Goal: Task Accomplishment & Management: Use online tool/utility

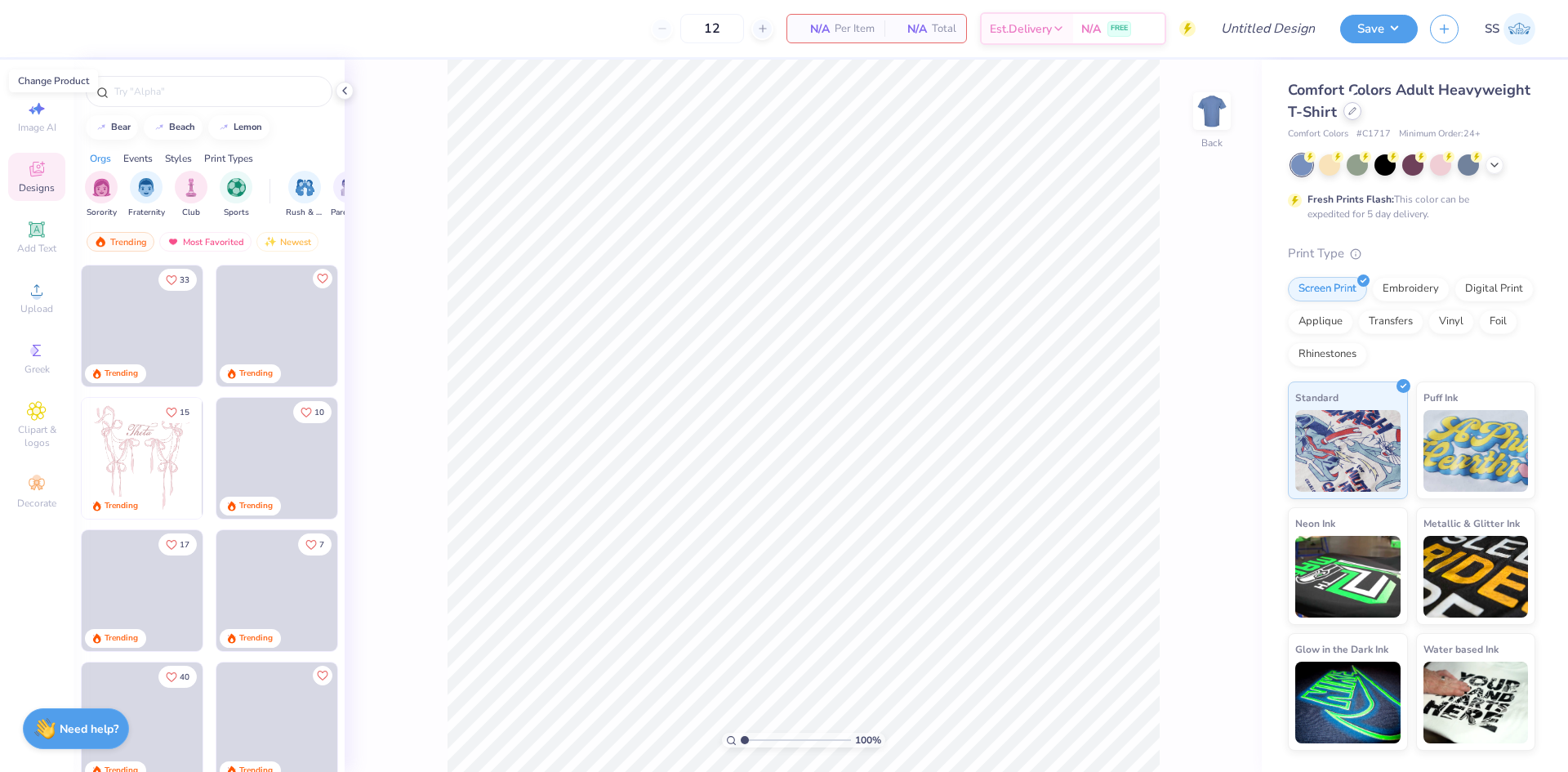
click at [1353, 118] on div at bounding box center [1353, 111] width 18 height 18
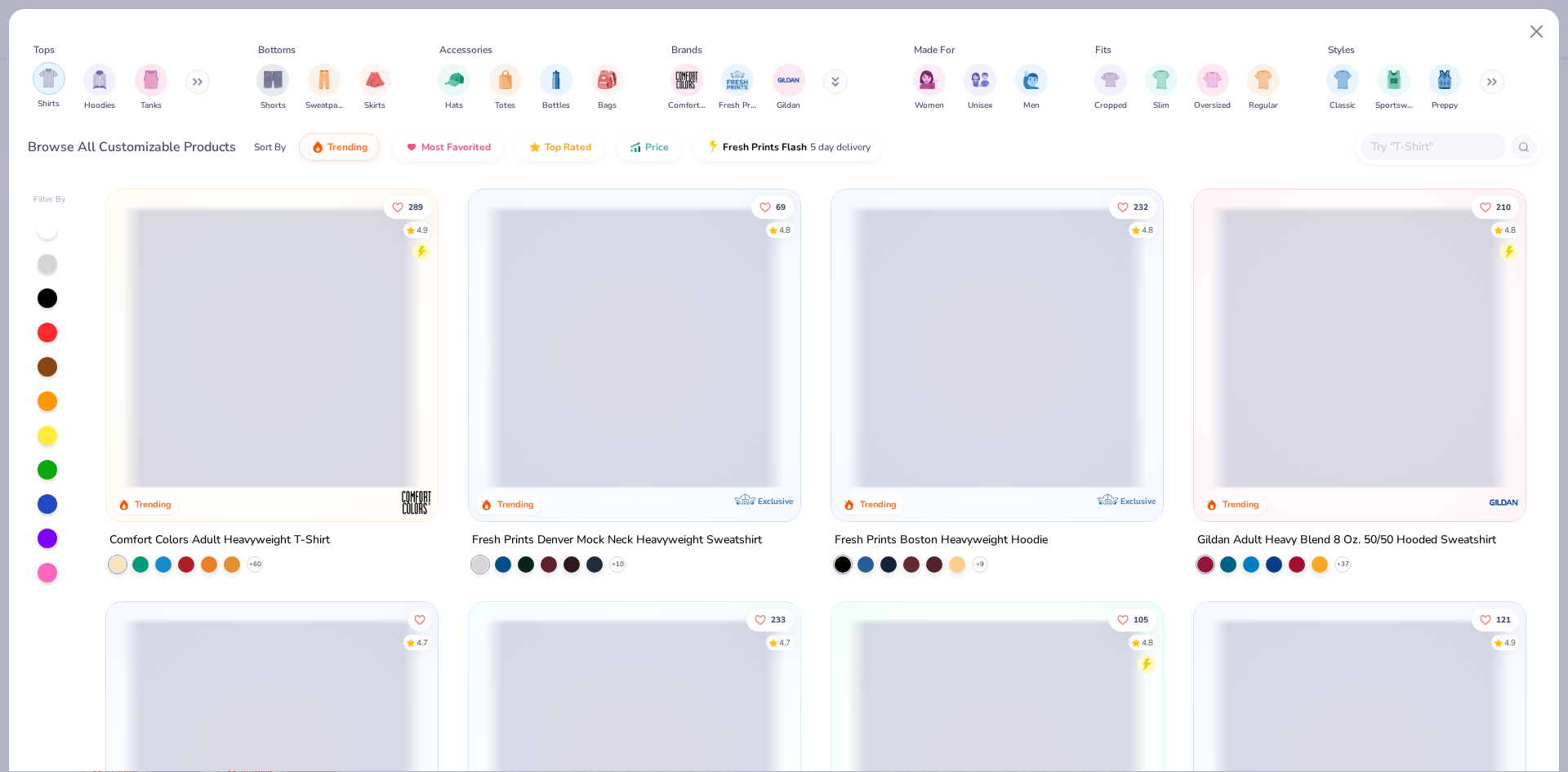
click at [49, 76] on img "filter for Shirts" at bounding box center [48, 77] width 19 height 19
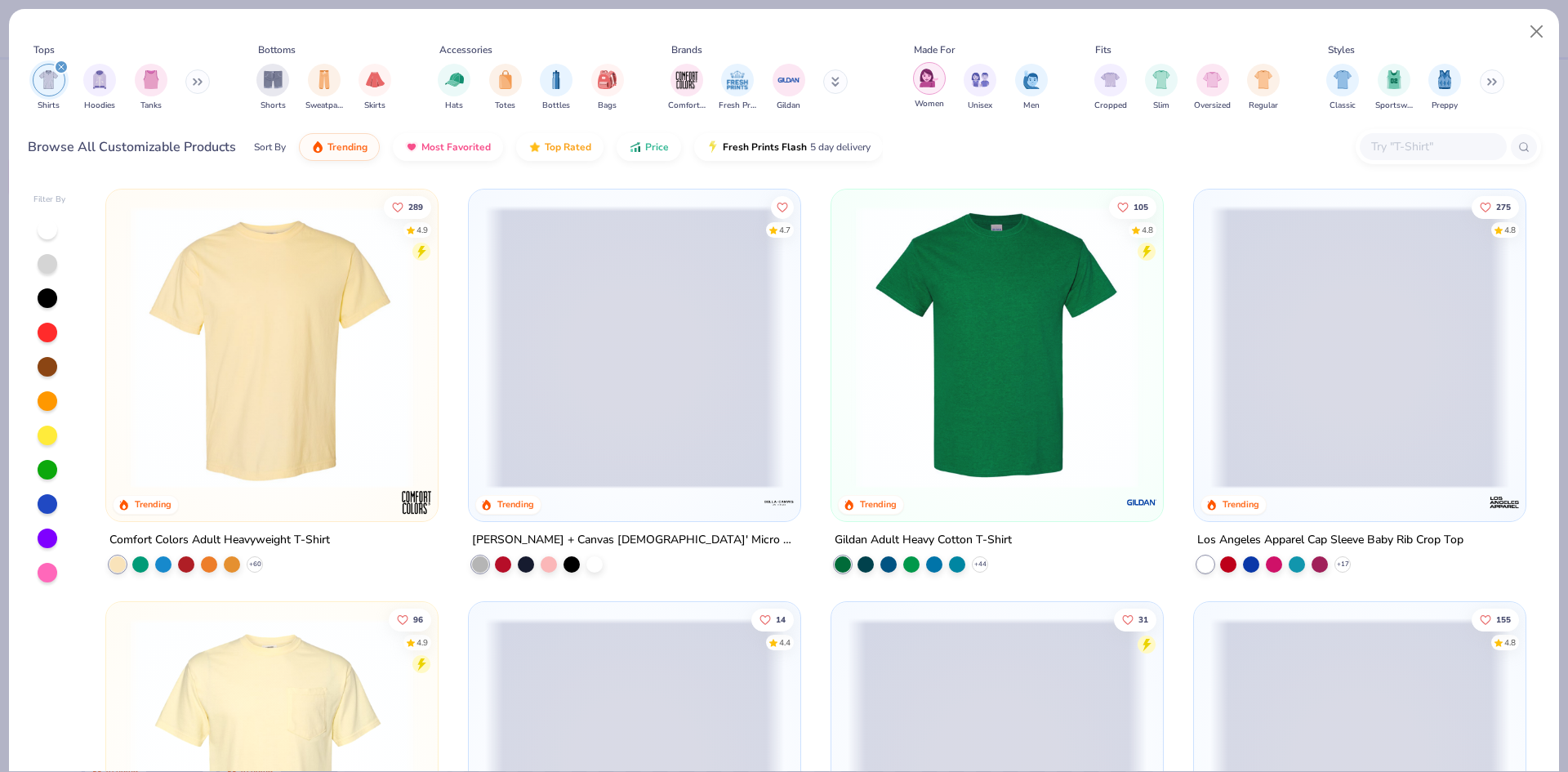
click at [928, 92] on div "filter for Women" at bounding box center [929, 78] width 32 height 32
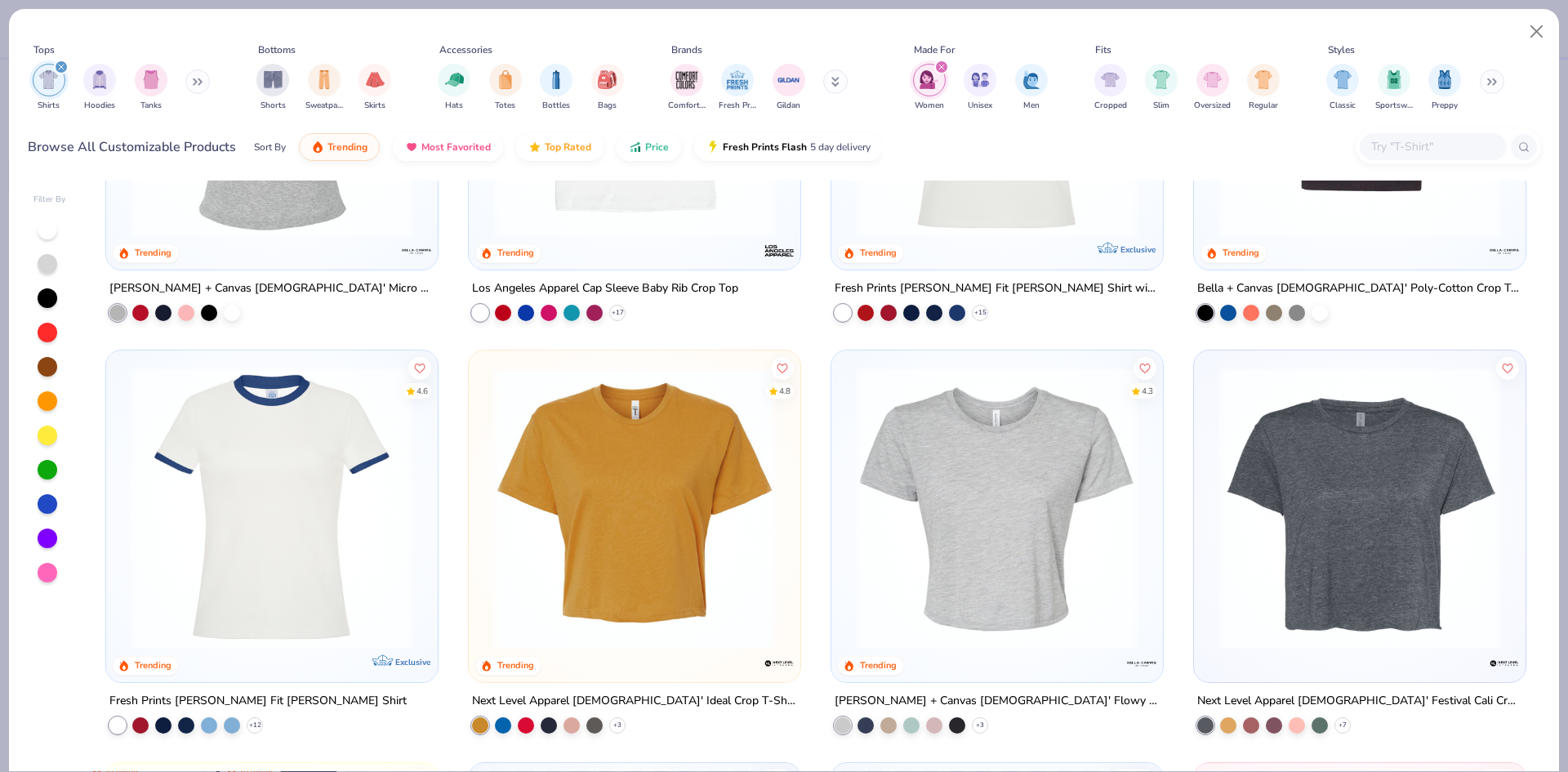
scroll to position [253, 0]
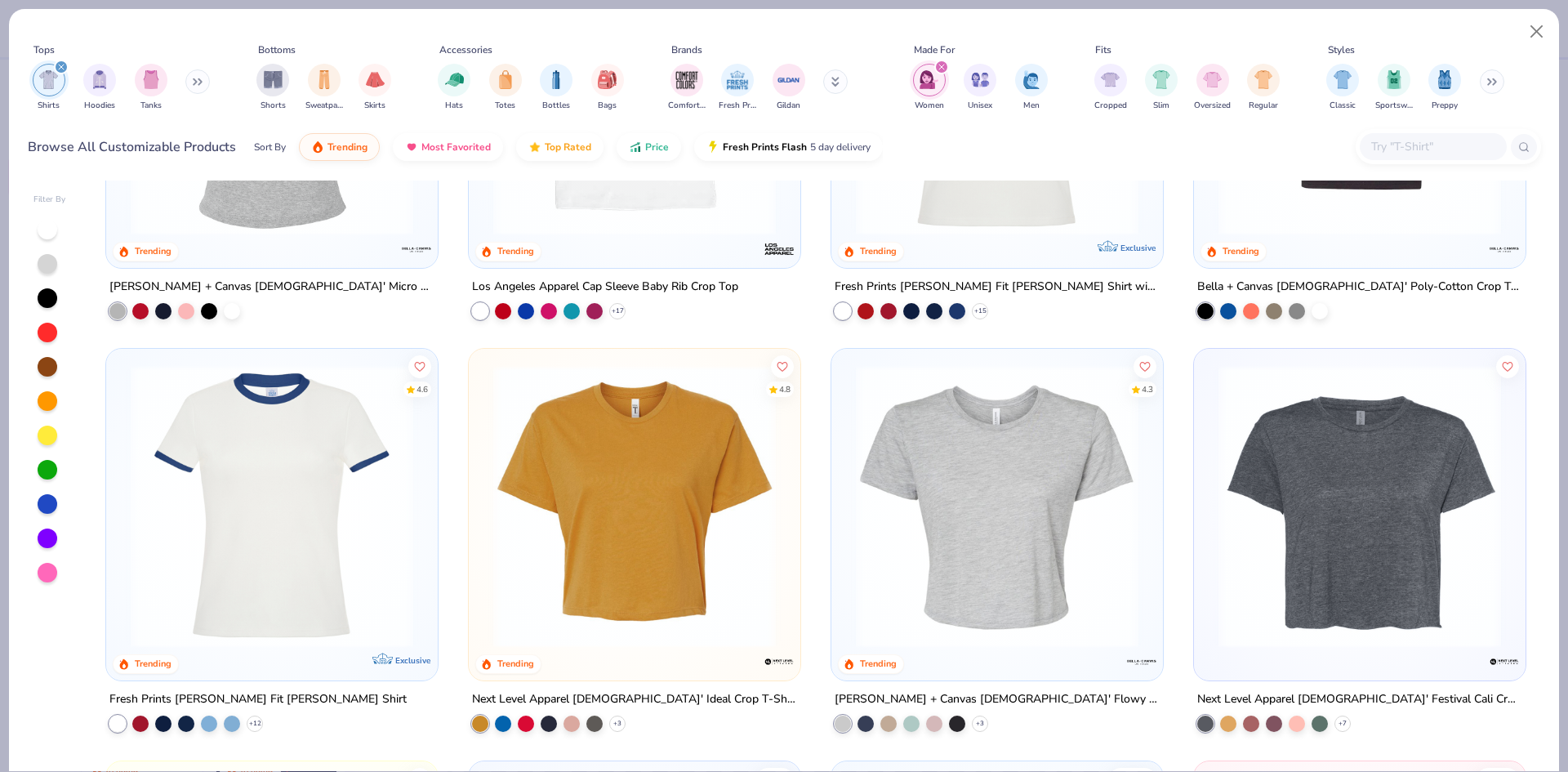
click at [640, 557] on img at bounding box center [634, 506] width 299 height 283
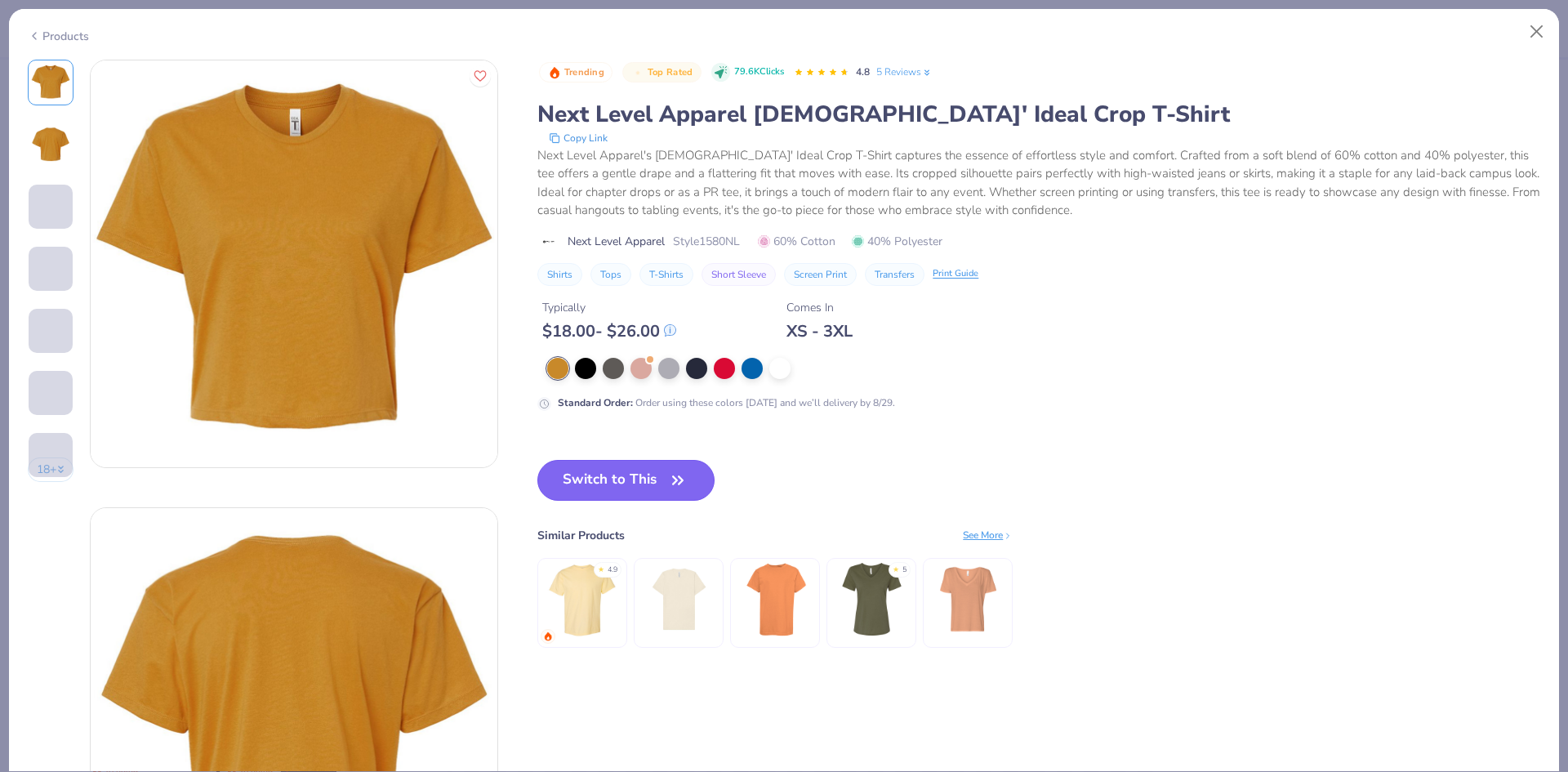
click at [640, 467] on button "Switch to This" at bounding box center [626, 479] width 177 height 40
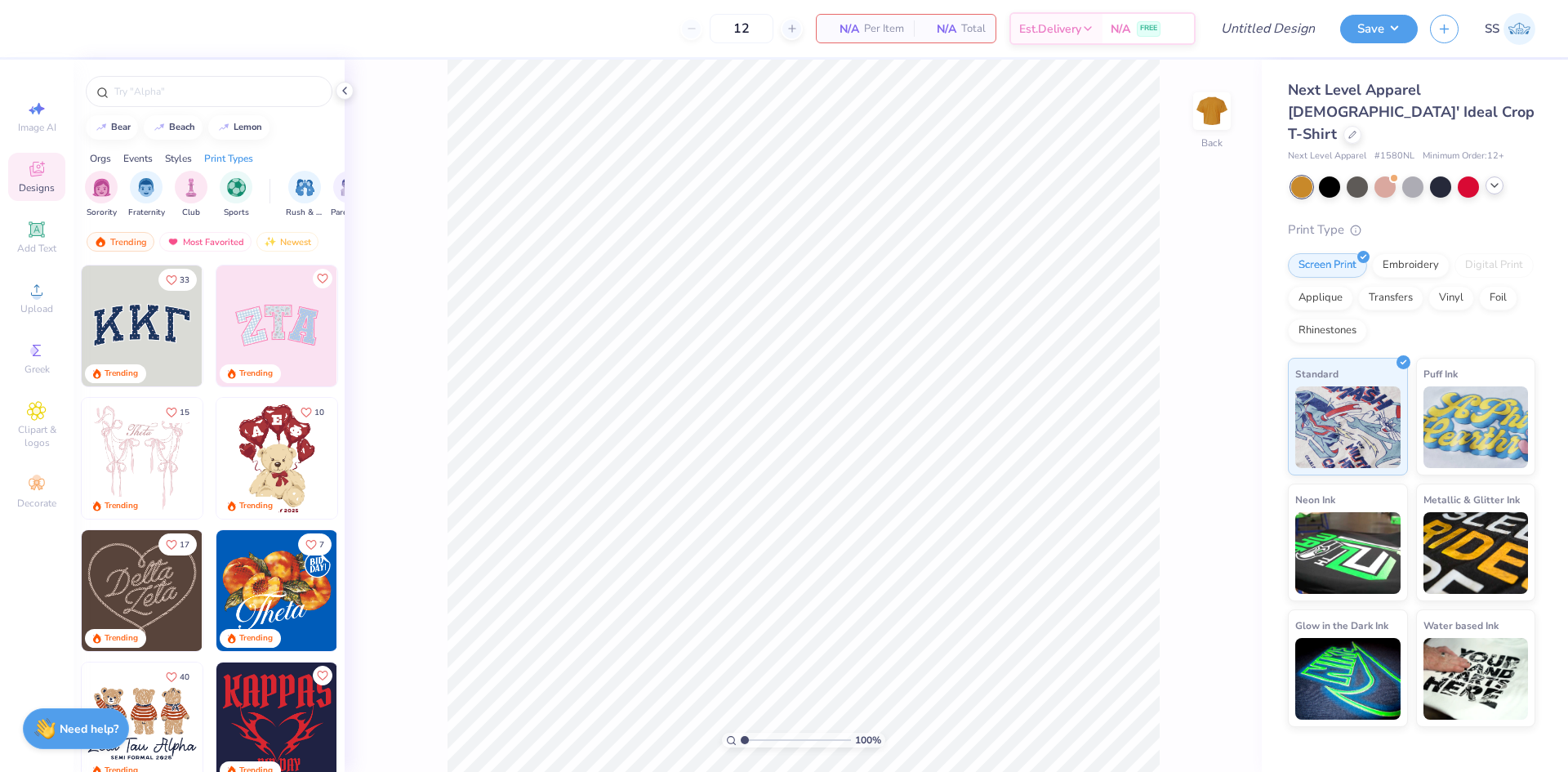
click at [1496, 179] on icon at bounding box center [1494, 185] width 13 height 13
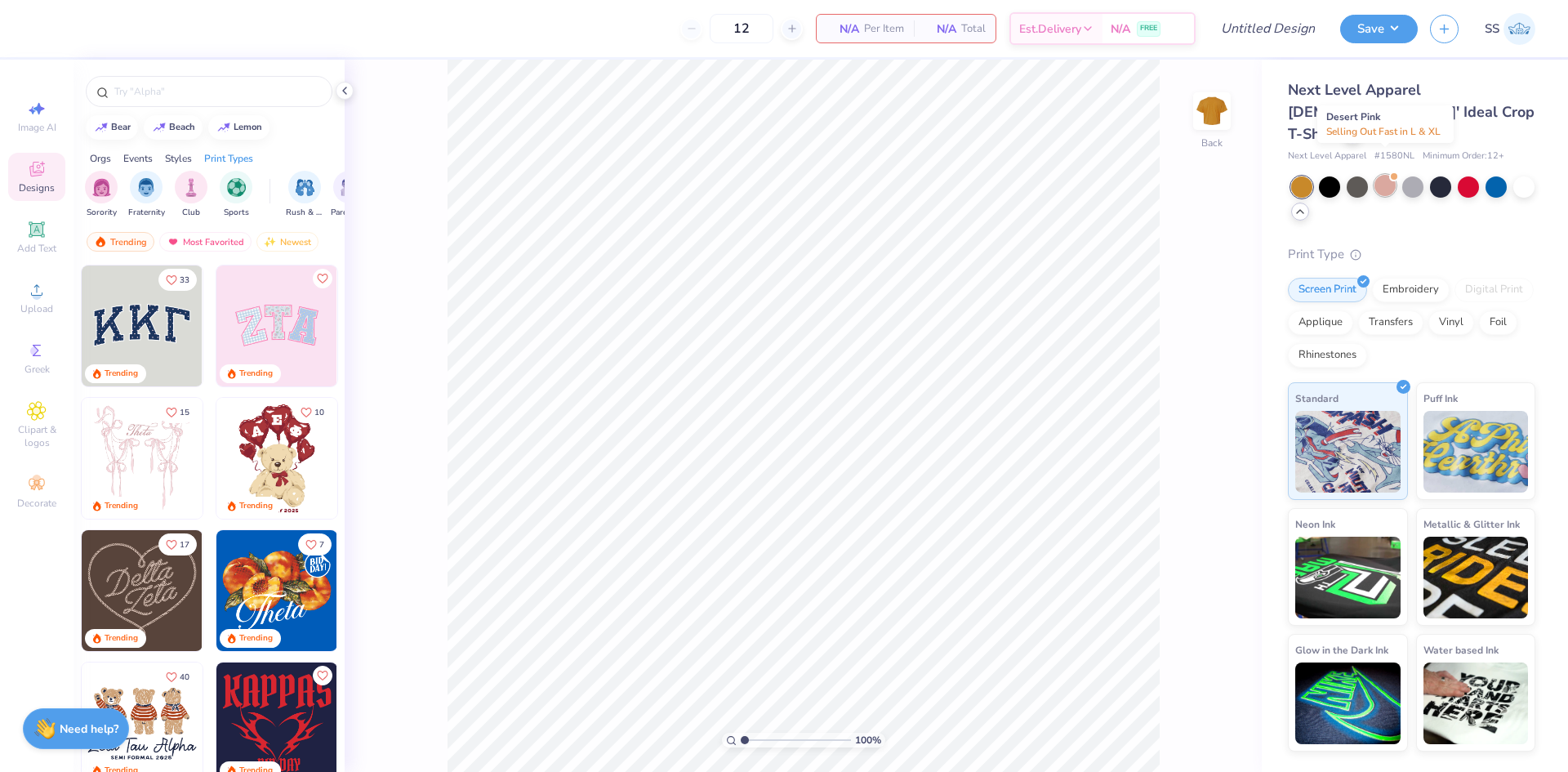
click at [1384, 175] on div at bounding box center [1385, 186] width 22 height 22
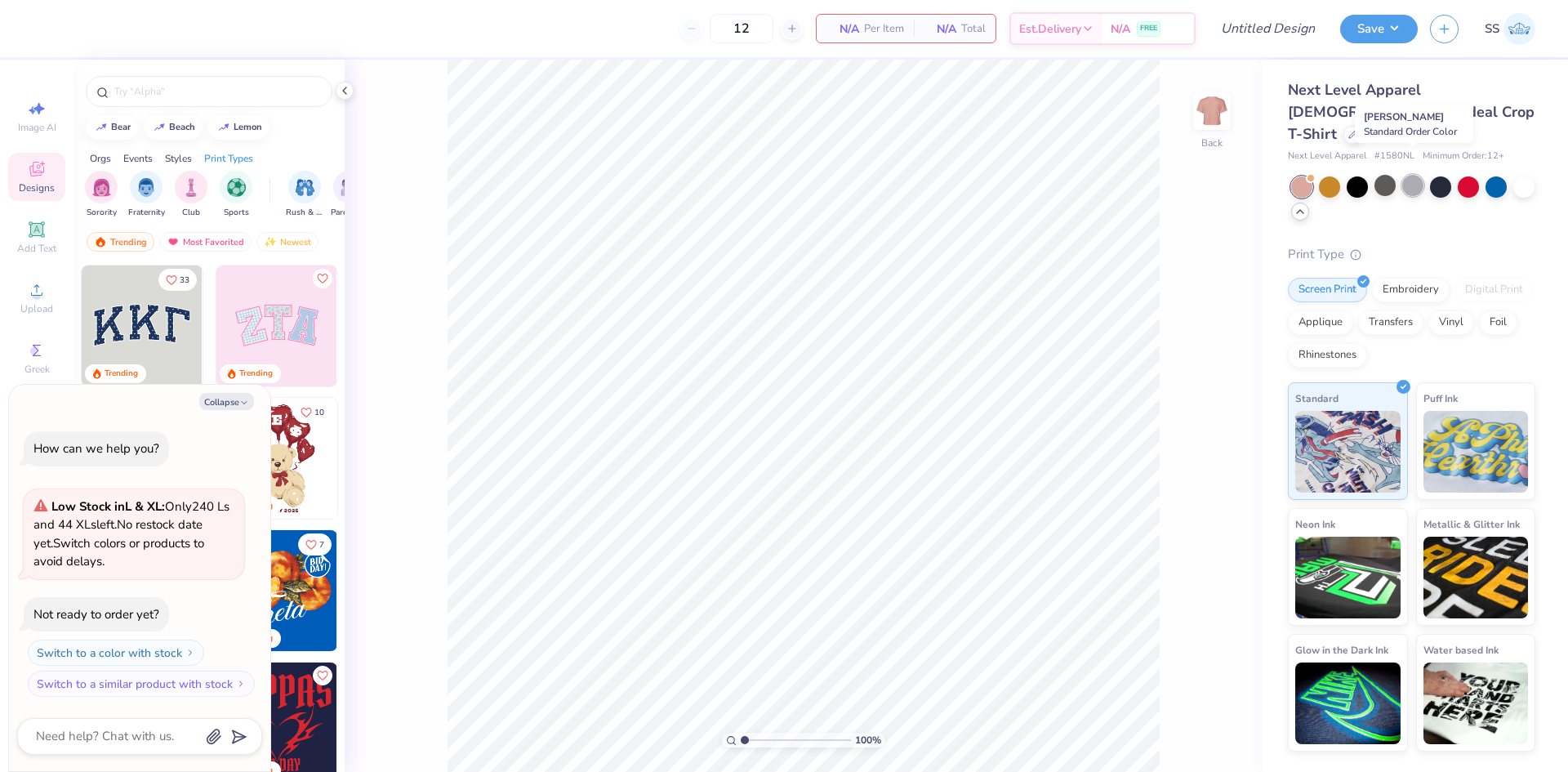
click at [1412, 175] on div at bounding box center [1413, 186] width 22 height 22
click at [1413, 175] on div at bounding box center [1413, 186] width 22 height 22
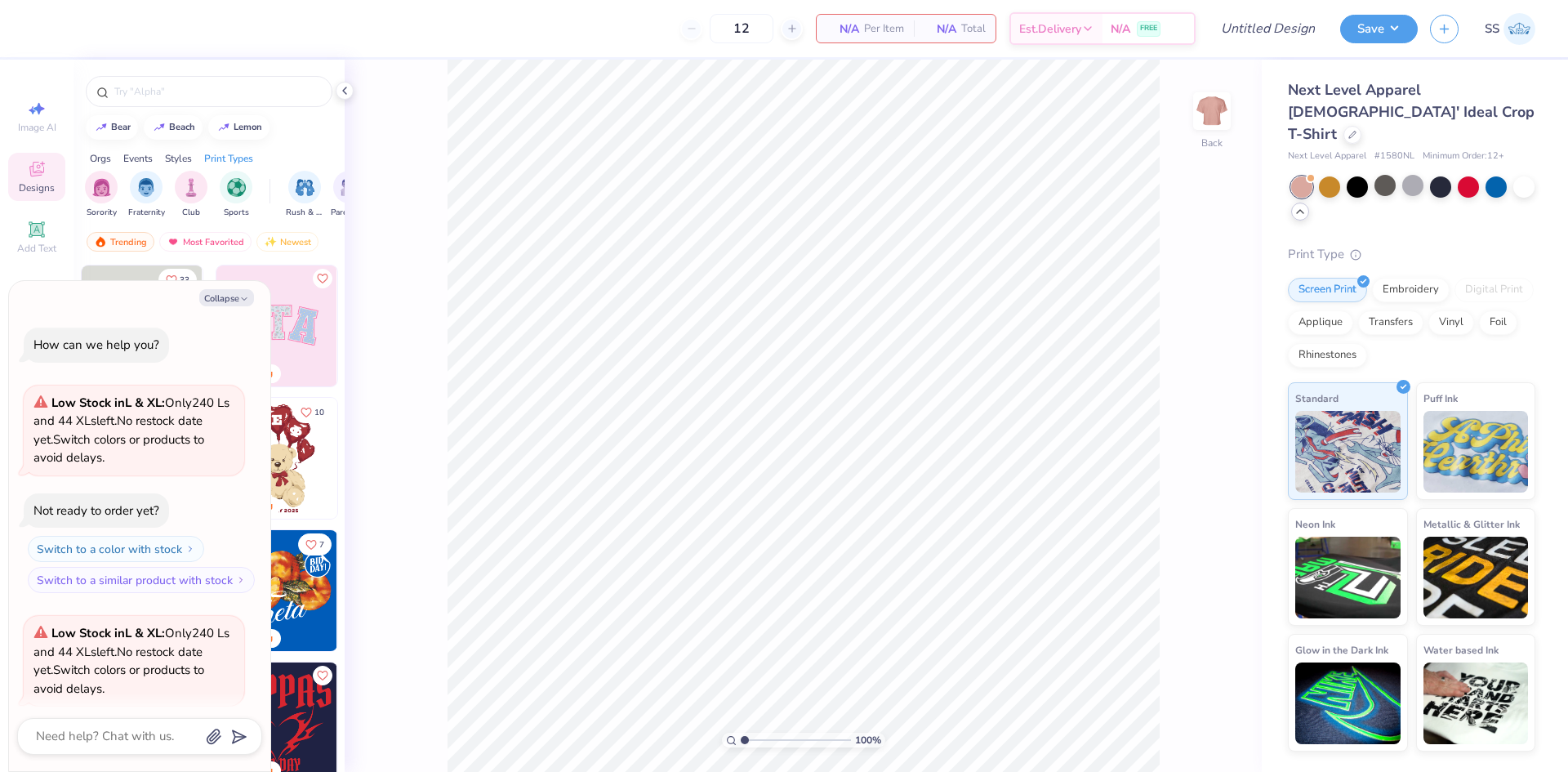
scroll to position [127, 0]
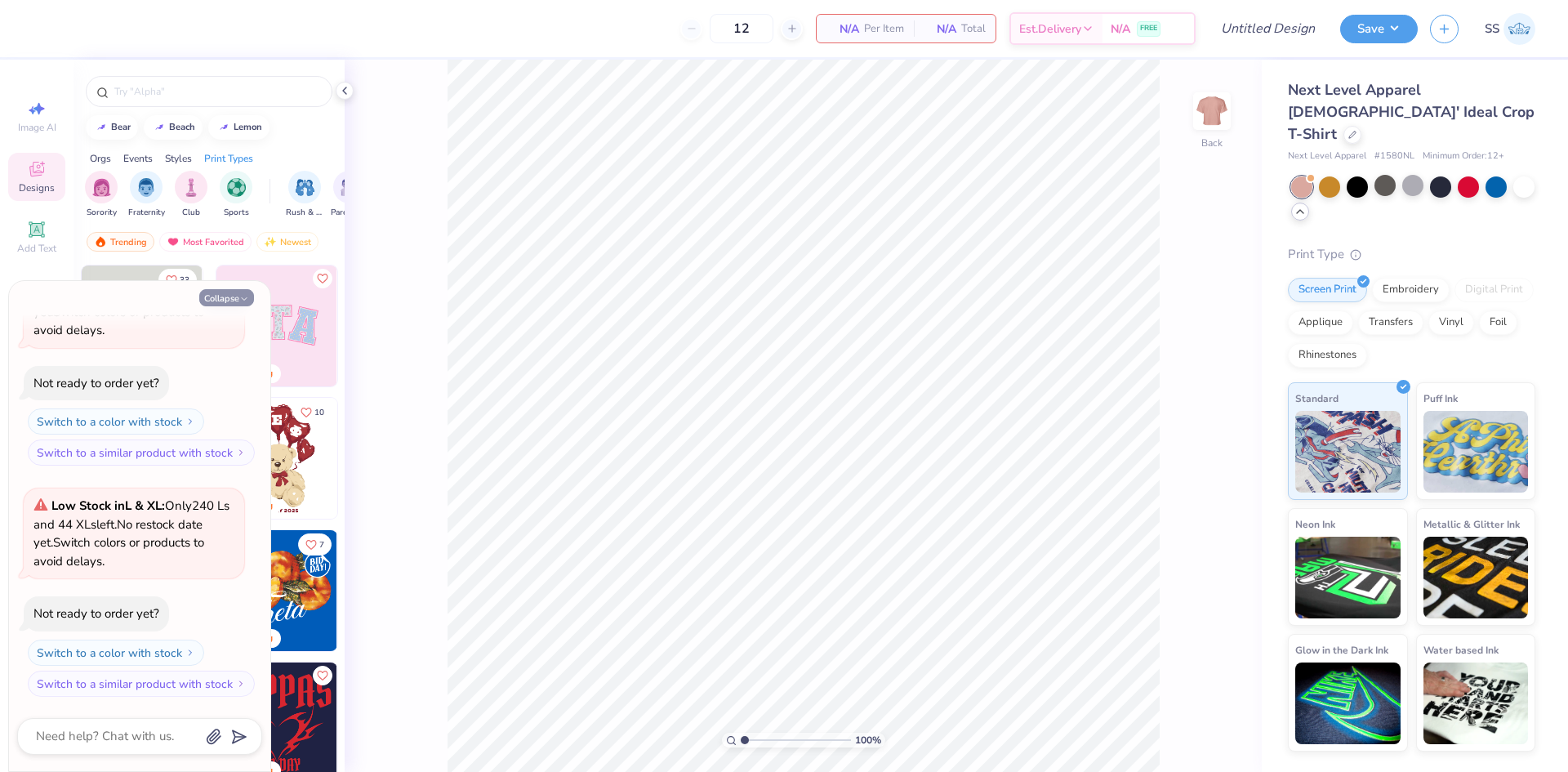
click at [223, 300] on button "Collapse" at bounding box center [226, 297] width 55 height 17
type textarea "x"
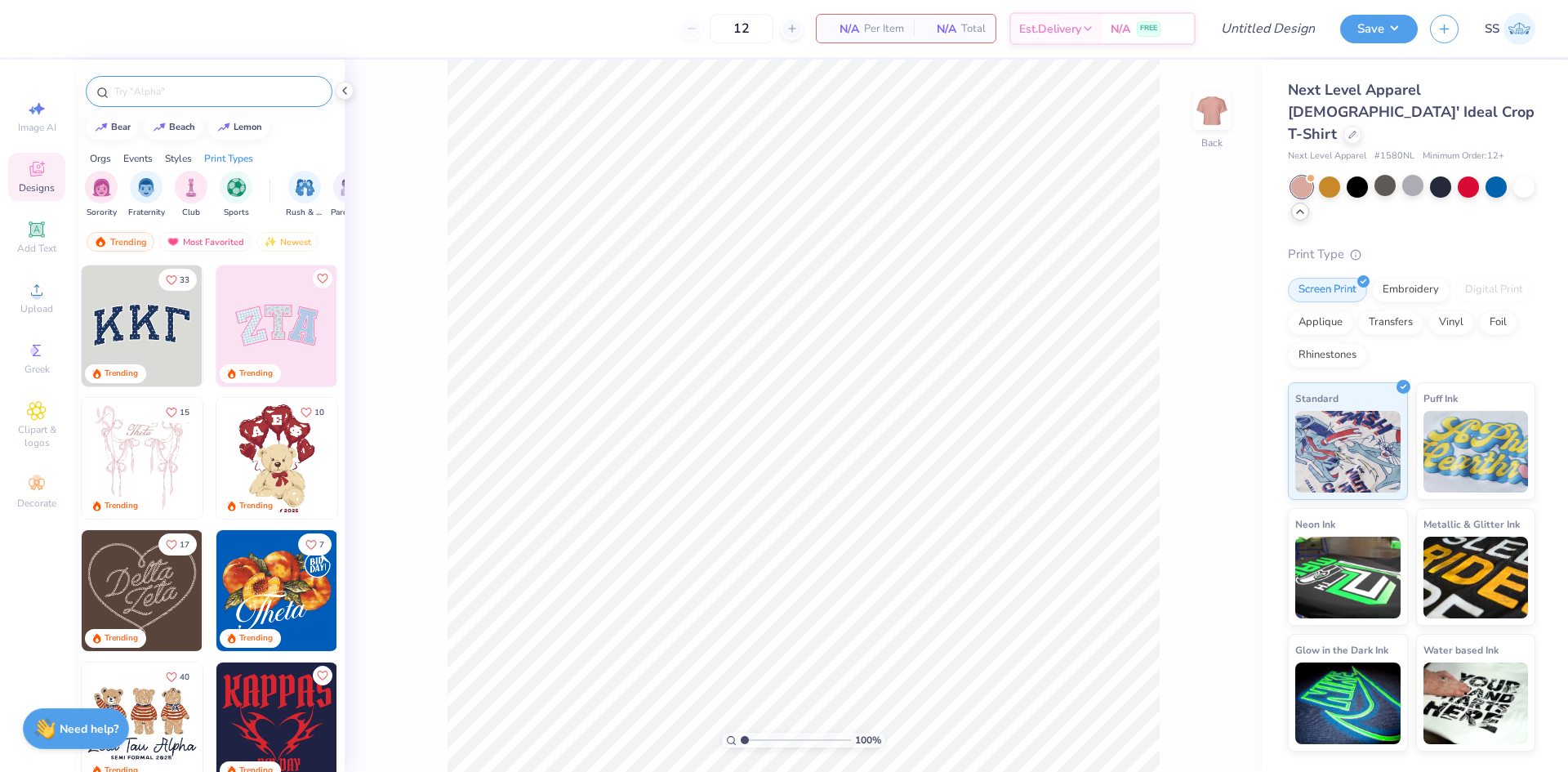
click at [179, 91] on input "text" at bounding box center [217, 92] width 209 height 16
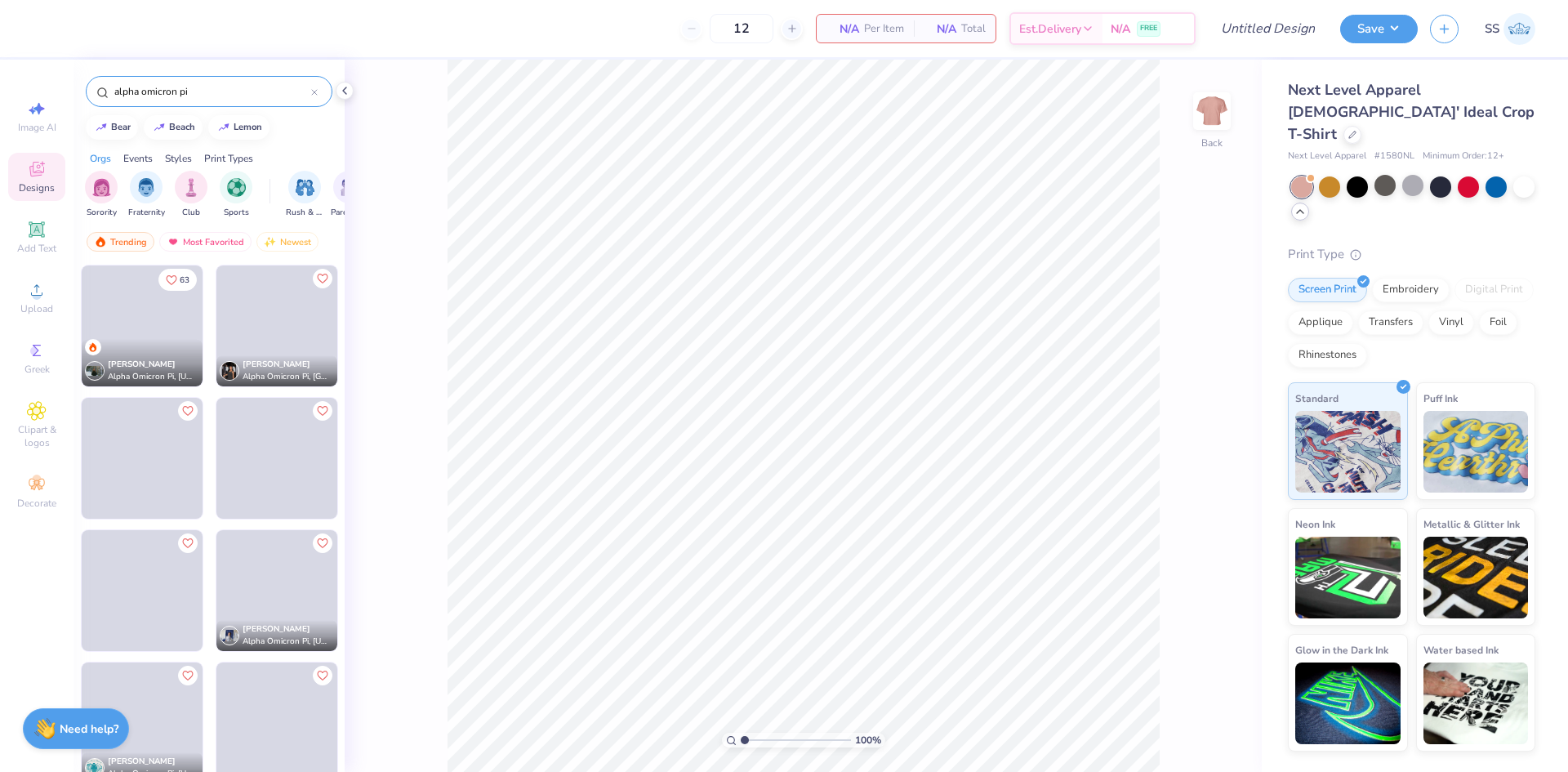
type input "alpha omicron pi"
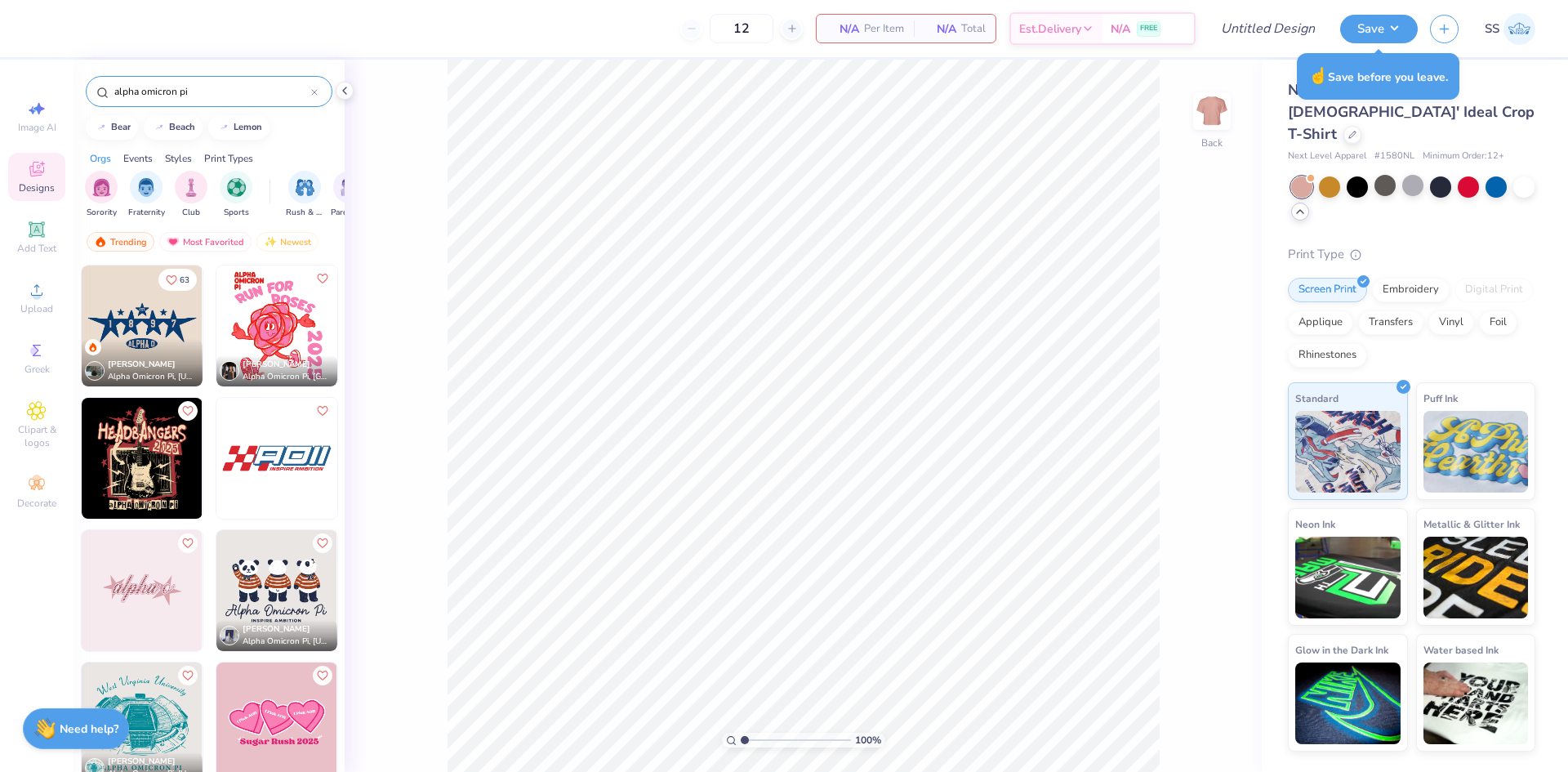
click at [235, 89] on input "alpha omicron pi" at bounding box center [212, 92] width 198 height 16
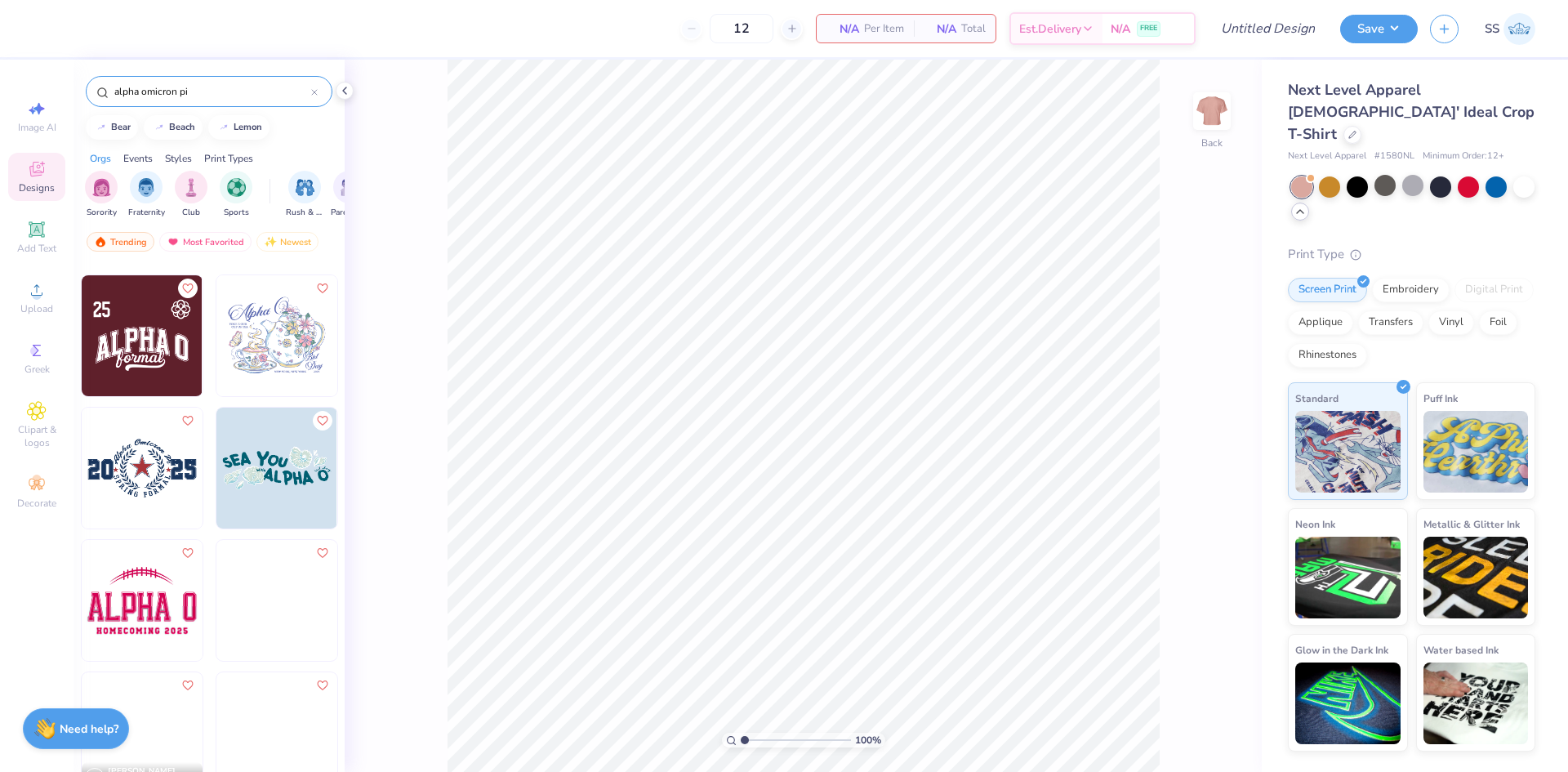
scroll to position [899, 0]
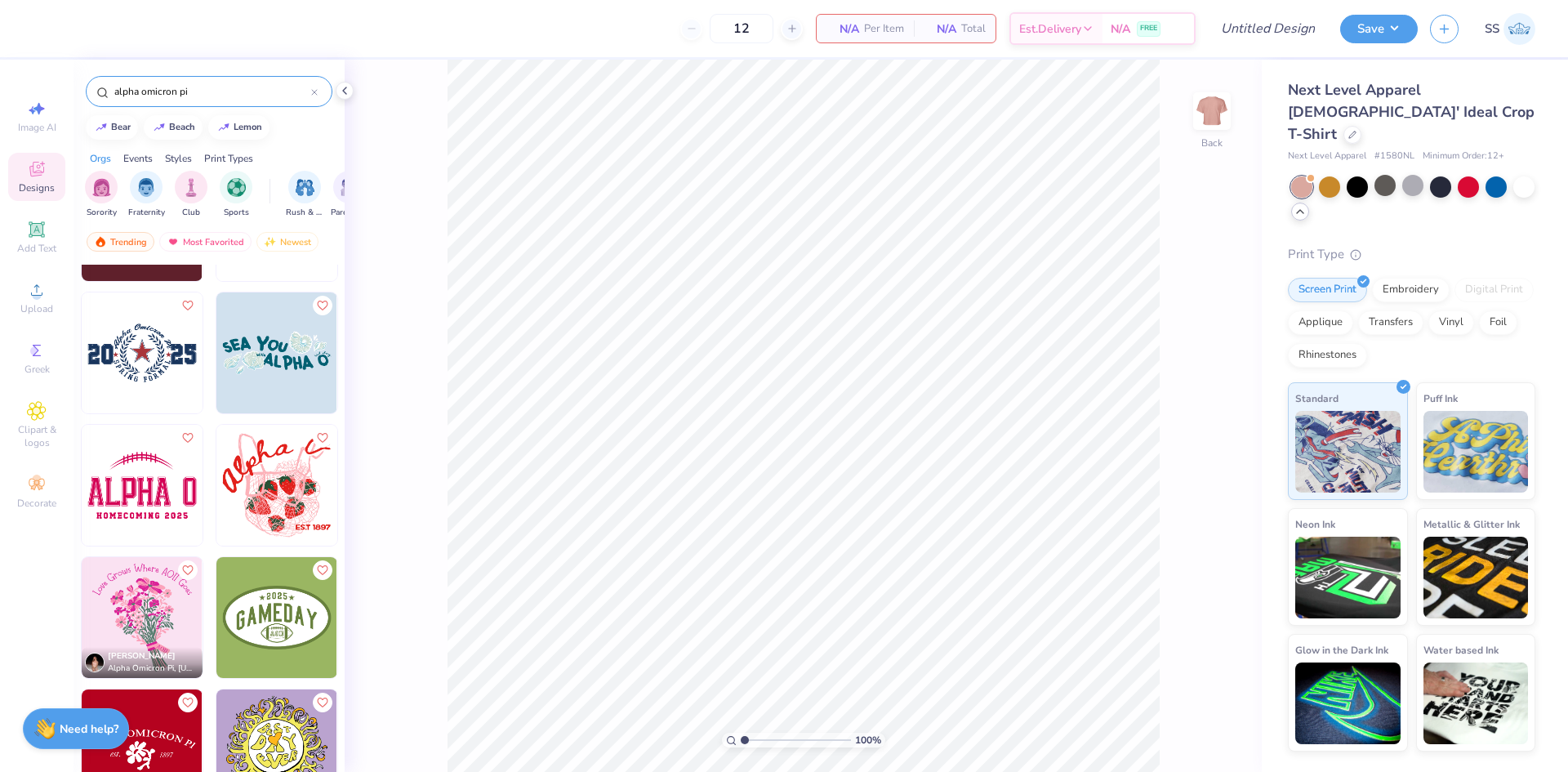
click at [276, 496] on img at bounding box center [276, 485] width 121 height 121
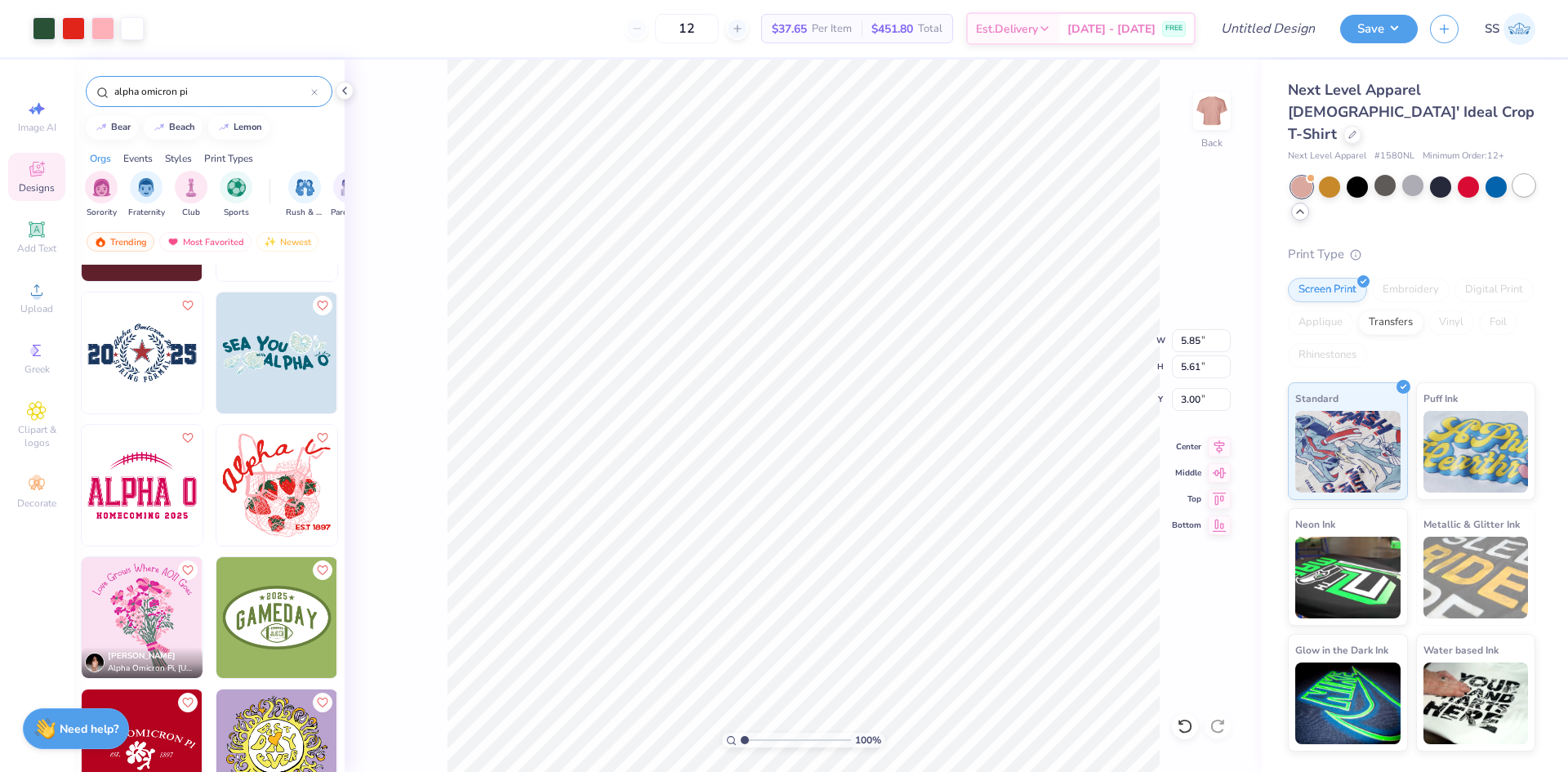
click at [1529, 175] on div at bounding box center [1524, 186] width 22 height 22
type input "6.53"
type input "6.89"
type input "6.60"
type input "4.61"
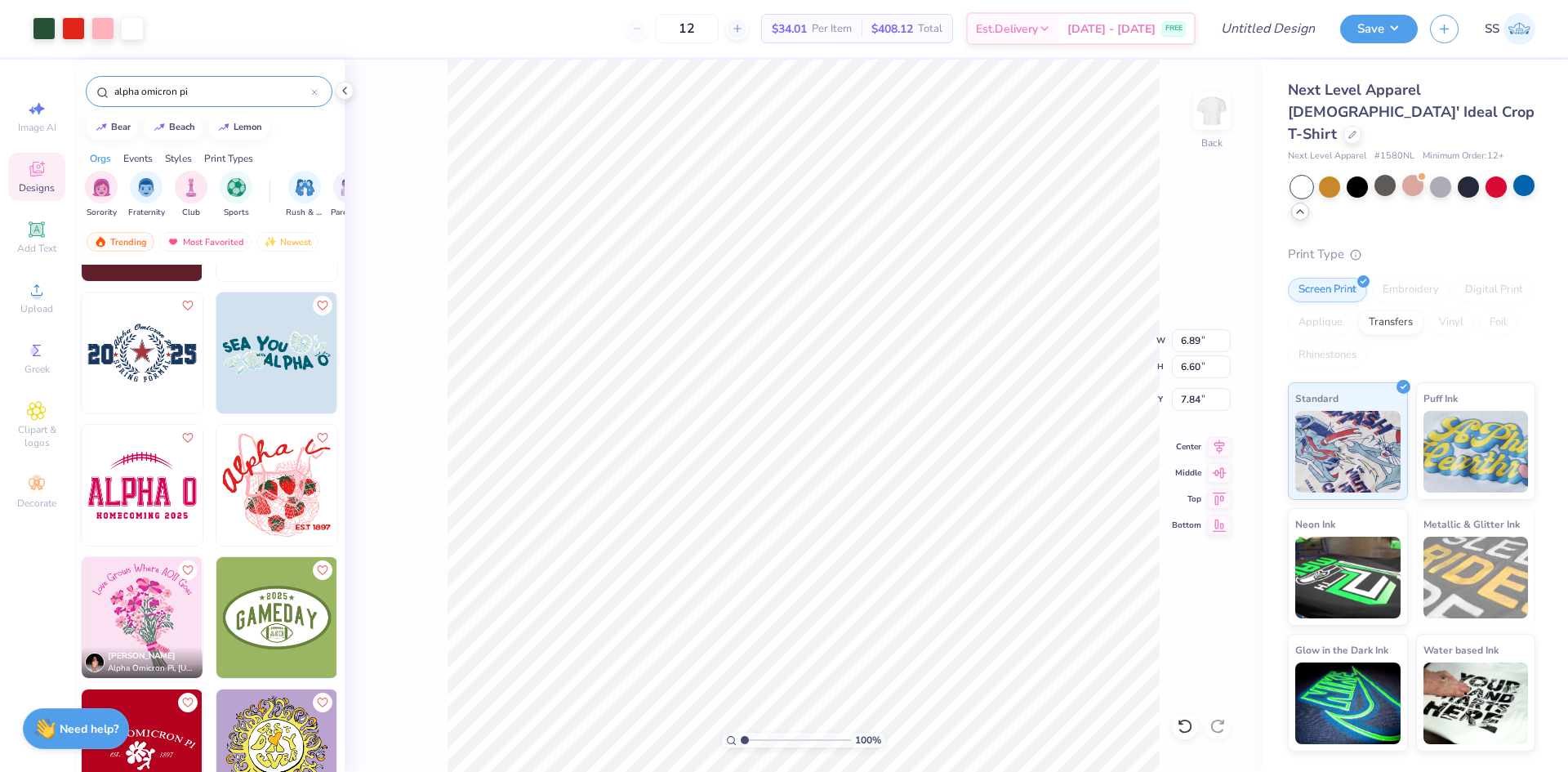
type input "7.84"
click at [1209, 110] on img at bounding box center [1212, 110] width 66 height 66
click at [1218, 108] on img at bounding box center [1212, 110] width 66 height 66
type input "4.25"
type input "2.55"
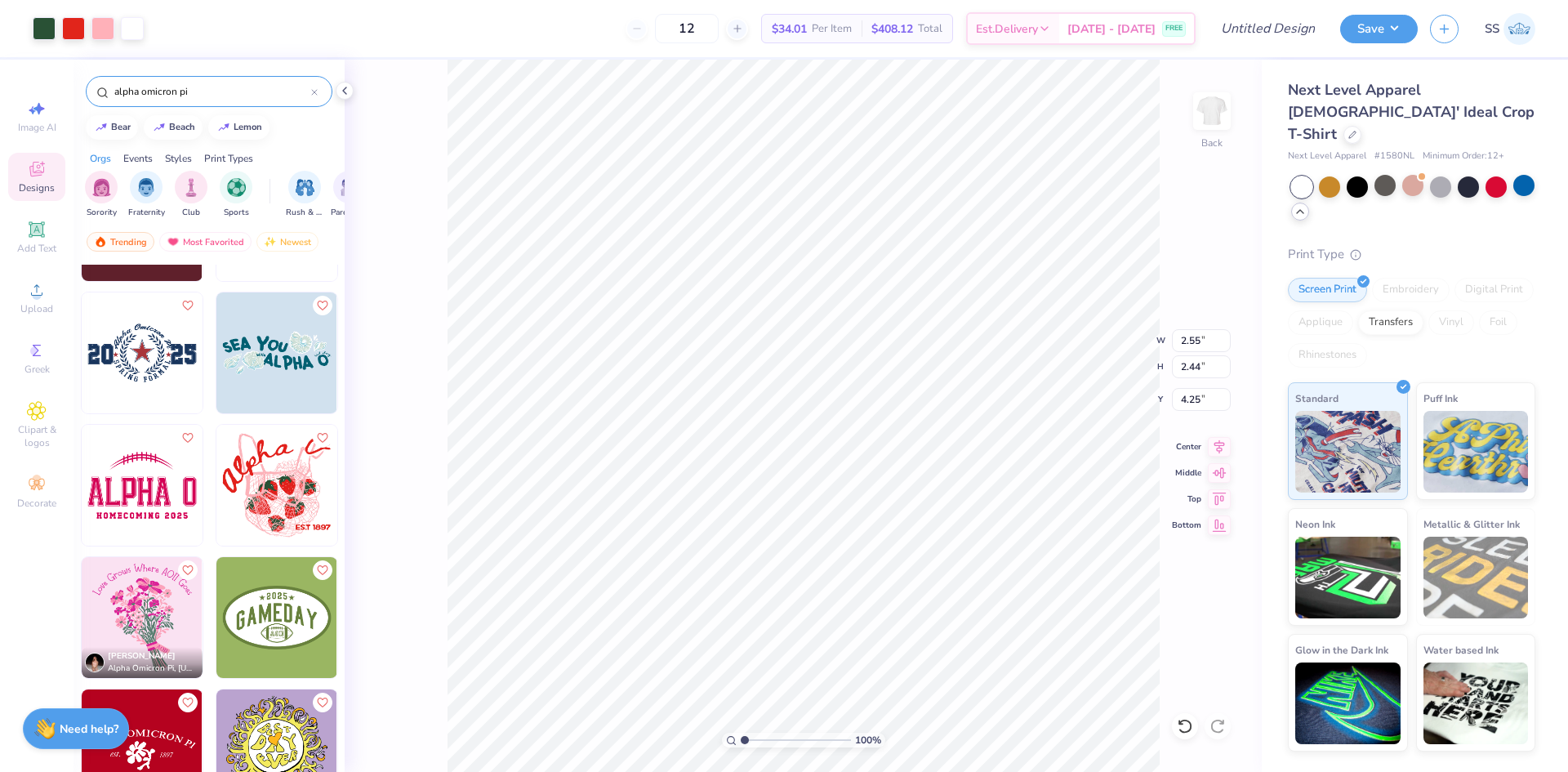
type input "2.44"
type input "3.00"
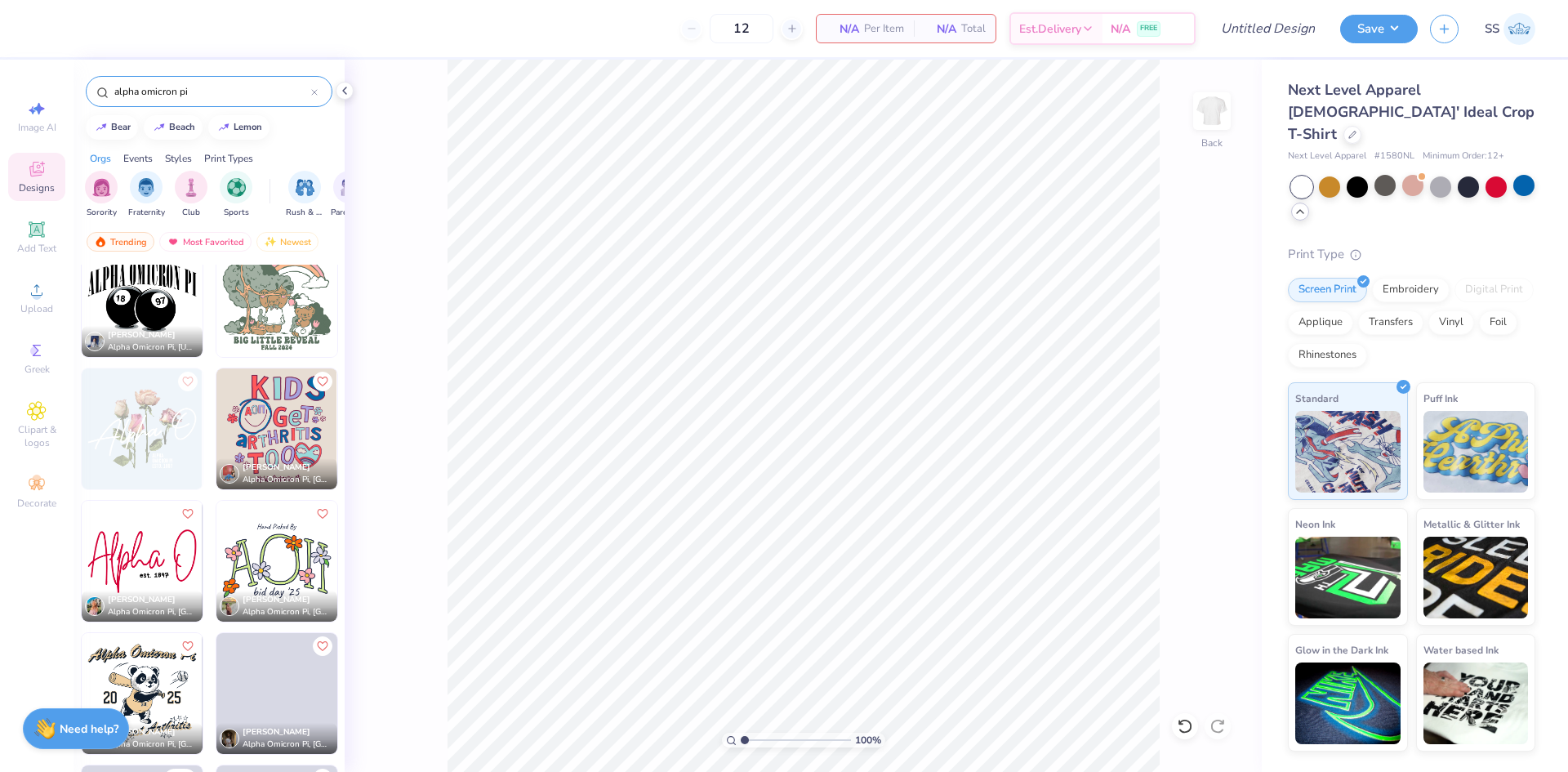
scroll to position [1486, 0]
click at [149, 552] on img at bounding box center [142, 560] width 121 height 121
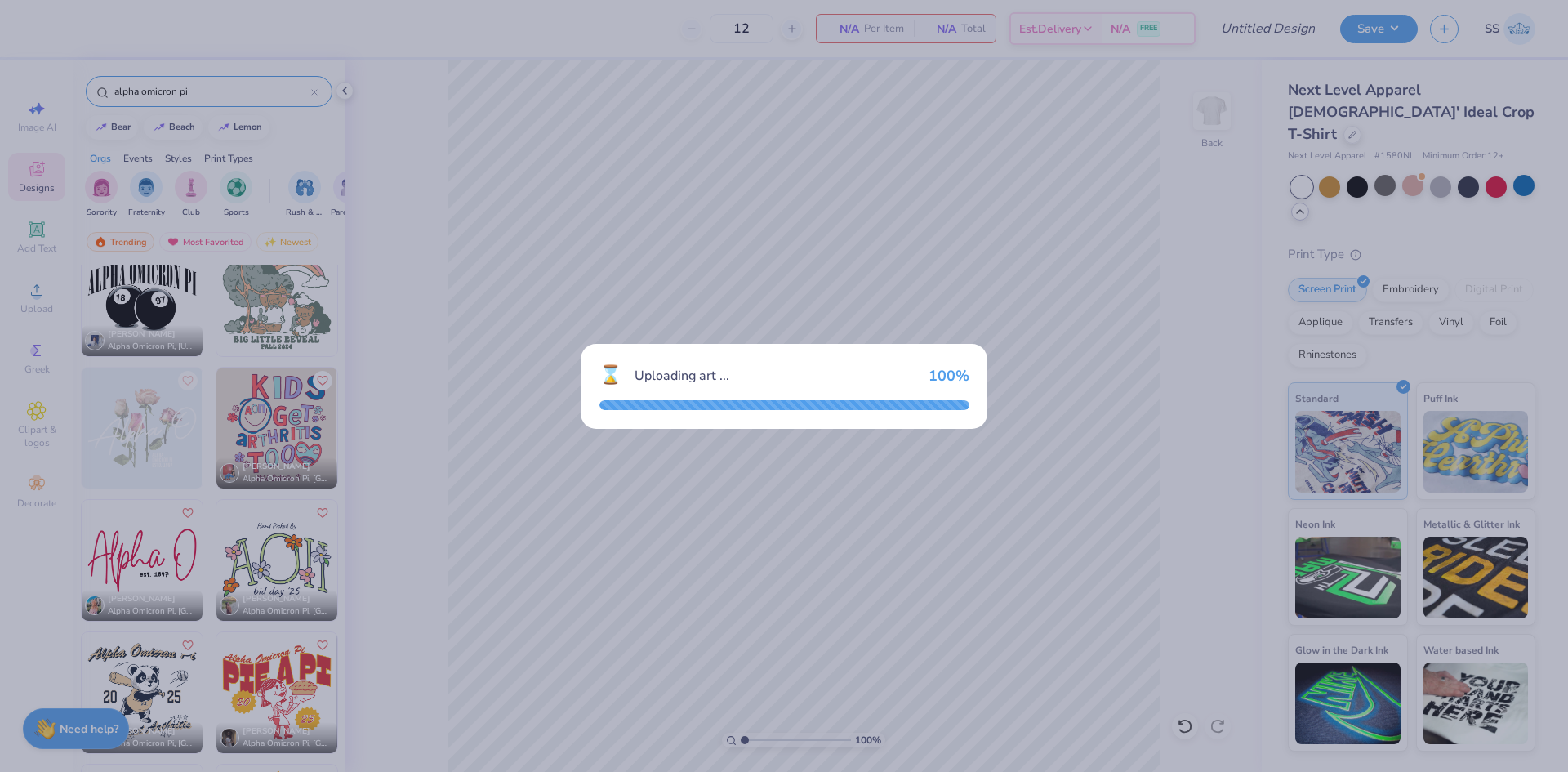
click at [802, 492] on div "⌛ Uploading art ... 100 %" at bounding box center [784, 386] width 1568 height 772
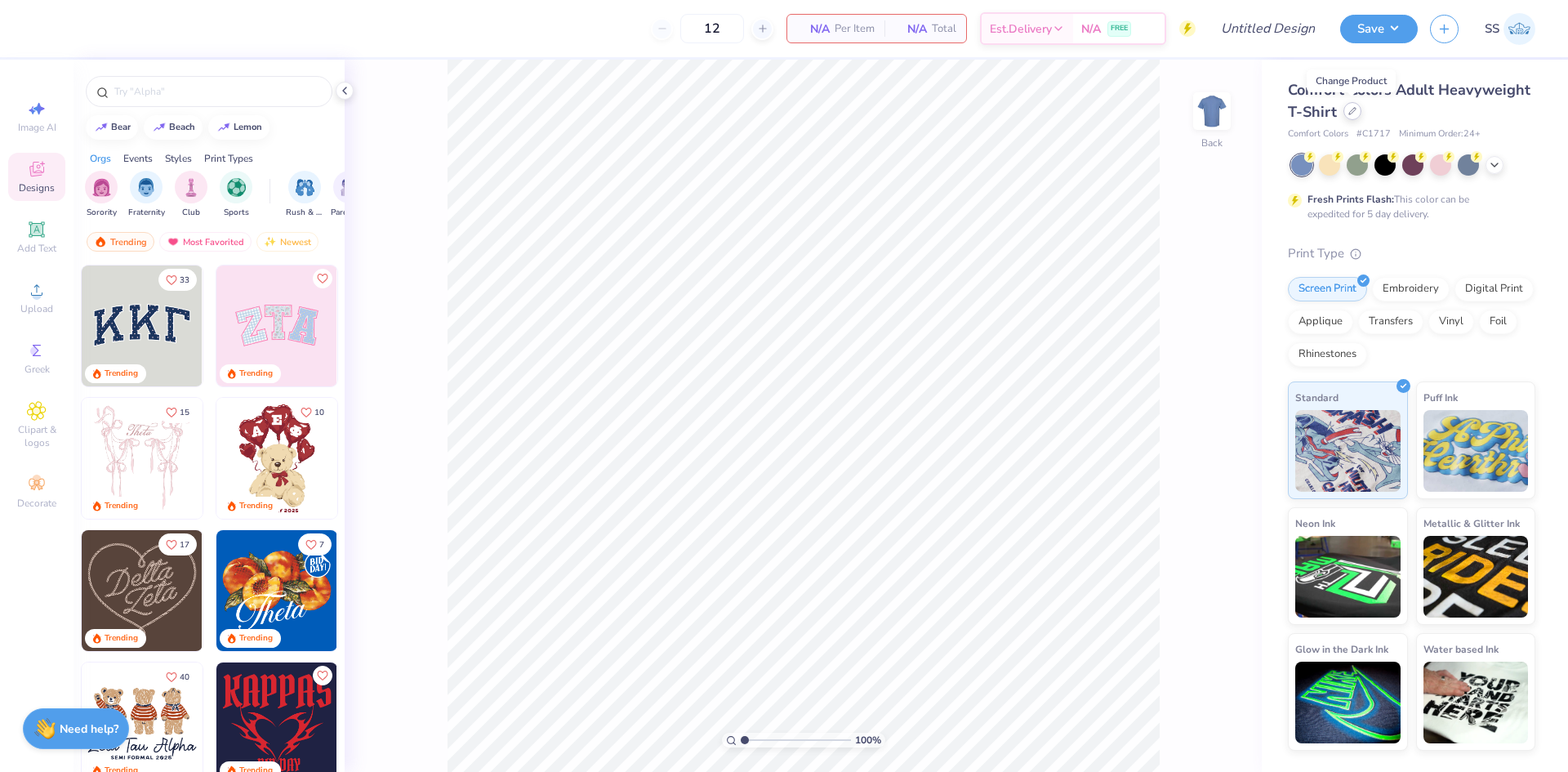
click at [1353, 116] on div at bounding box center [1353, 111] width 18 height 18
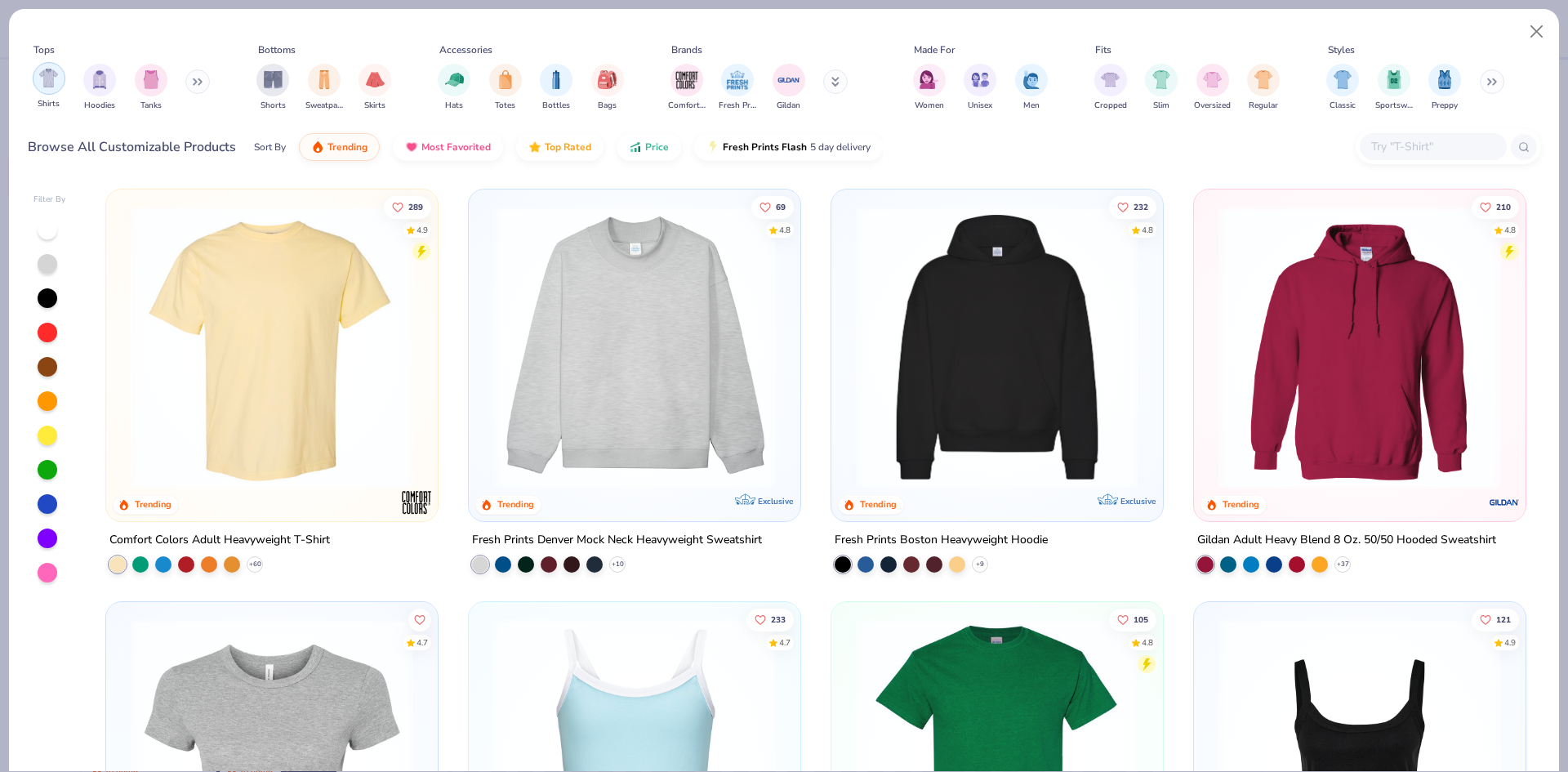
click at [38, 83] on div "filter for Shirts" at bounding box center [48, 78] width 32 height 32
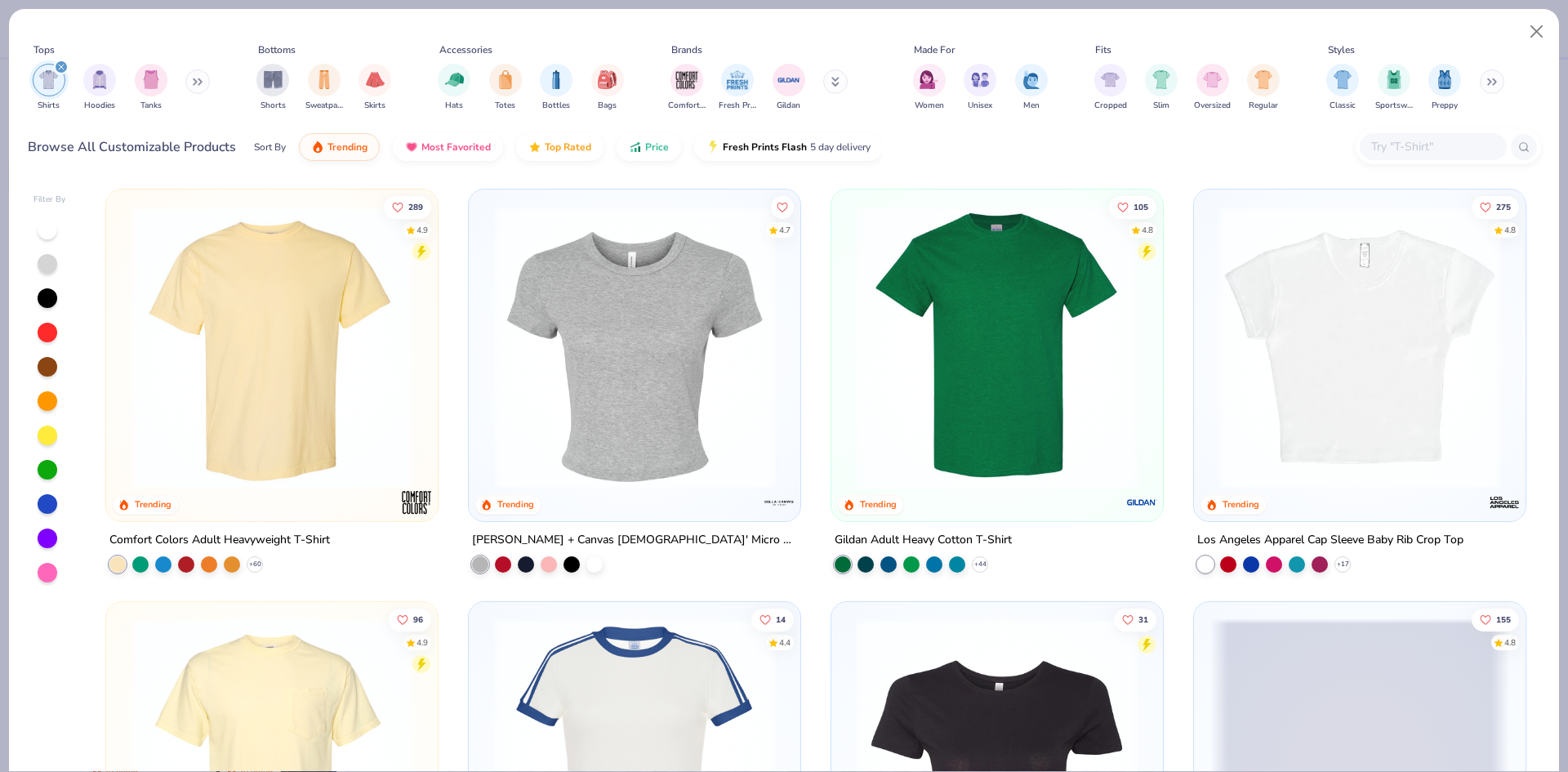
click at [950, 86] on div "Women Unisex Men" at bounding box center [980, 87] width 145 height 60
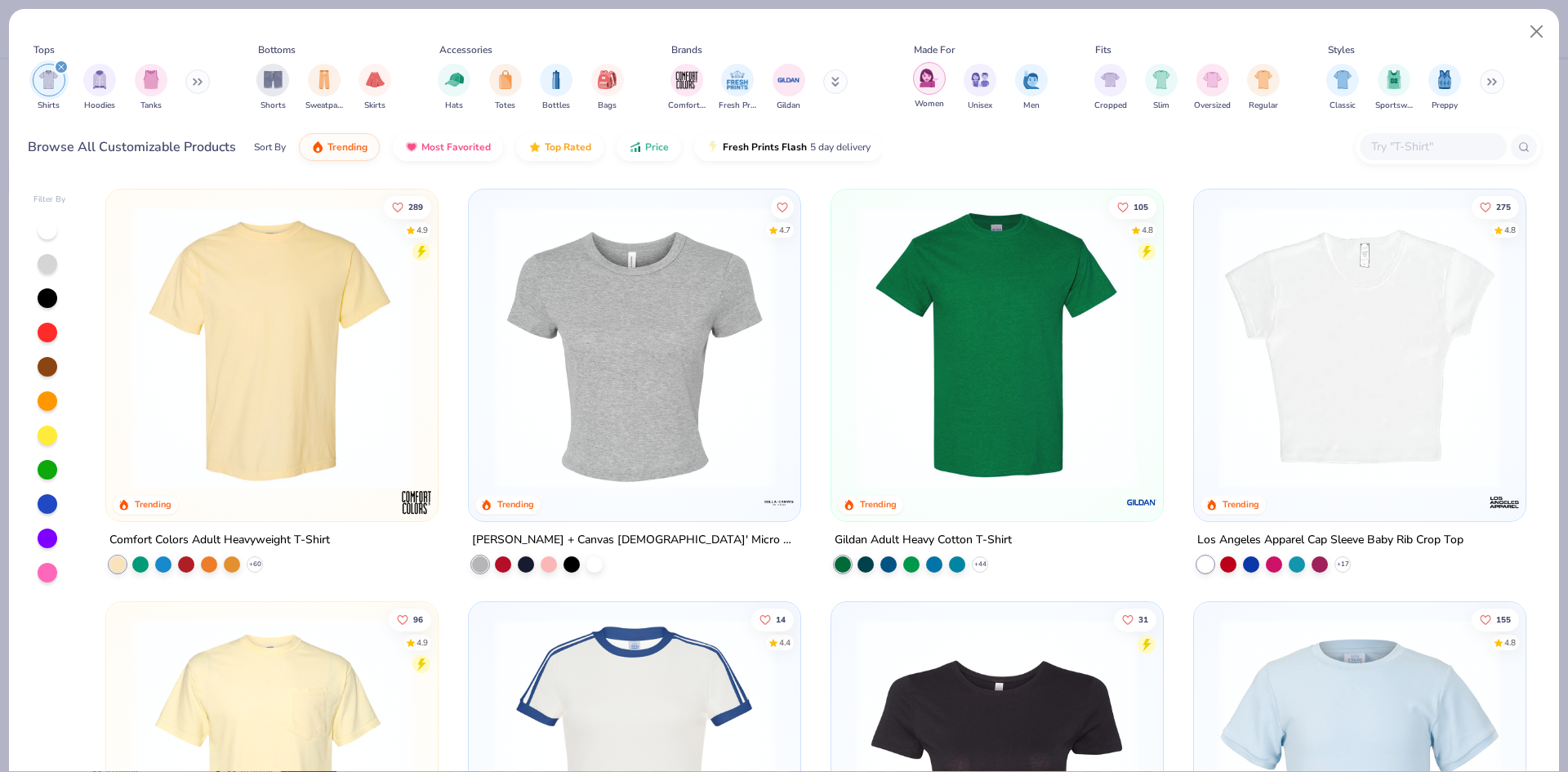
click at [926, 83] on img "filter for Women" at bounding box center [928, 77] width 19 height 19
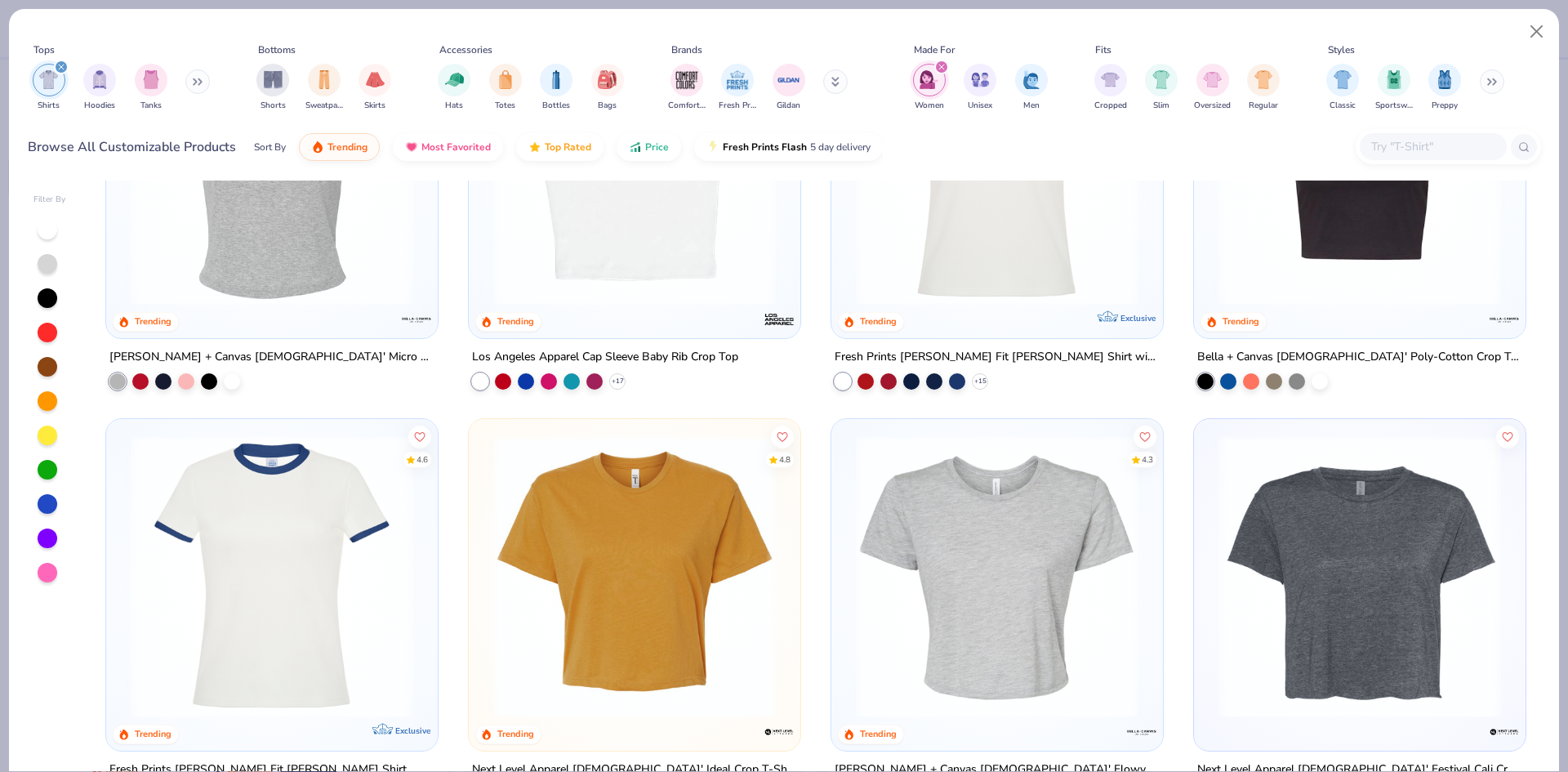
scroll to position [184, 0]
click at [685, 544] on img at bounding box center [634, 575] width 299 height 283
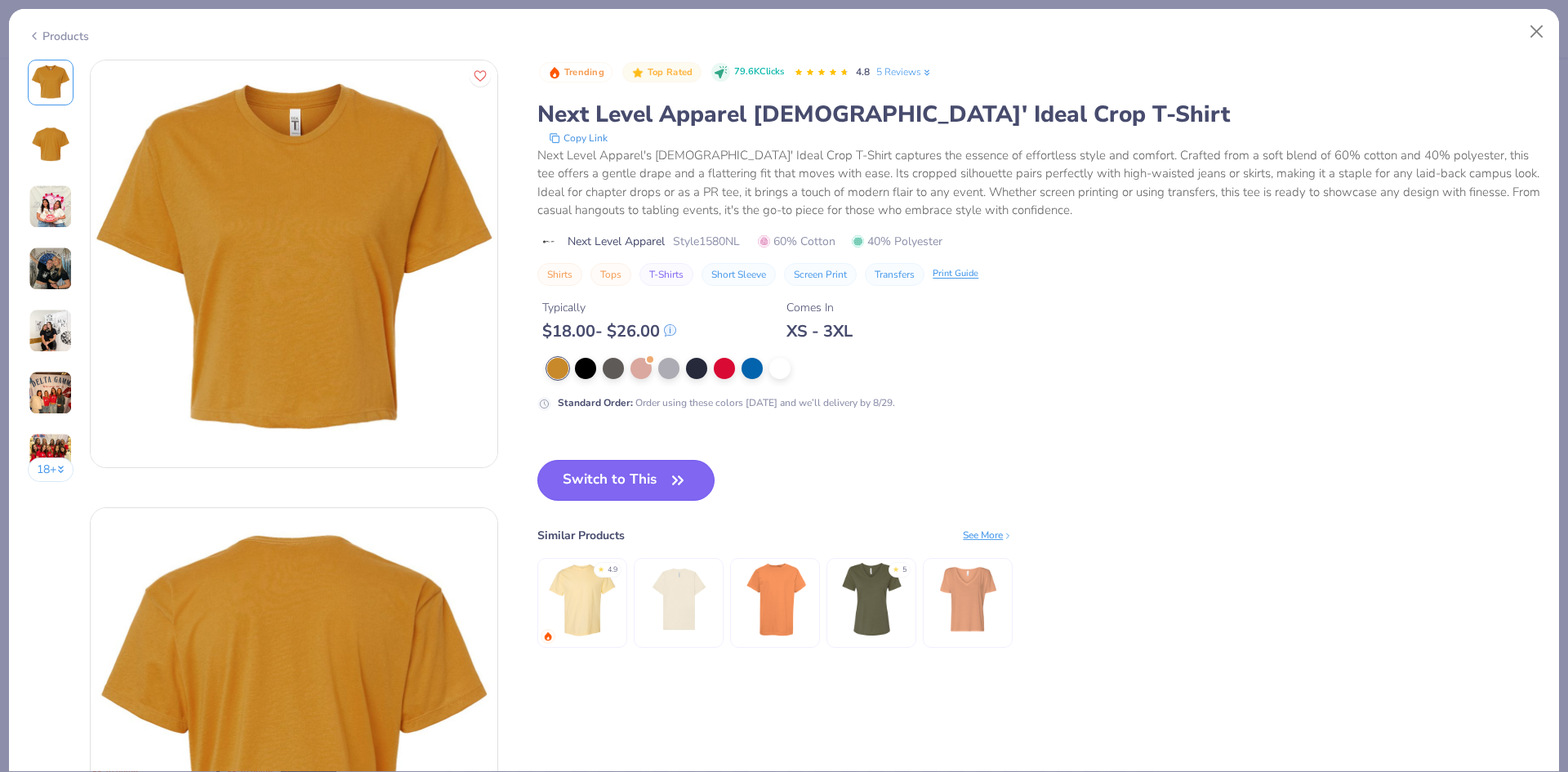
click at [621, 472] on button "Switch to This" at bounding box center [626, 479] width 177 height 40
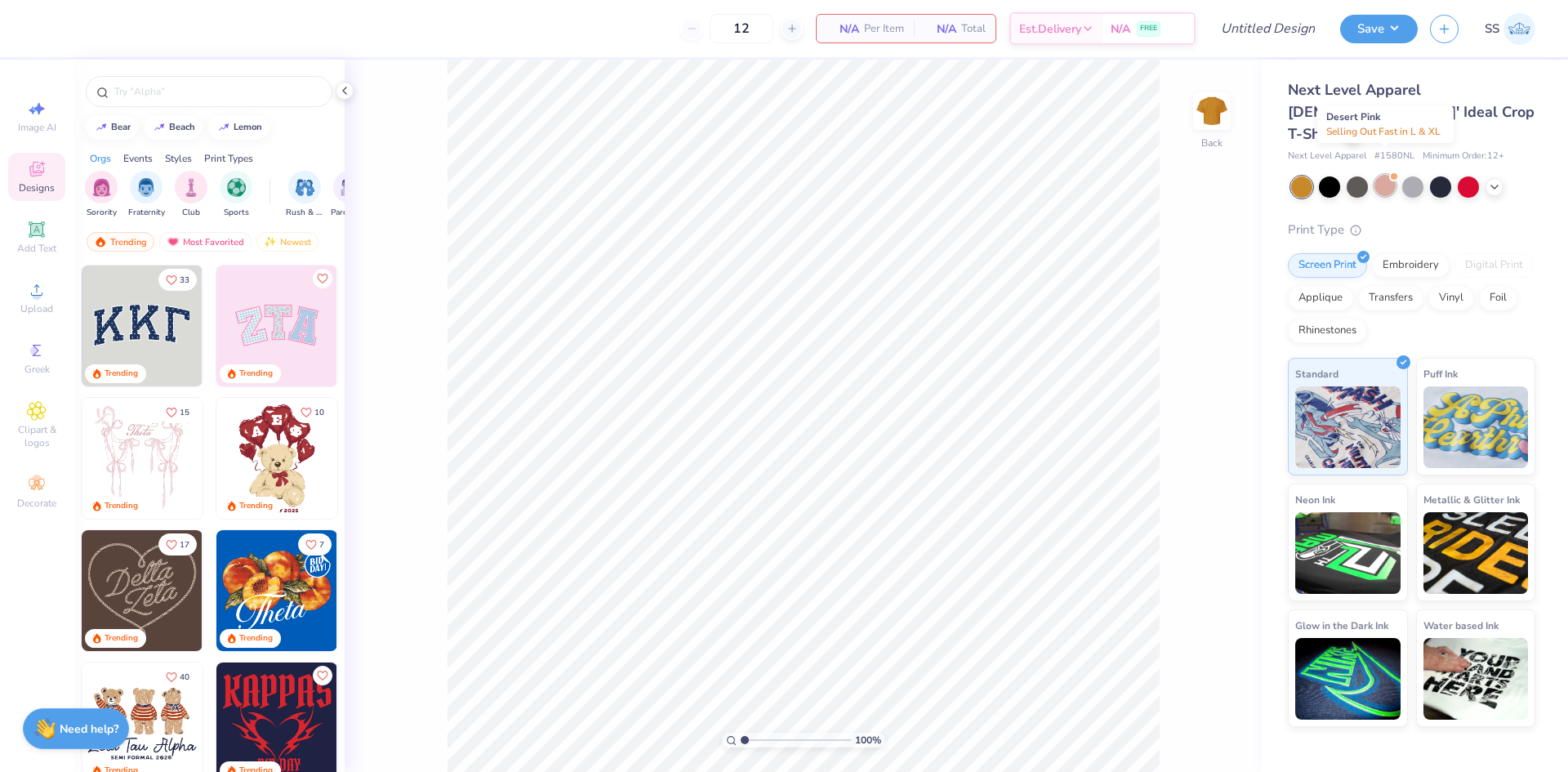
click at [1389, 175] on div at bounding box center [1385, 186] width 22 height 22
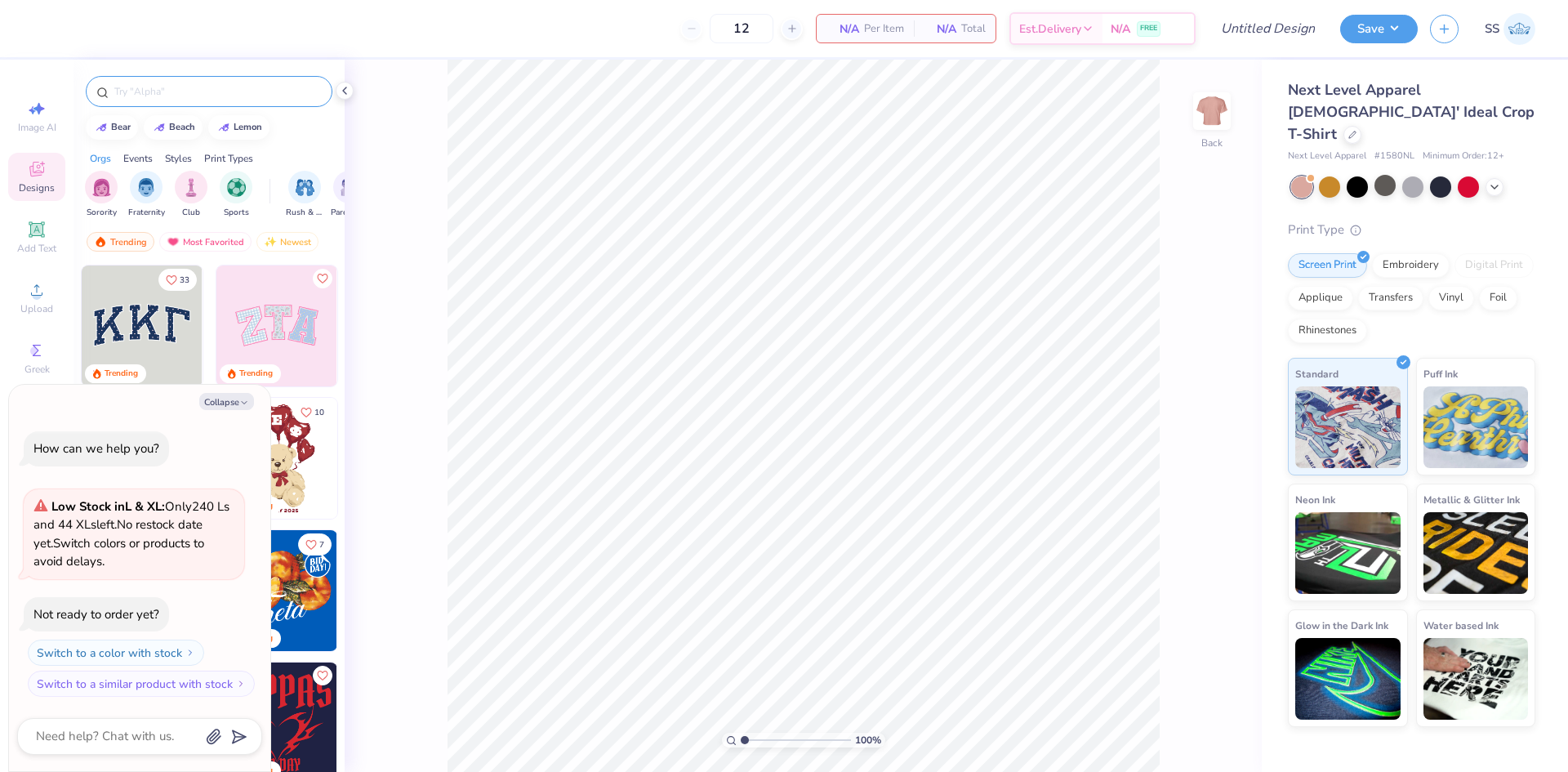
click at [206, 89] on input "text" at bounding box center [217, 92] width 209 height 16
type input "alpha omicron pi"
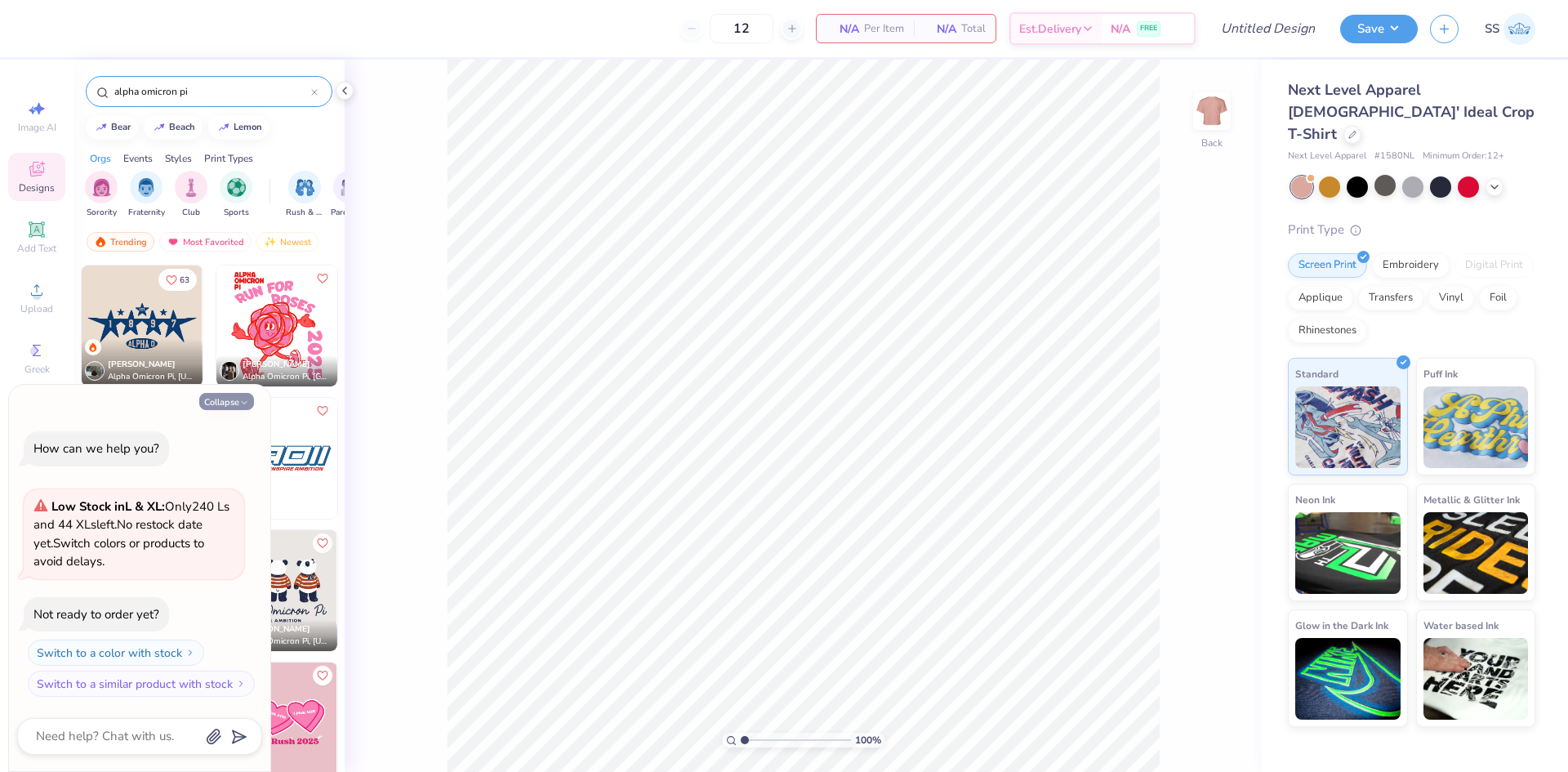
click at [226, 397] on button "Collapse" at bounding box center [226, 401] width 55 height 17
type textarea "x"
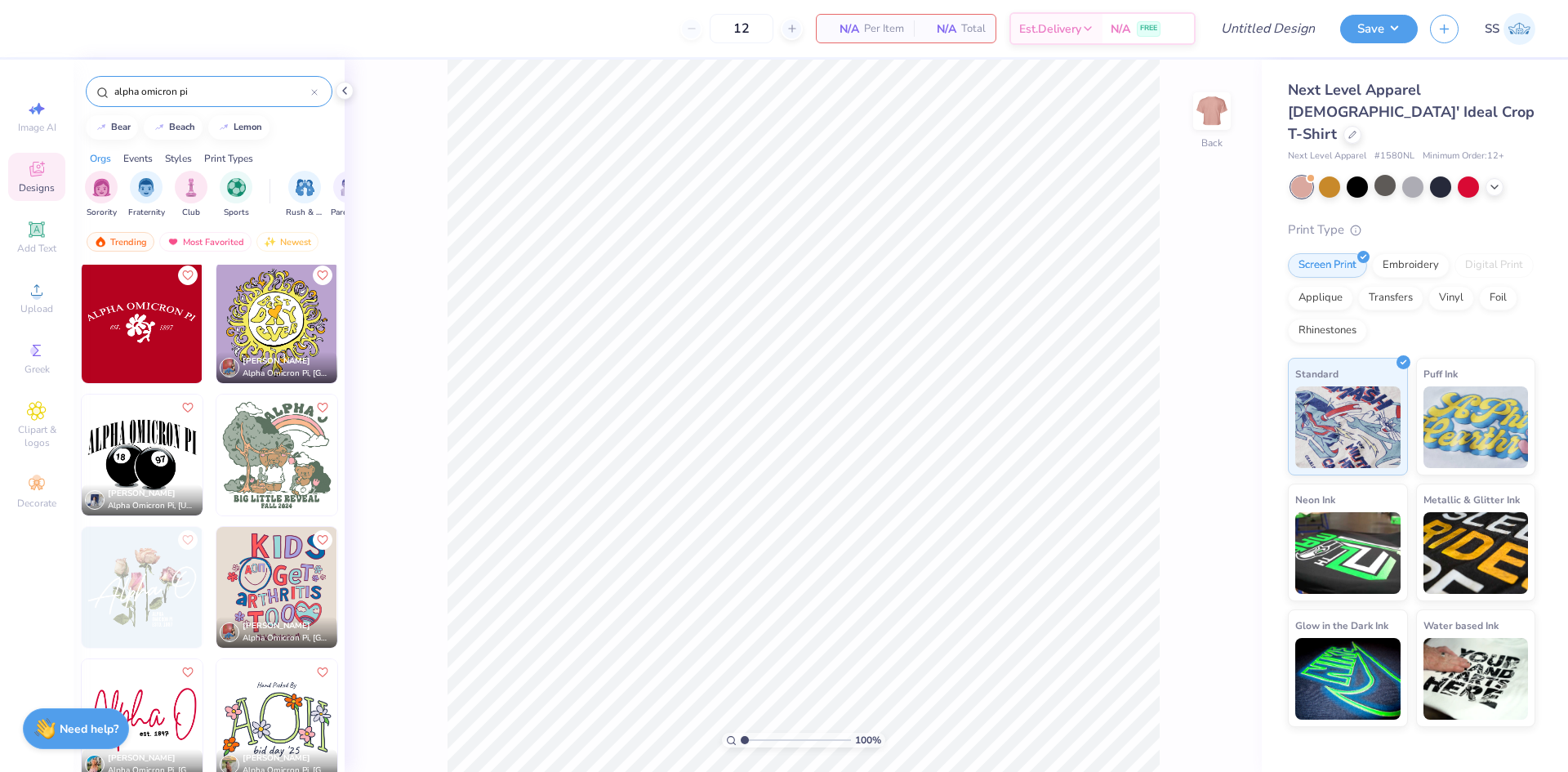
scroll to position [1538, 0]
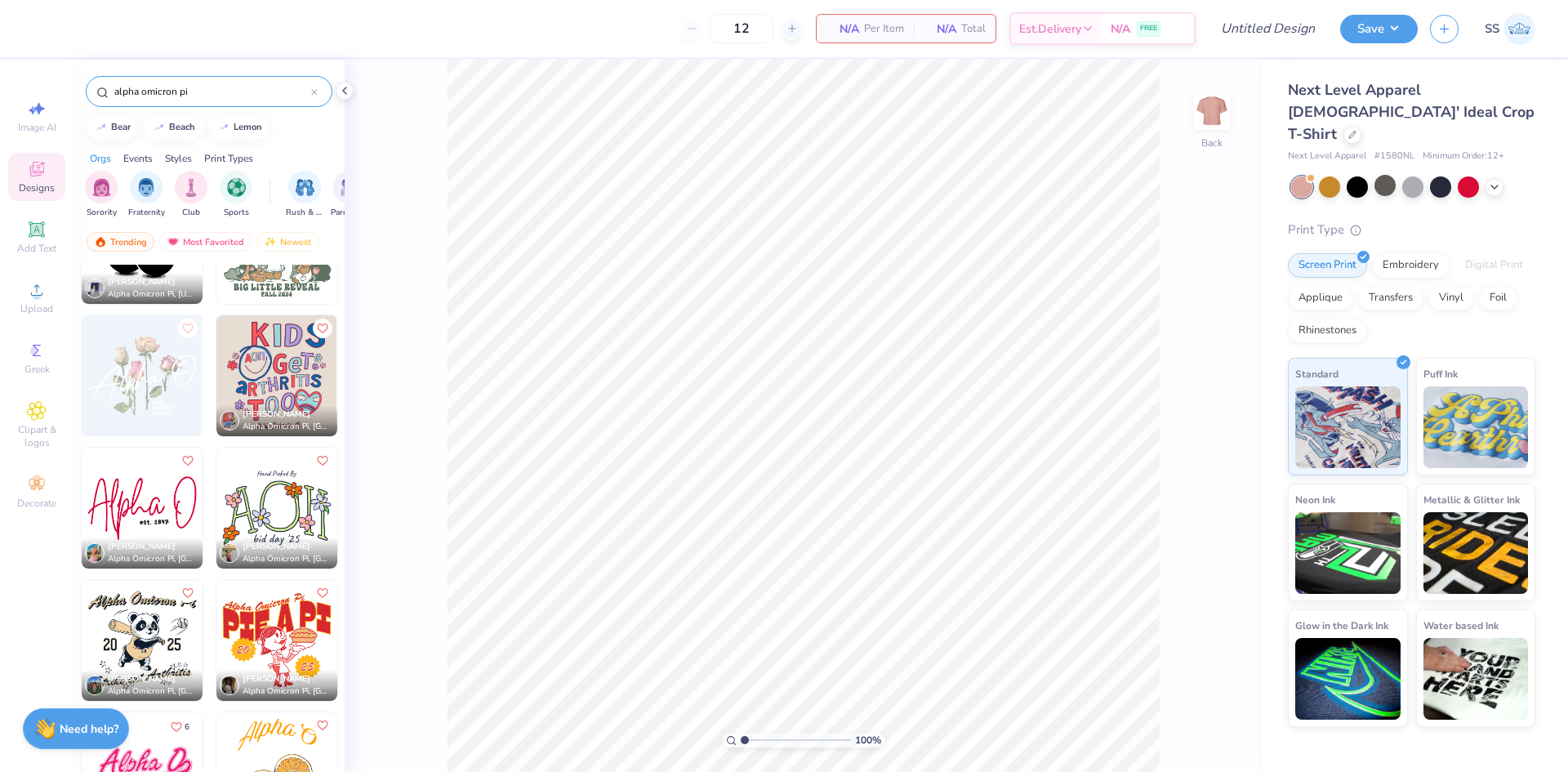
click at [149, 496] on img at bounding box center [142, 508] width 121 height 121
type input "9.12"
type input "5.32"
type input "3.00"
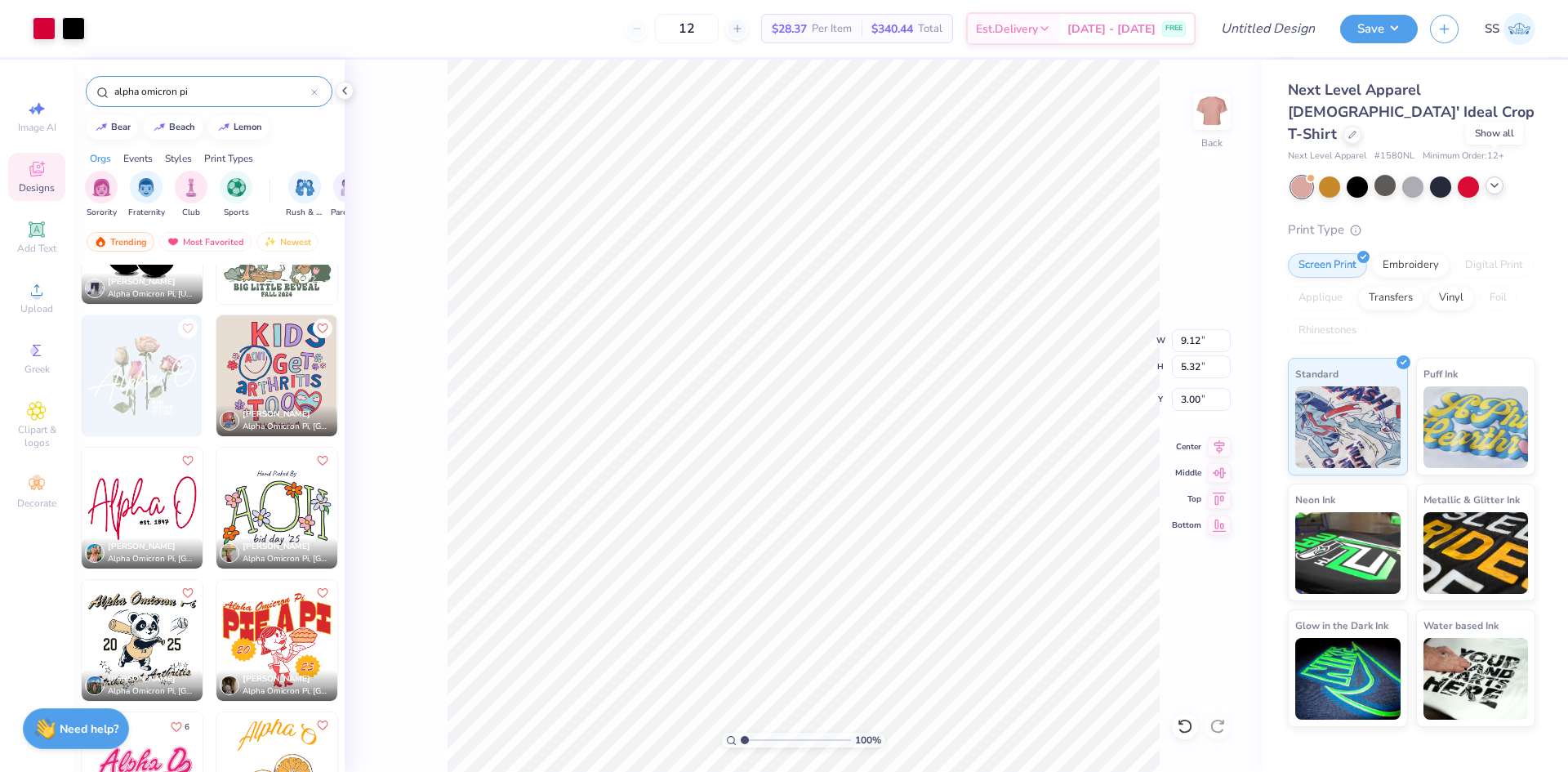
click at [1491, 184] on polyline at bounding box center [1494, 186] width 6 height 4
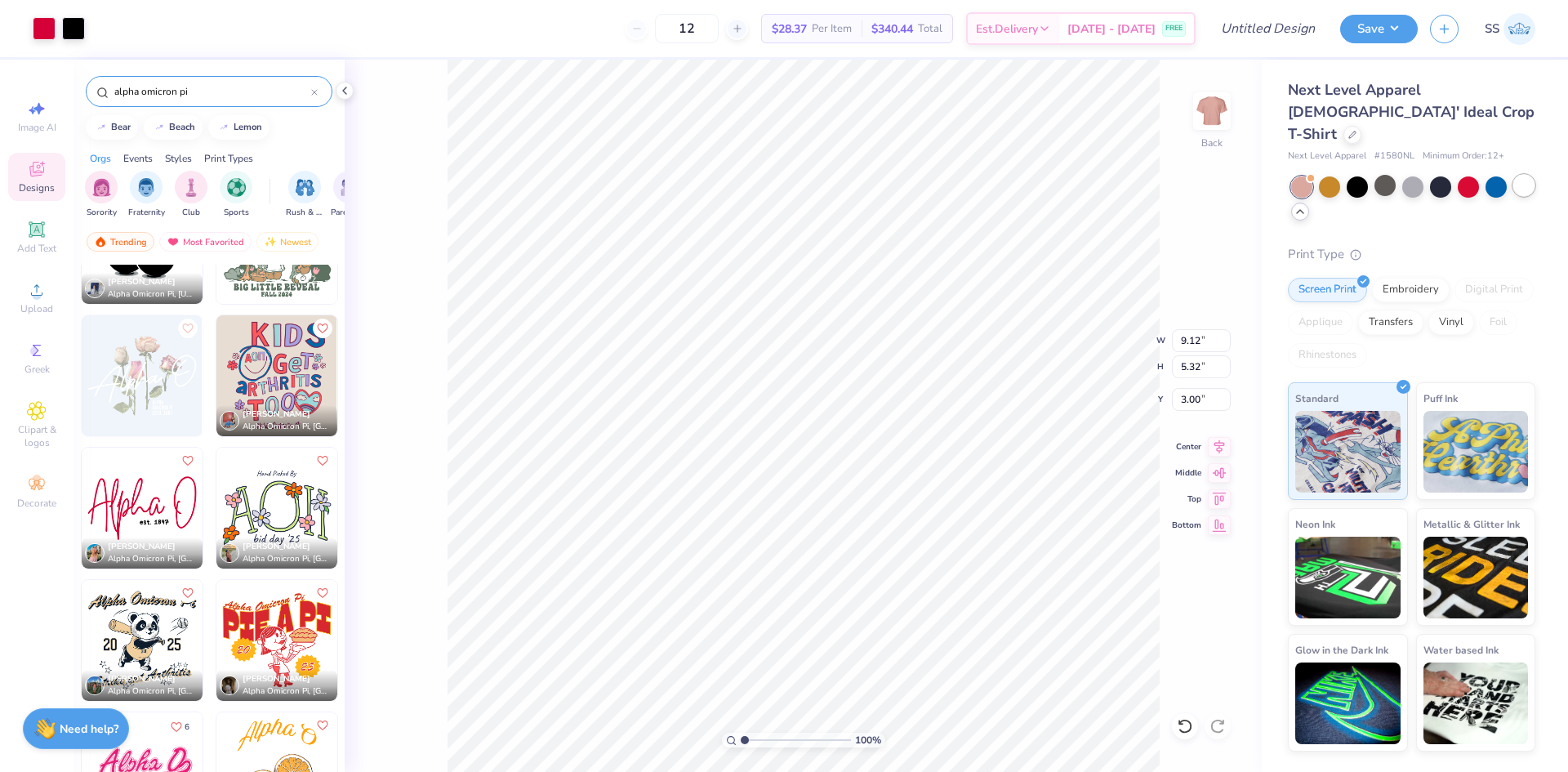
click at [1528, 175] on div at bounding box center [1524, 186] width 22 height 22
type input "10.29"
type input "6.00"
type input "3.00"
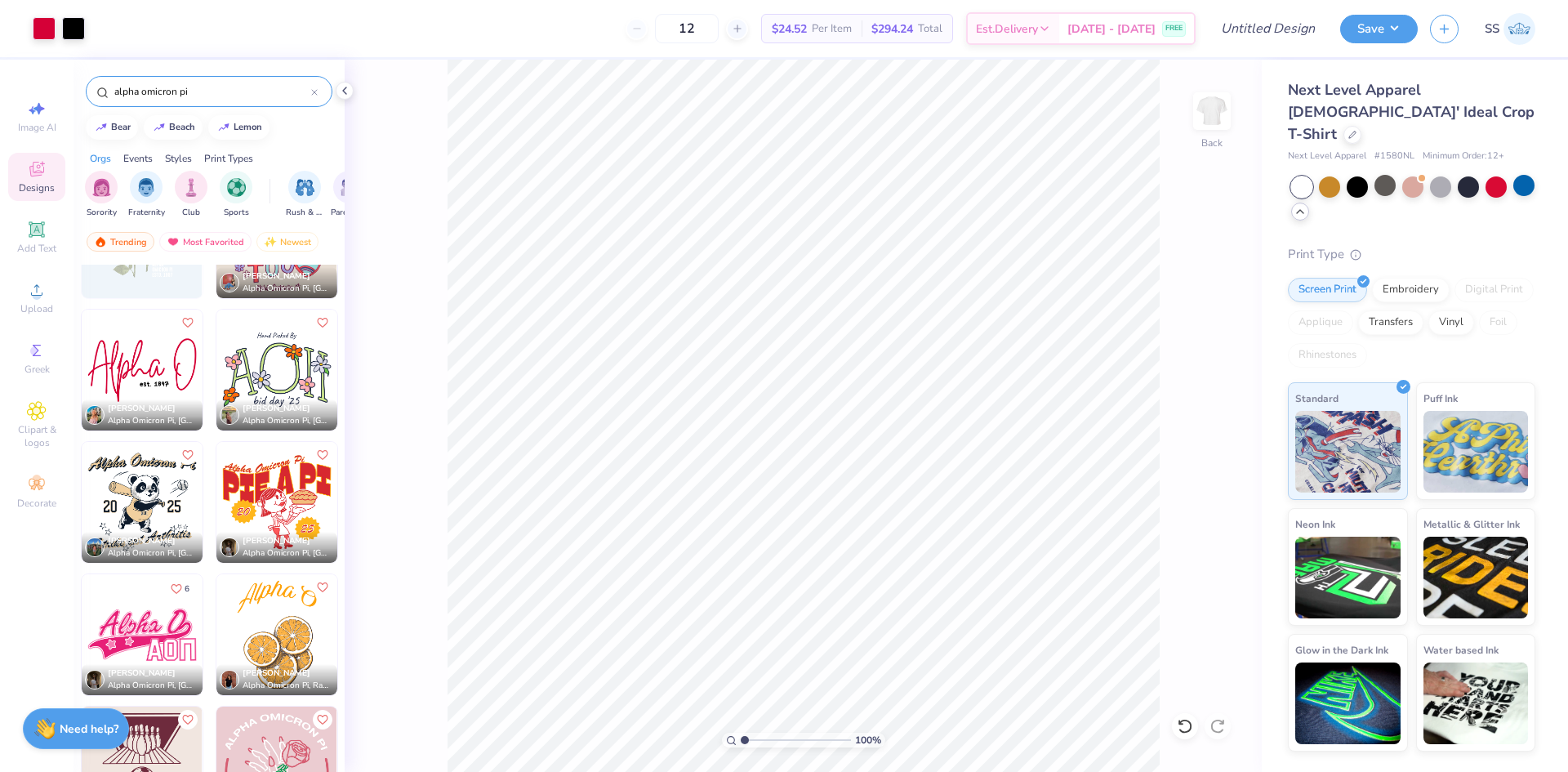
scroll to position [1692, 0]
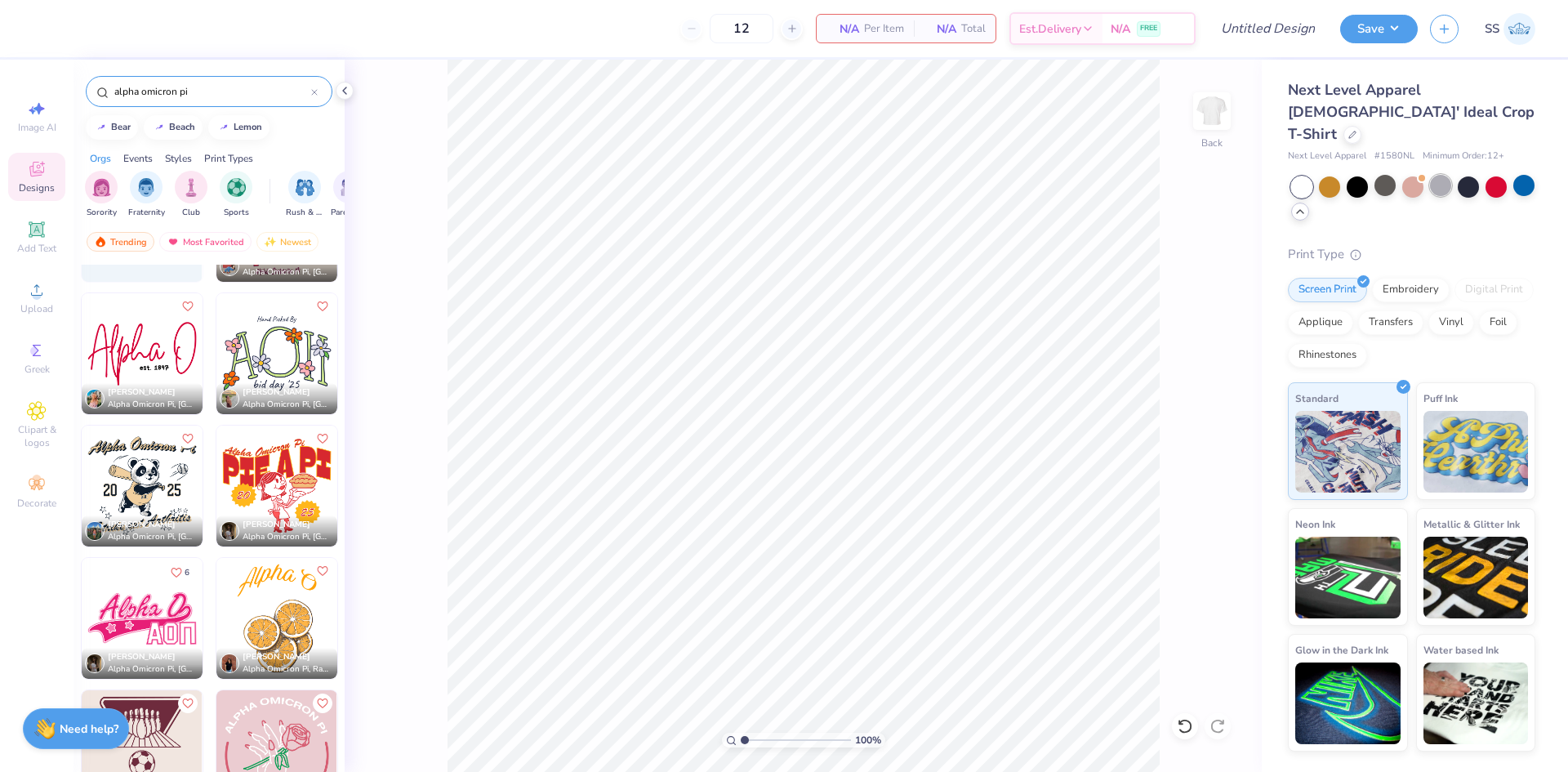
click at [1438, 175] on div at bounding box center [1441, 186] width 22 height 22
click at [135, 607] on img at bounding box center [142, 618] width 121 height 121
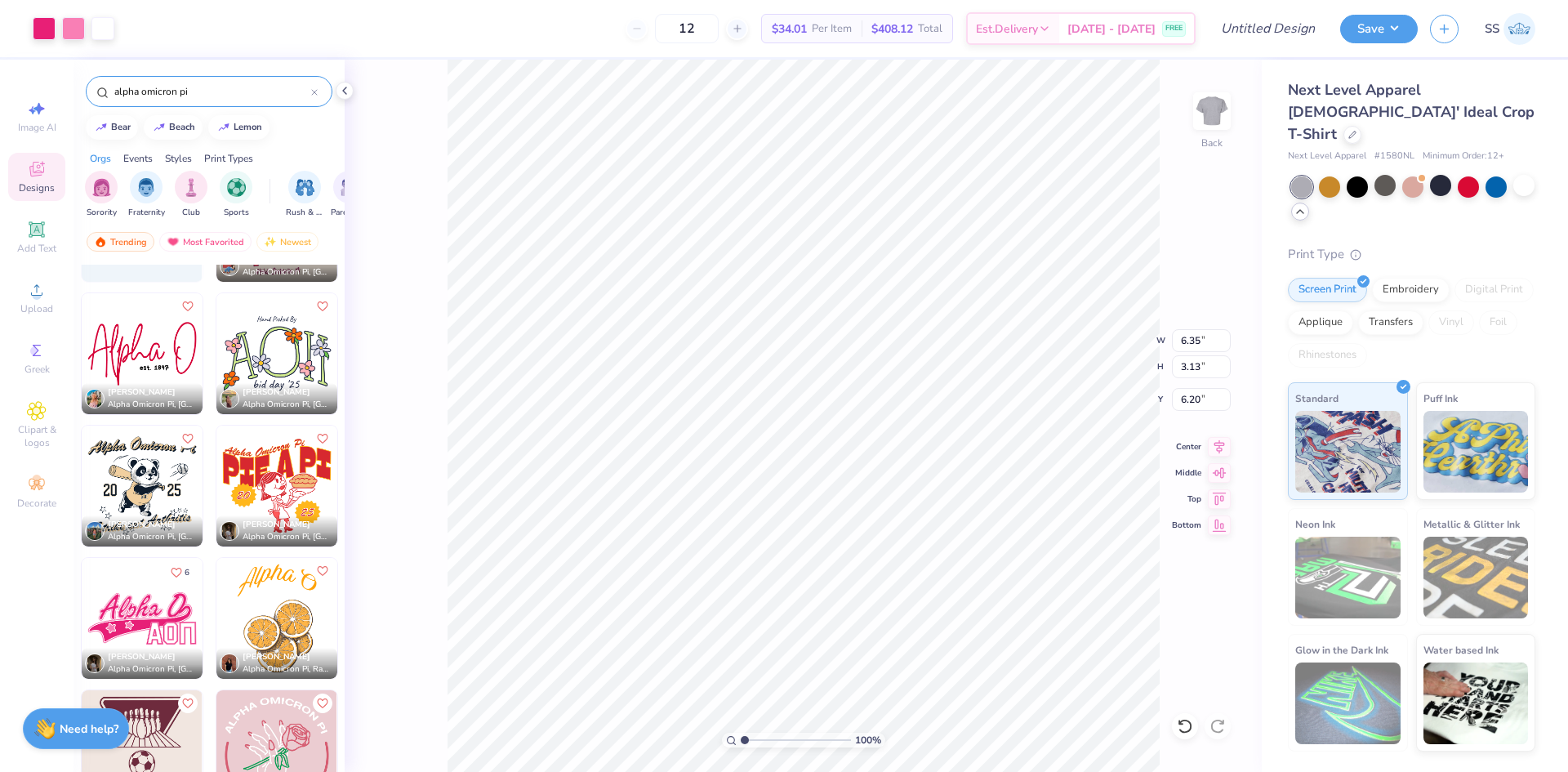
type input "6.20"
type input "9.91"
type input "4.88"
type input "3.00"
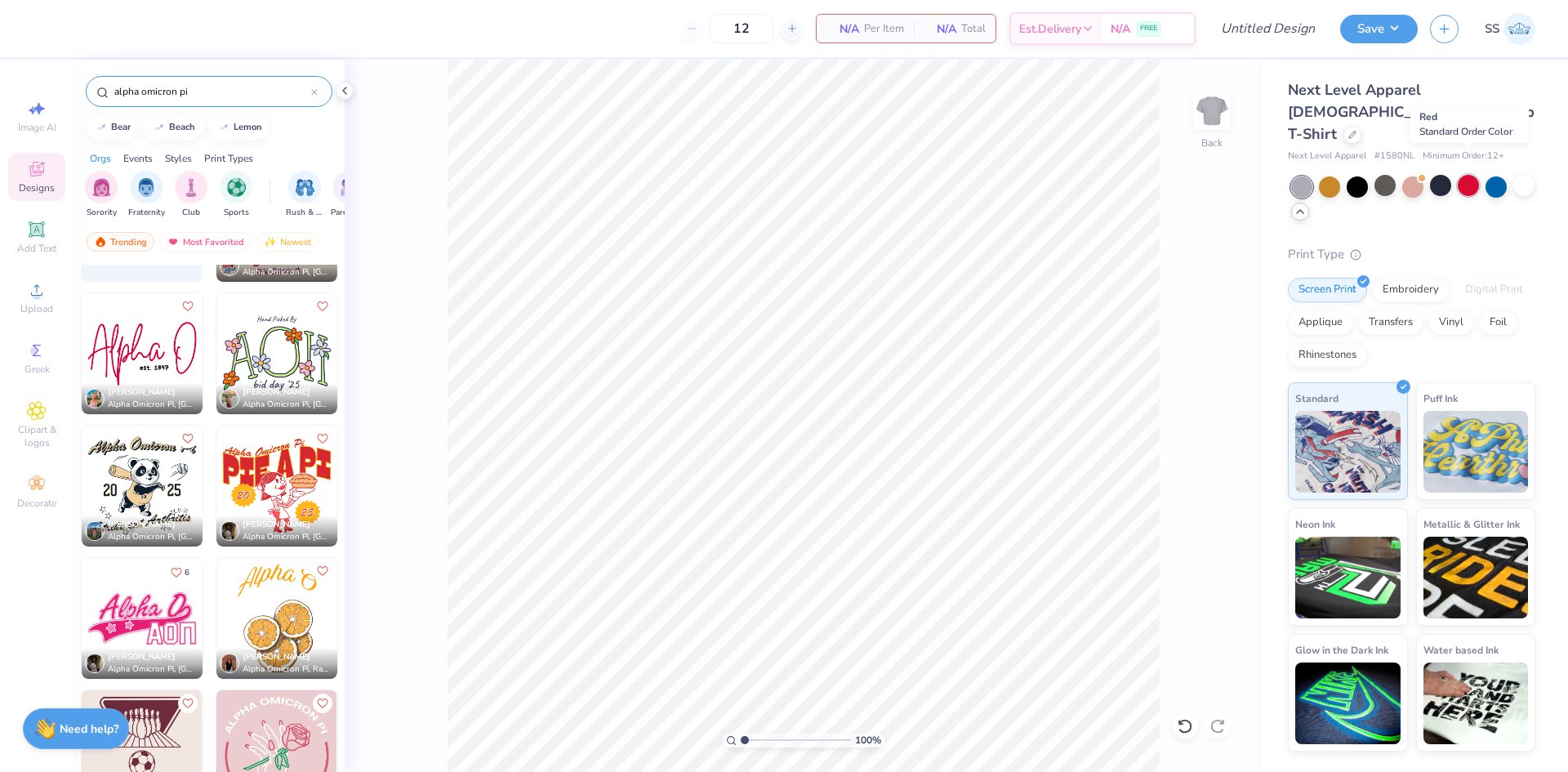
click at [1465, 175] on div at bounding box center [1468, 186] width 22 height 22
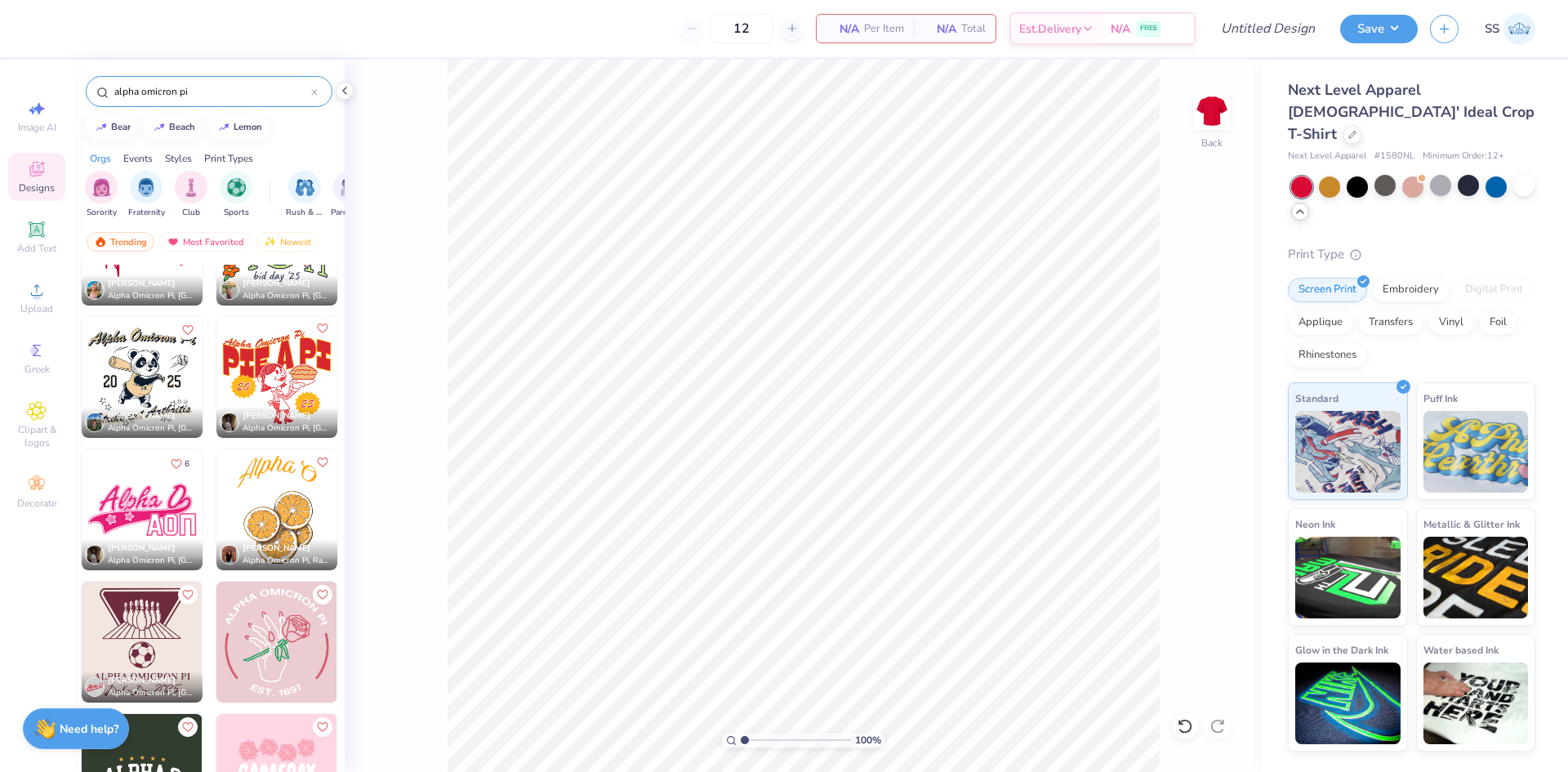
scroll to position [1802, 0]
click at [1416, 175] on div at bounding box center [1413, 186] width 22 height 22
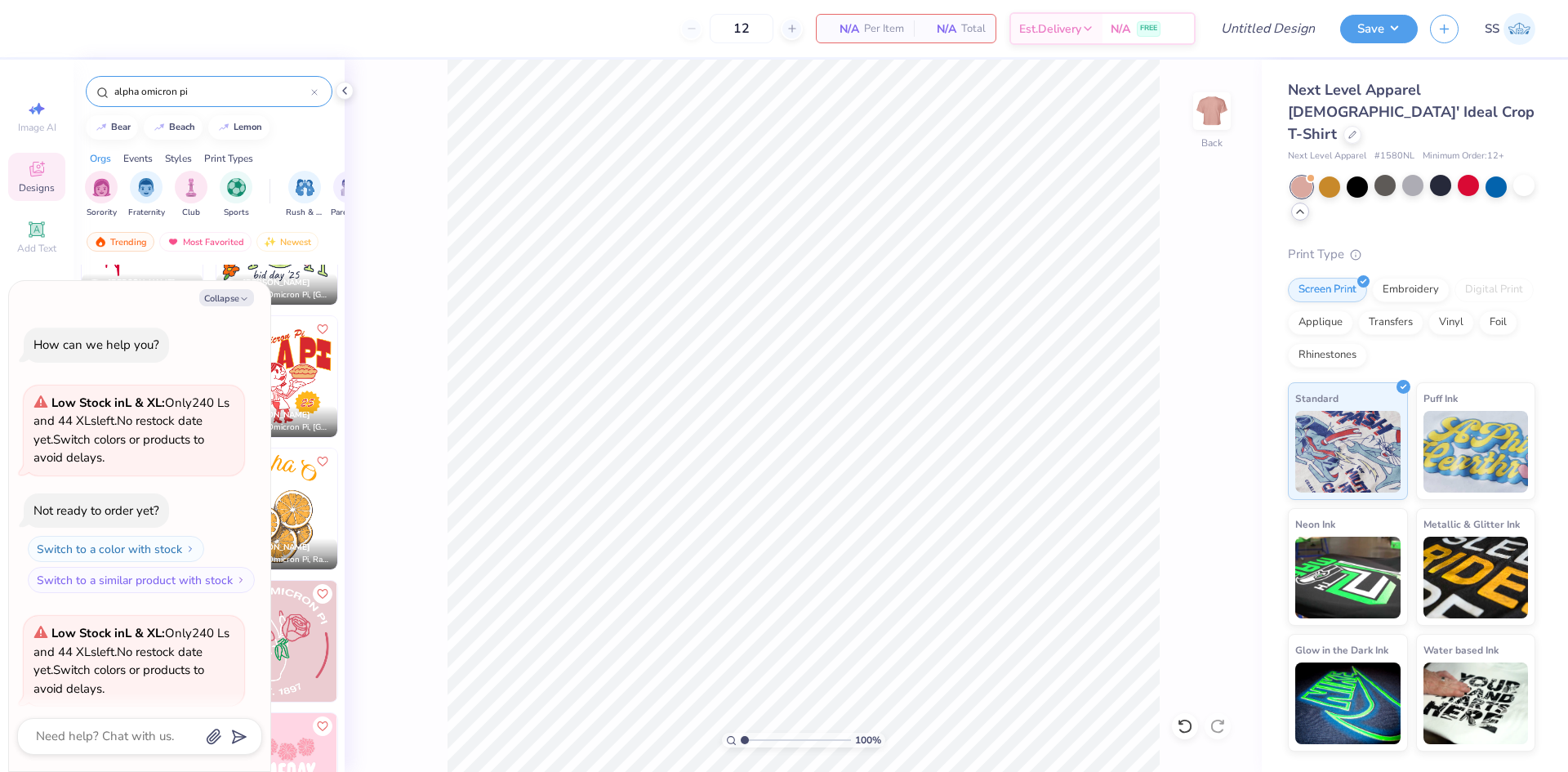
scroll to position [127, 0]
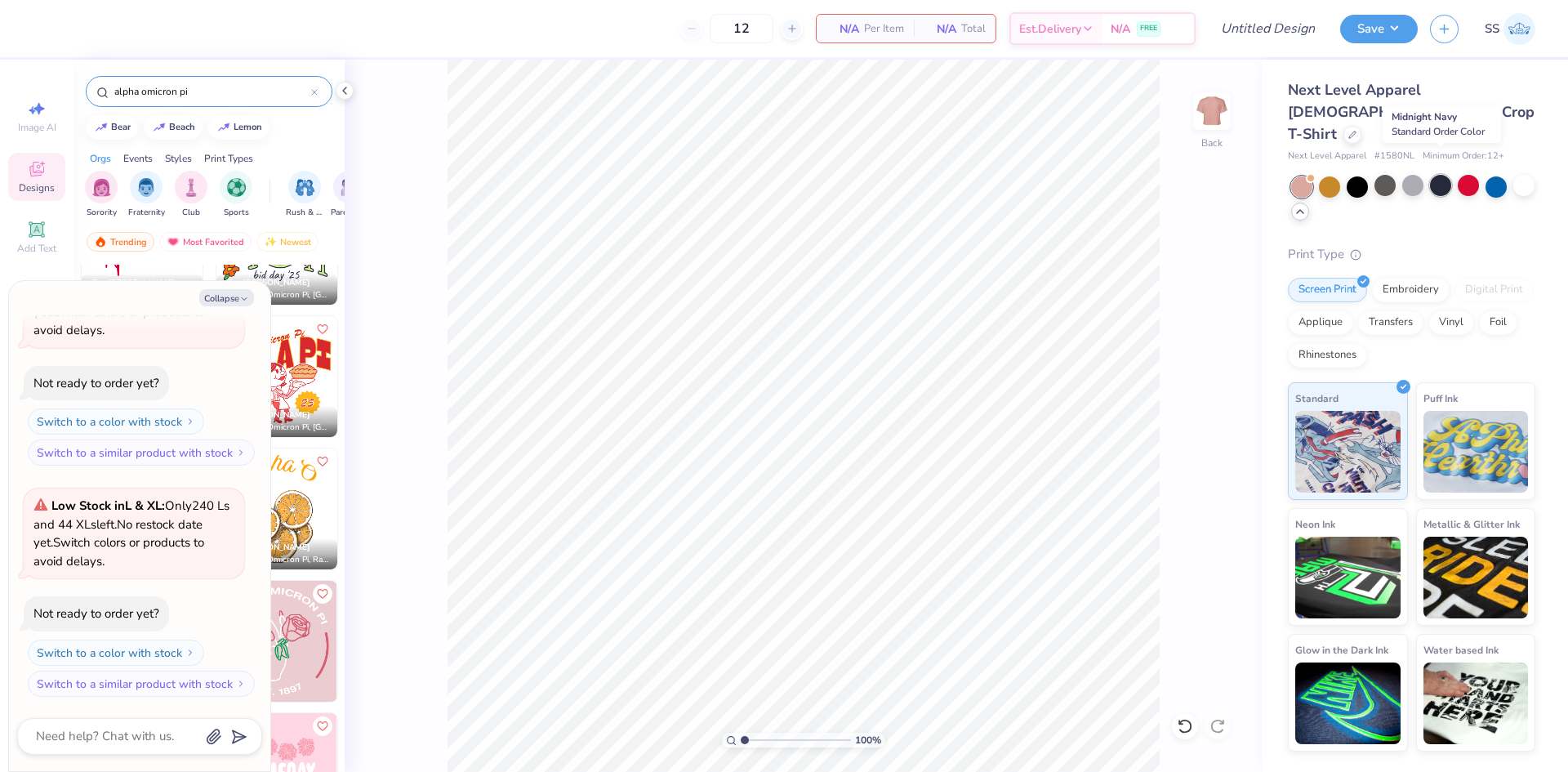
click at [1444, 175] on div at bounding box center [1441, 186] width 22 height 22
click at [246, 295] on icon "button" at bounding box center [244, 299] width 10 height 10
type textarea "x"
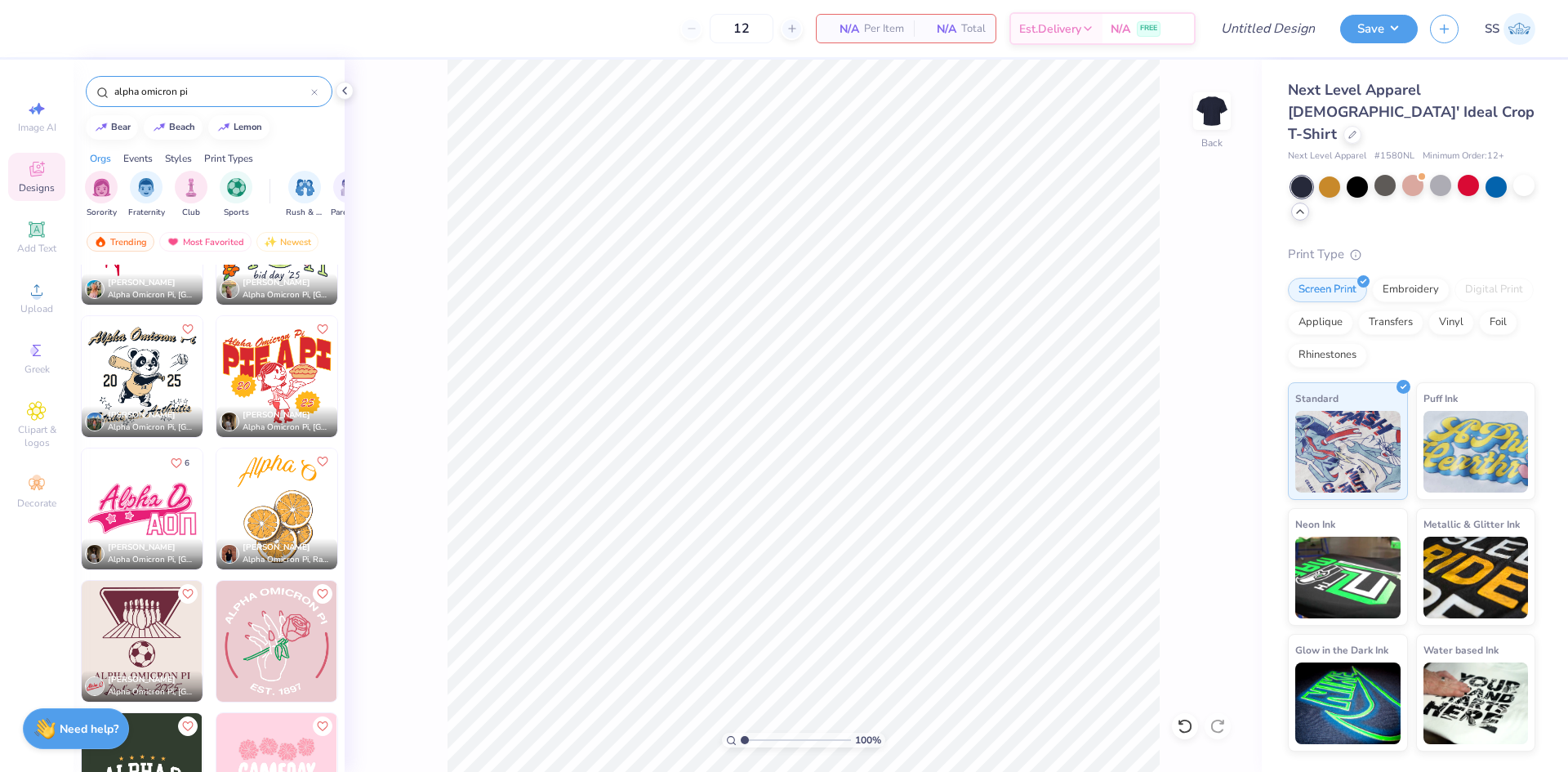
click at [291, 618] on img at bounding box center [276, 641] width 121 height 121
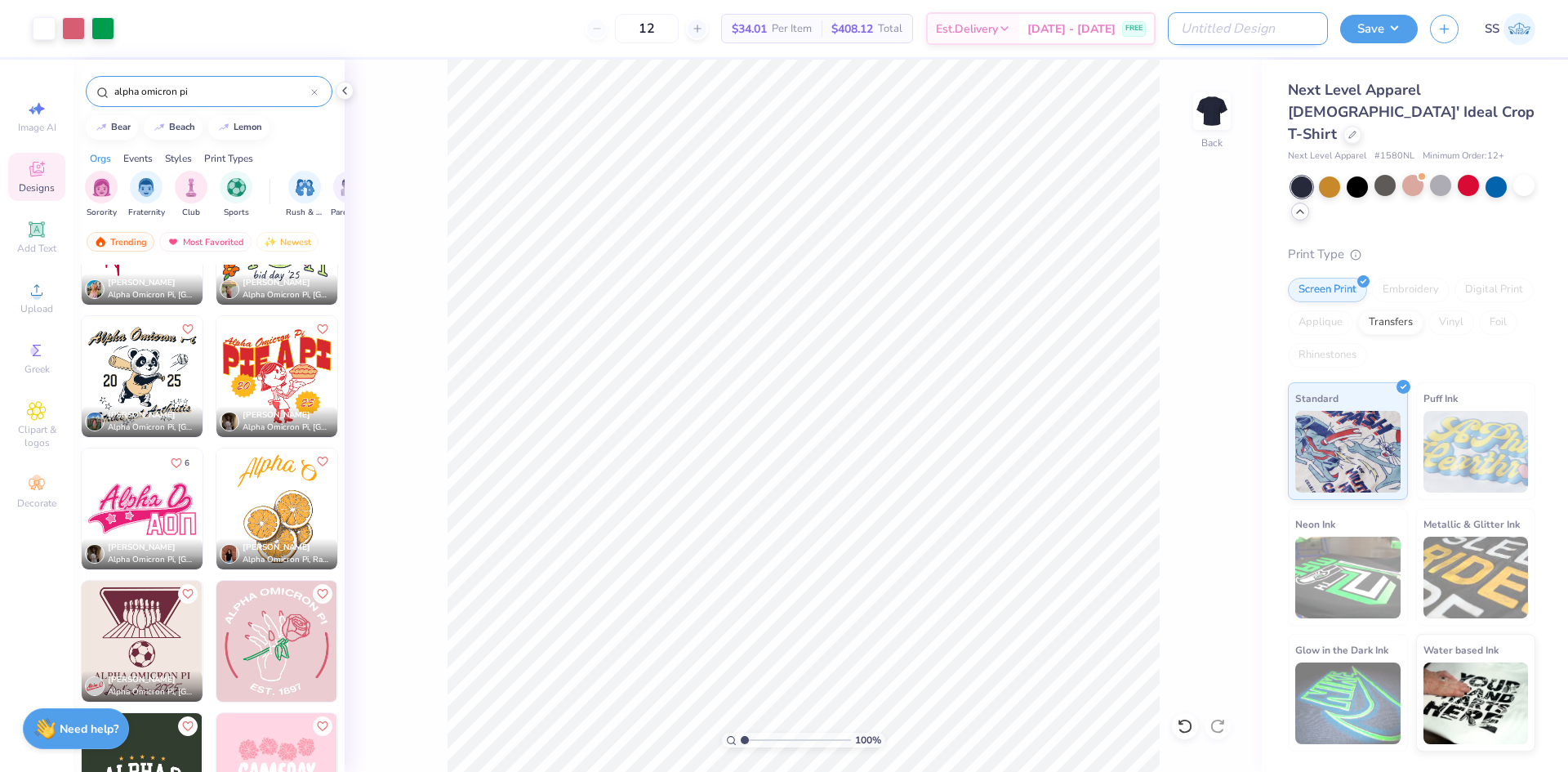
click at [1267, 31] on input "Design Title" at bounding box center [1248, 29] width 160 height 32
type input "A"
type input "("
type input "AOPi design"
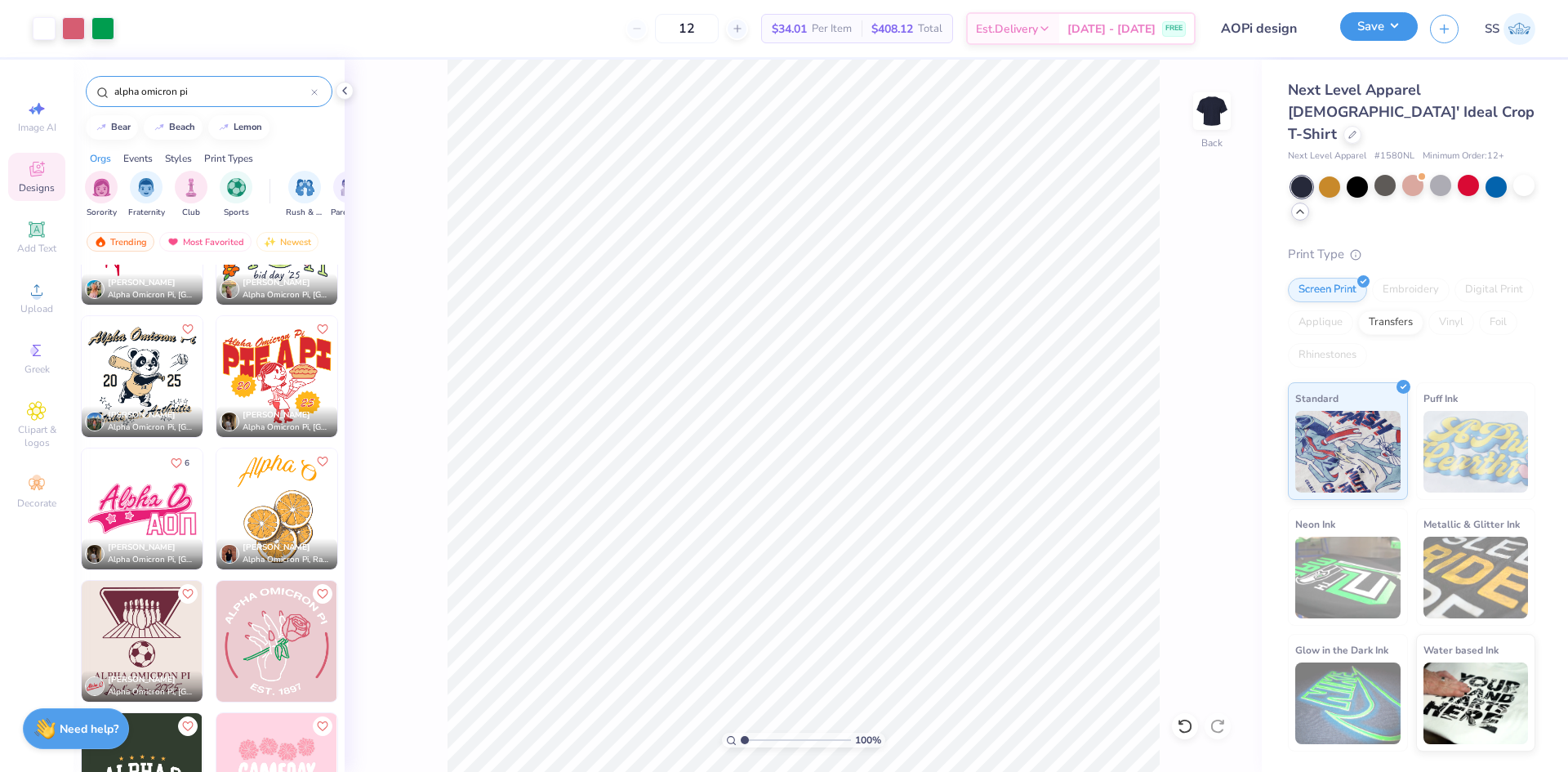
click at [1390, 34] on button "Save" at bounding box center [1379, 27] width 77 height 29
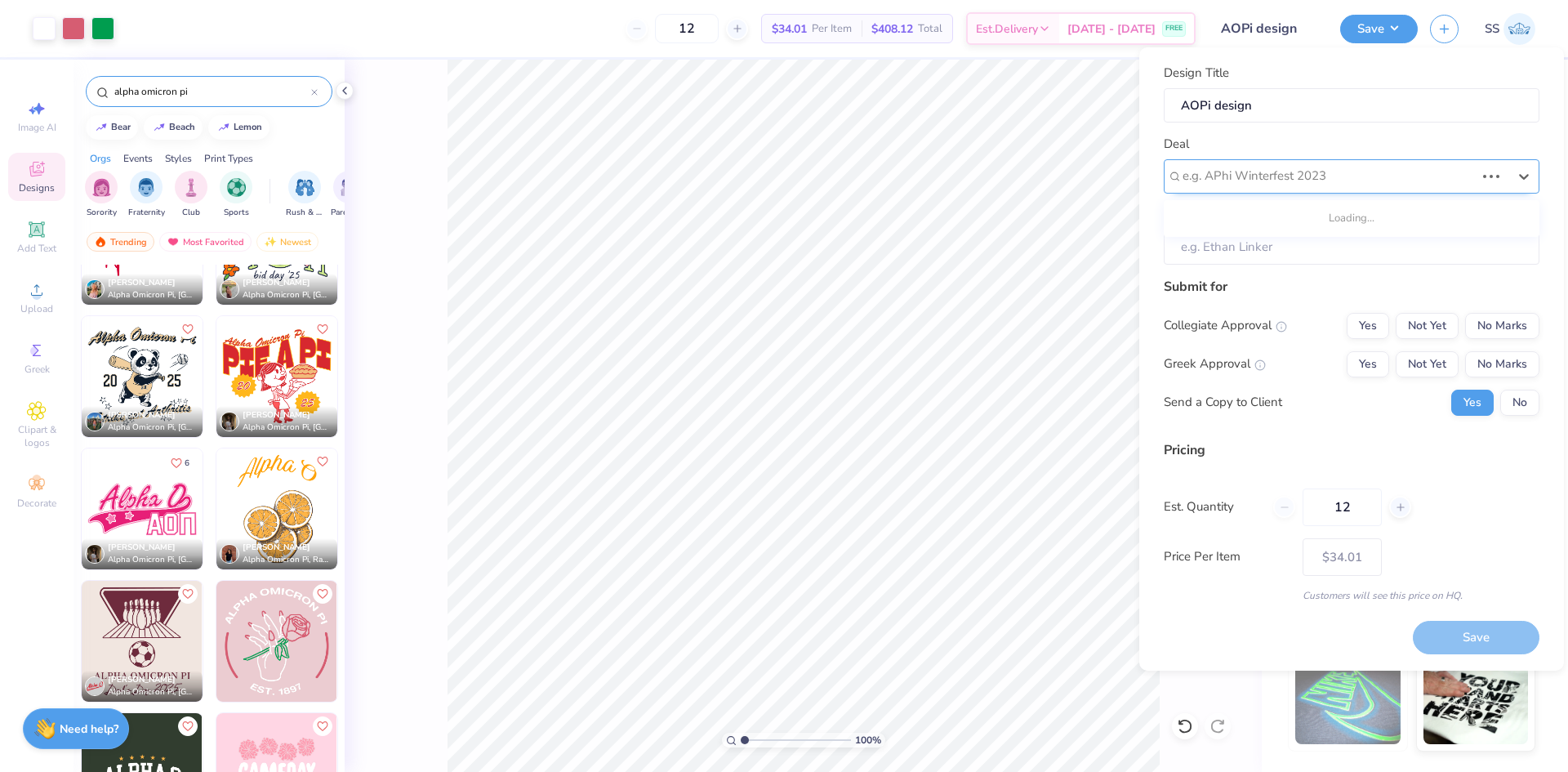
click at [1240, 171] on div at bounding box center [1328, 176] width 293 height 22
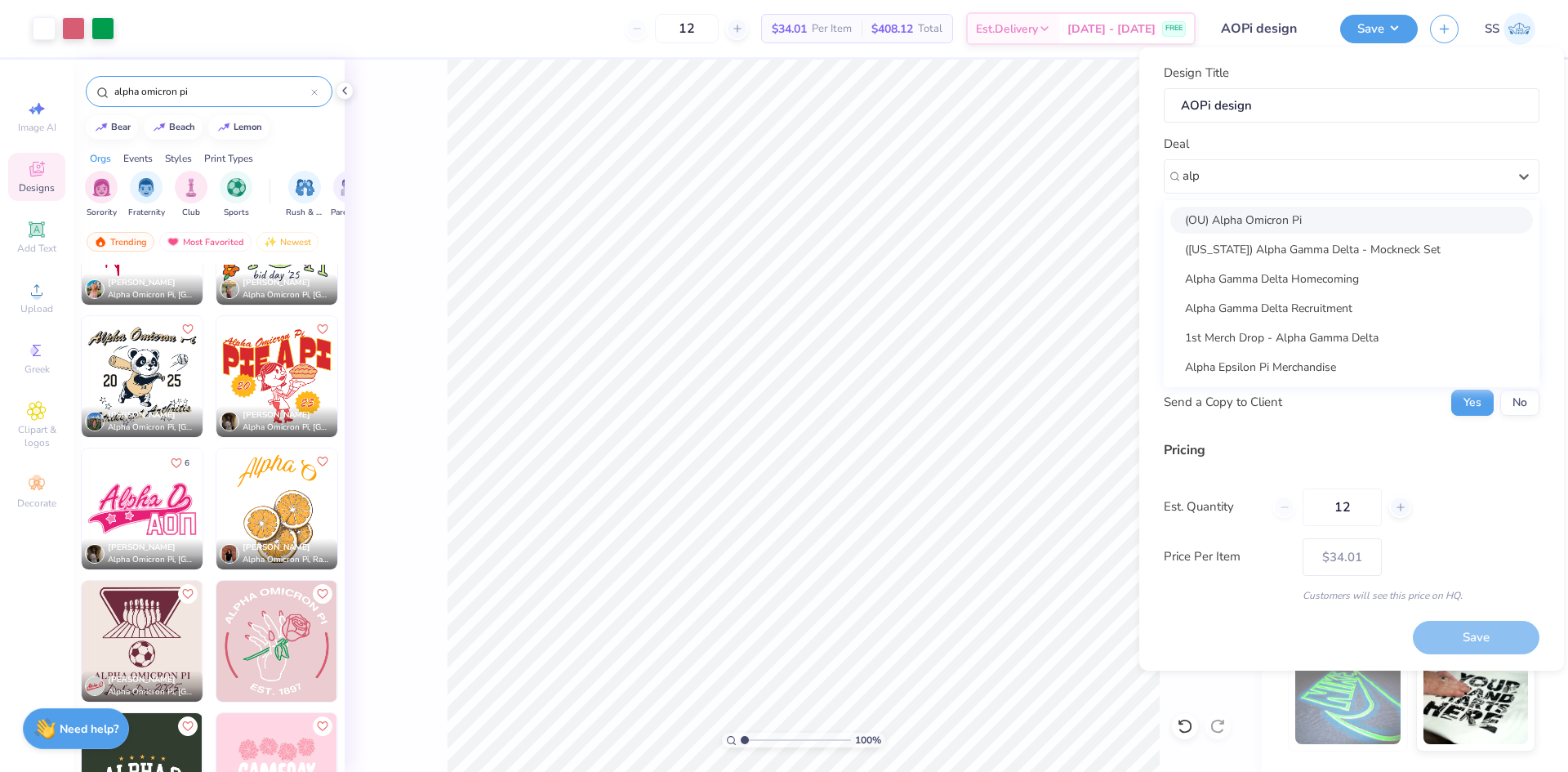
click at [1292, 224] on div "(OU) Alpha Omicron Pi" at bounding box center [1352, 220] width 363 height 27
type input "alp"
type input "[PERSON_NAME]"
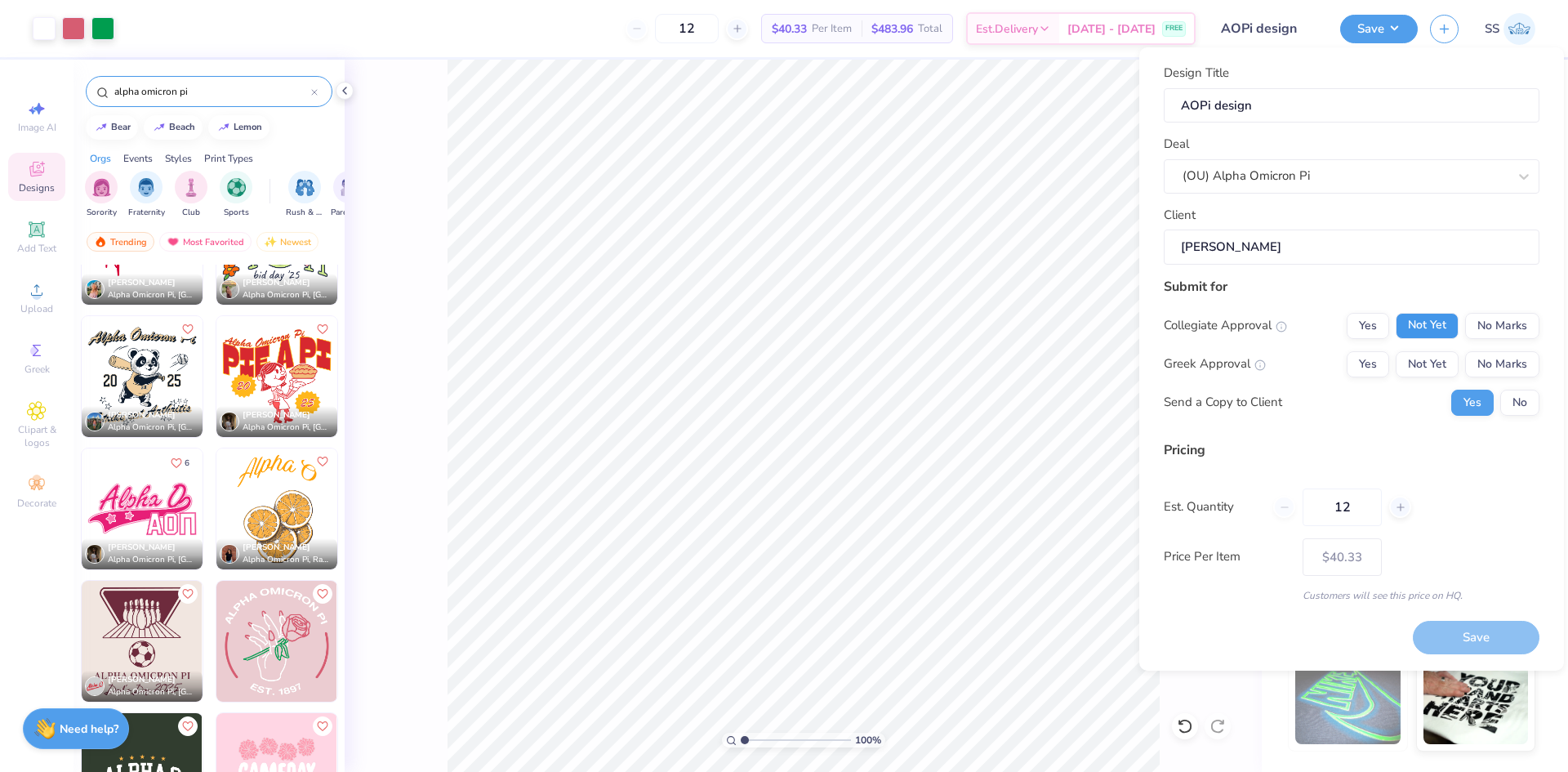
click at [1419, 328] on button "Not Yet" at bounding box center [1427, 325] width 63 height 26
click at [1423, 362] on button "Not Yet" at bounding box center [1427, 364] width 63 height 26
click at [1515, 405] on button "No" at bounding box center [1520, 402] width 39 height 26
click at [1476, 635] on button "Save" at bounding box center [1476, 636] width 127 height 33
click at [1516, 367] on button "No Marks" at bounding box center [1502, 364] width 74 height 26
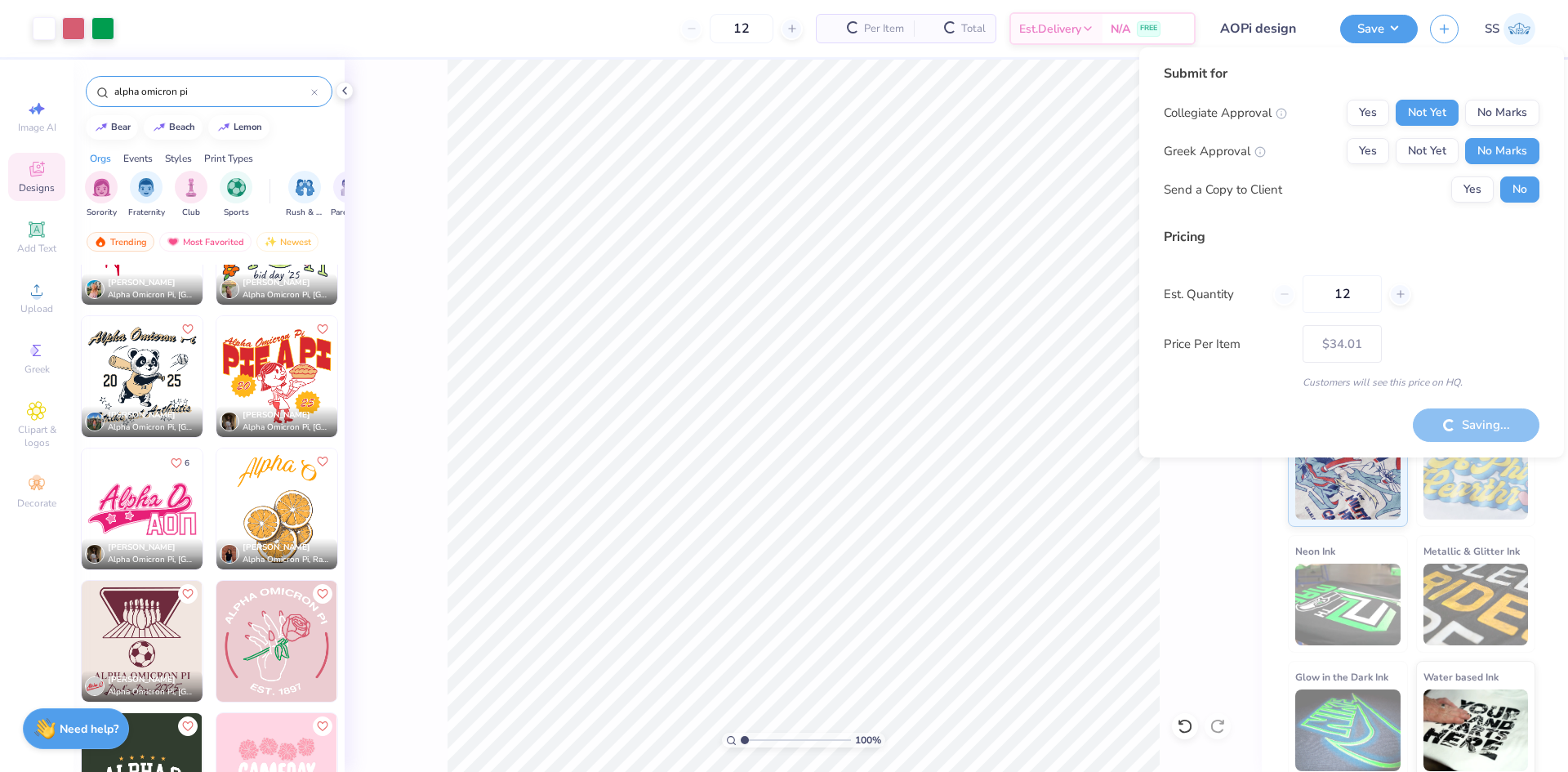
type input "– –"
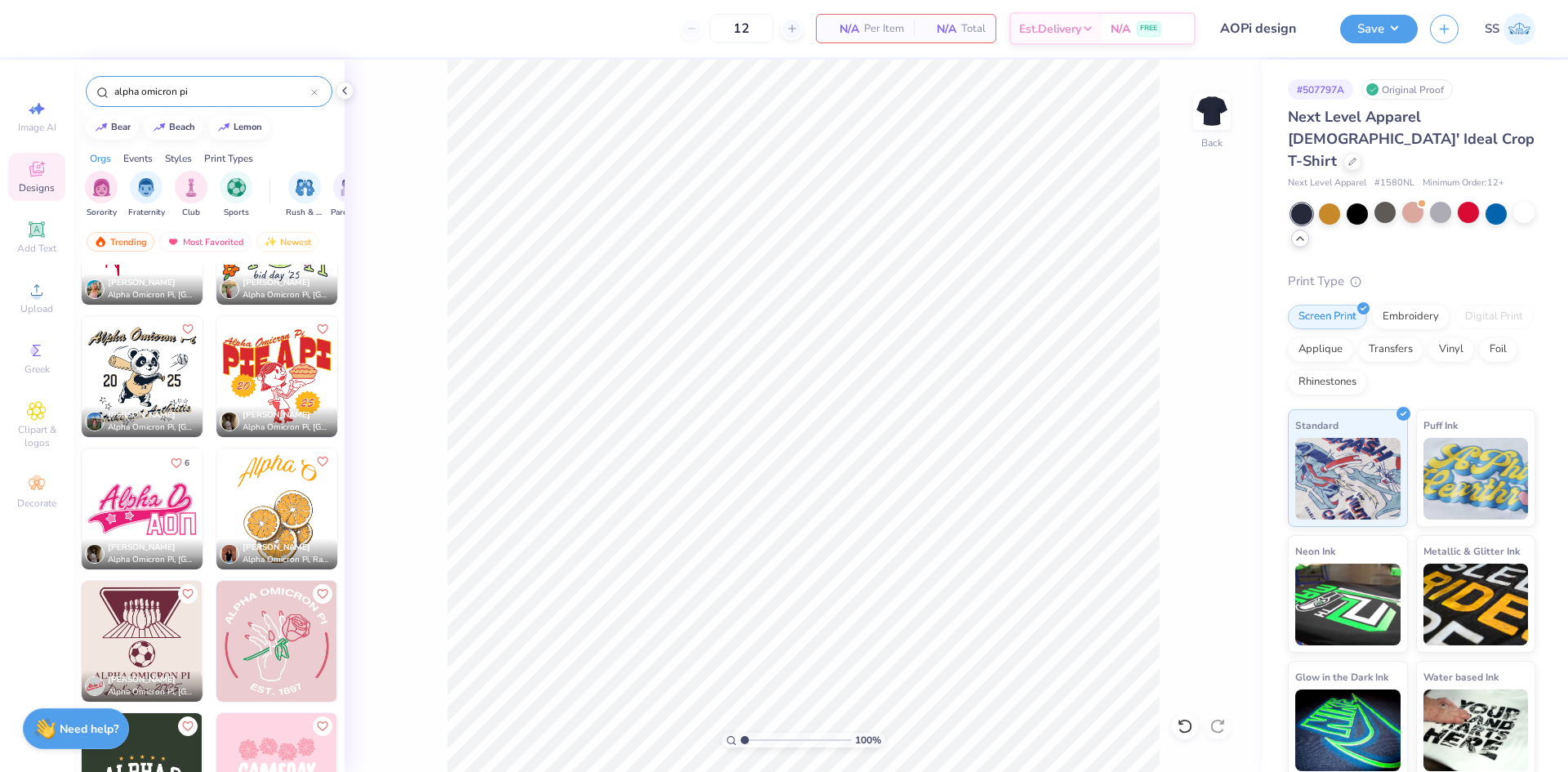
click at [142, 484] on img at bounding box center [142, 508] width 121 height 121
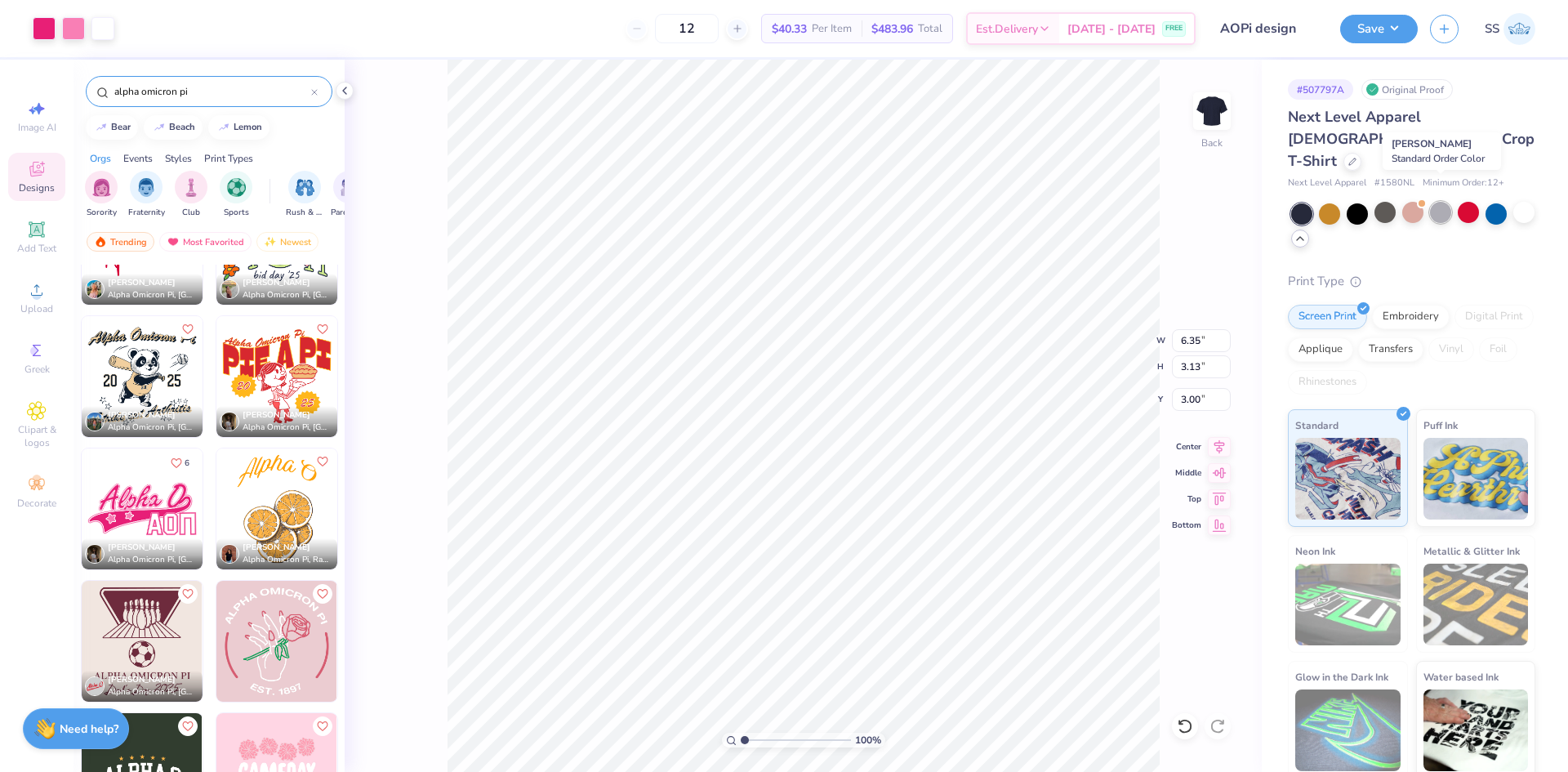
click at [1441, 202] on div at bounding box center [1441, 213] width 22 height 22
type input "5.18"
type input "10.49"
type input "5.17"
type input "3.14"
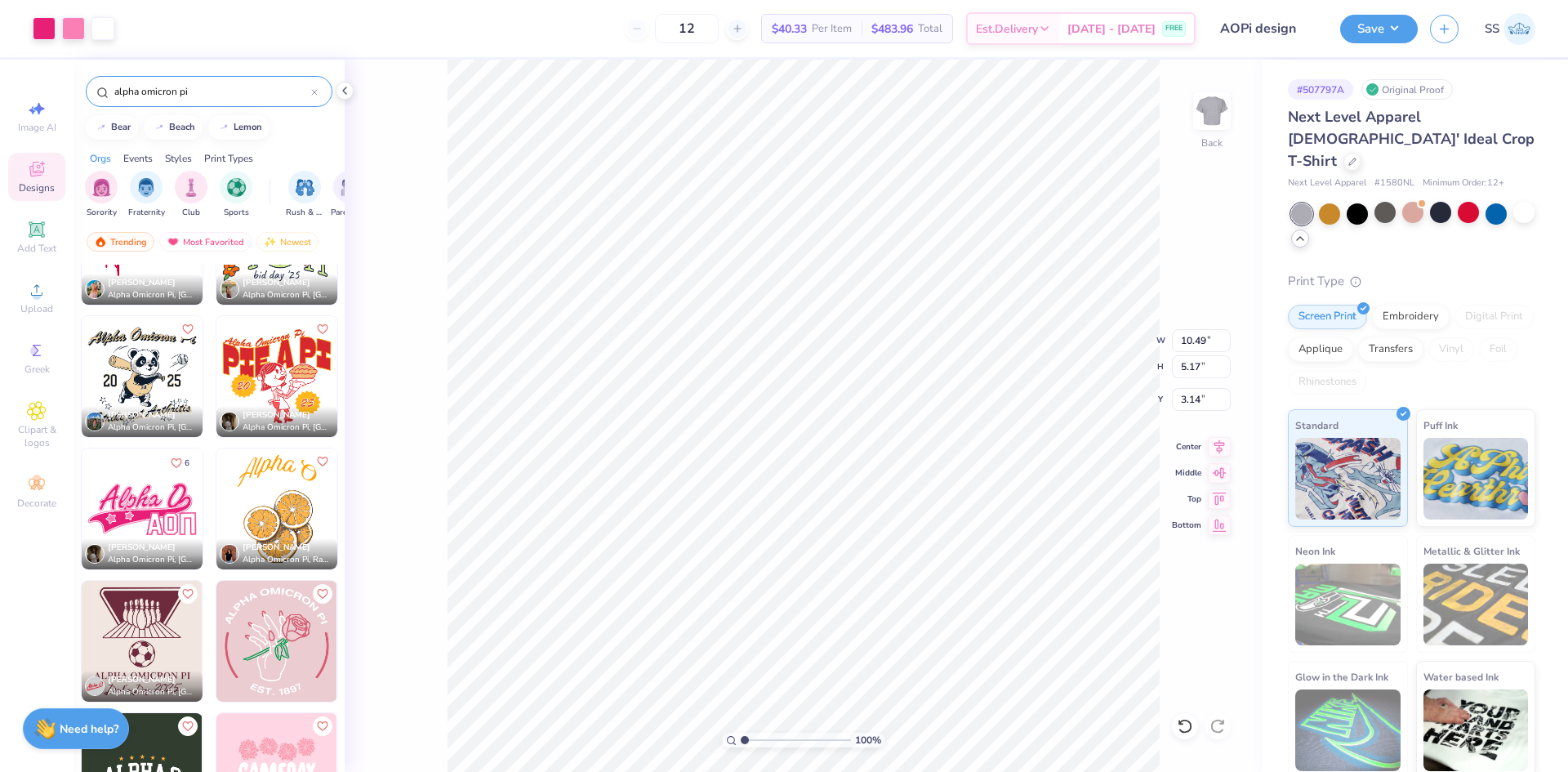
type input "9.61"
type input "4.73"
type input "3.00"
click at [1372, 32] on button "Save" at bounding box center [1379, 27] width 77 height 29
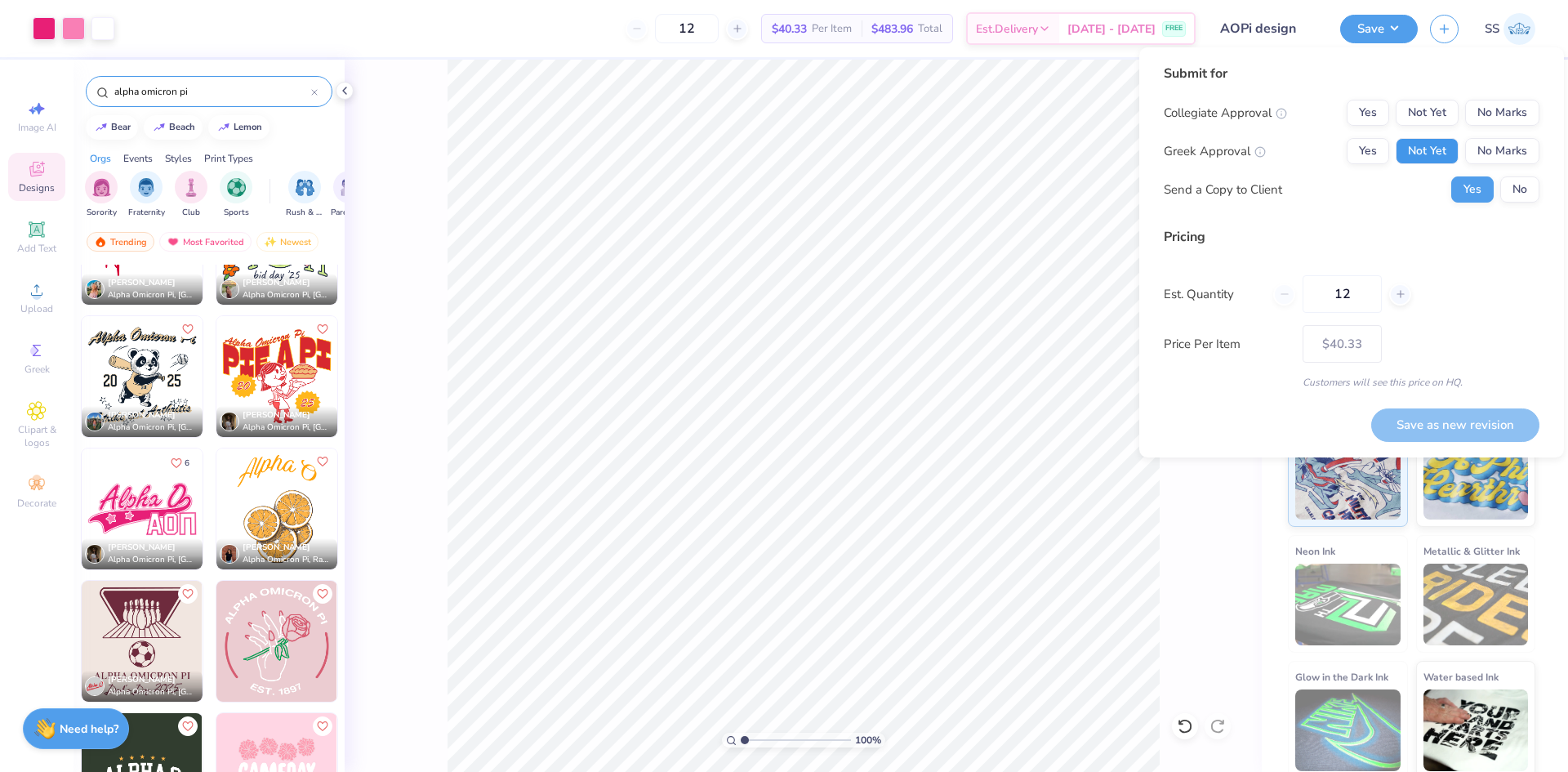
click at [1419, 153] on button "Not Yet" at bounding box center [1427, 151] width 63 height 26
click at [1513, 106] on button "No Marks" at bounding box center [1502, 112] width 74 height 26
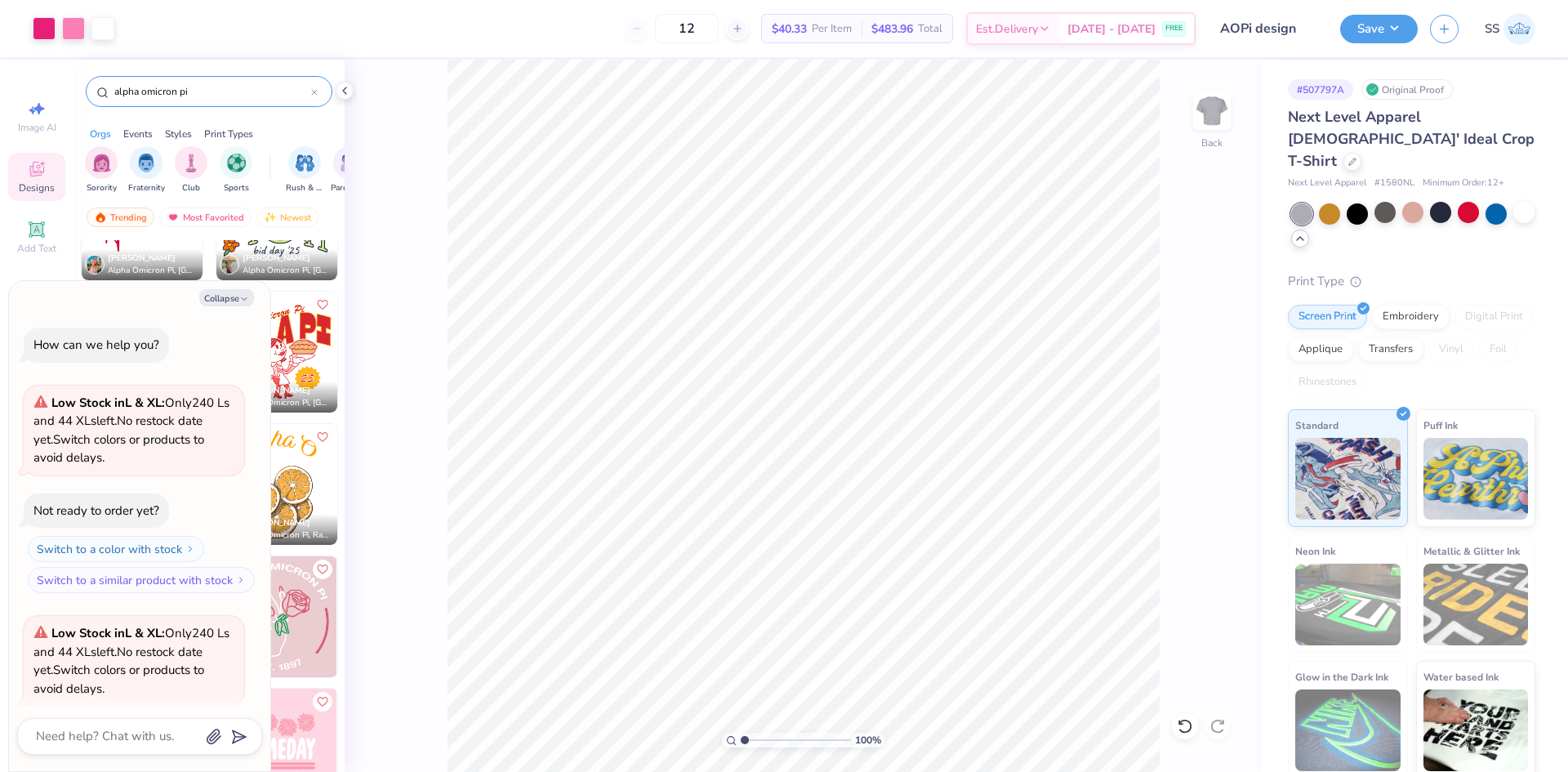
scroll to position [390, 0]
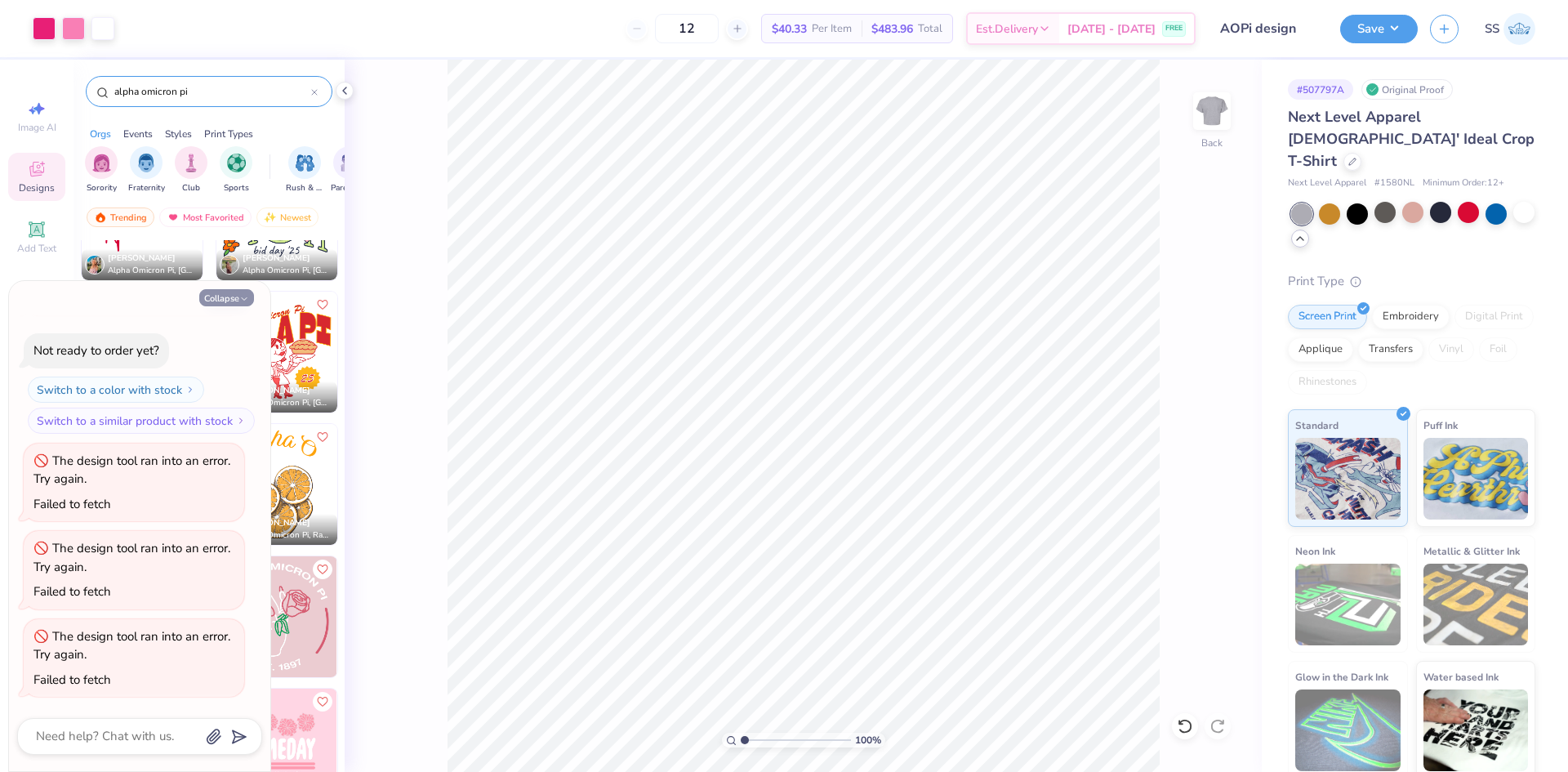
click at [231, 298] on button "Collapse" at bounding box center [226, 297] width 55 height 17
type textarea "x"
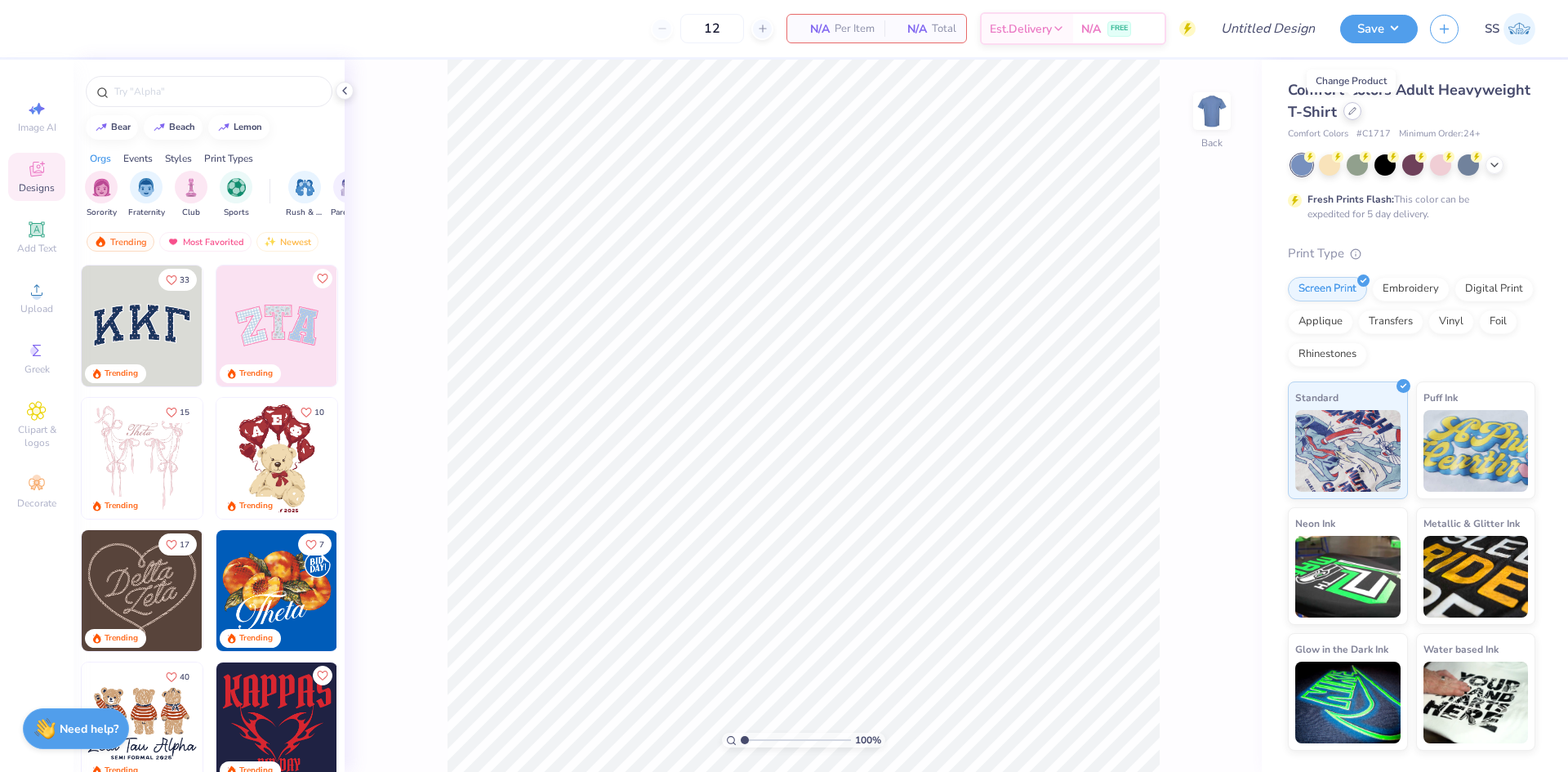
click at [1352, 107] on icon at bounding box center [1352, 110] width 8 height 8
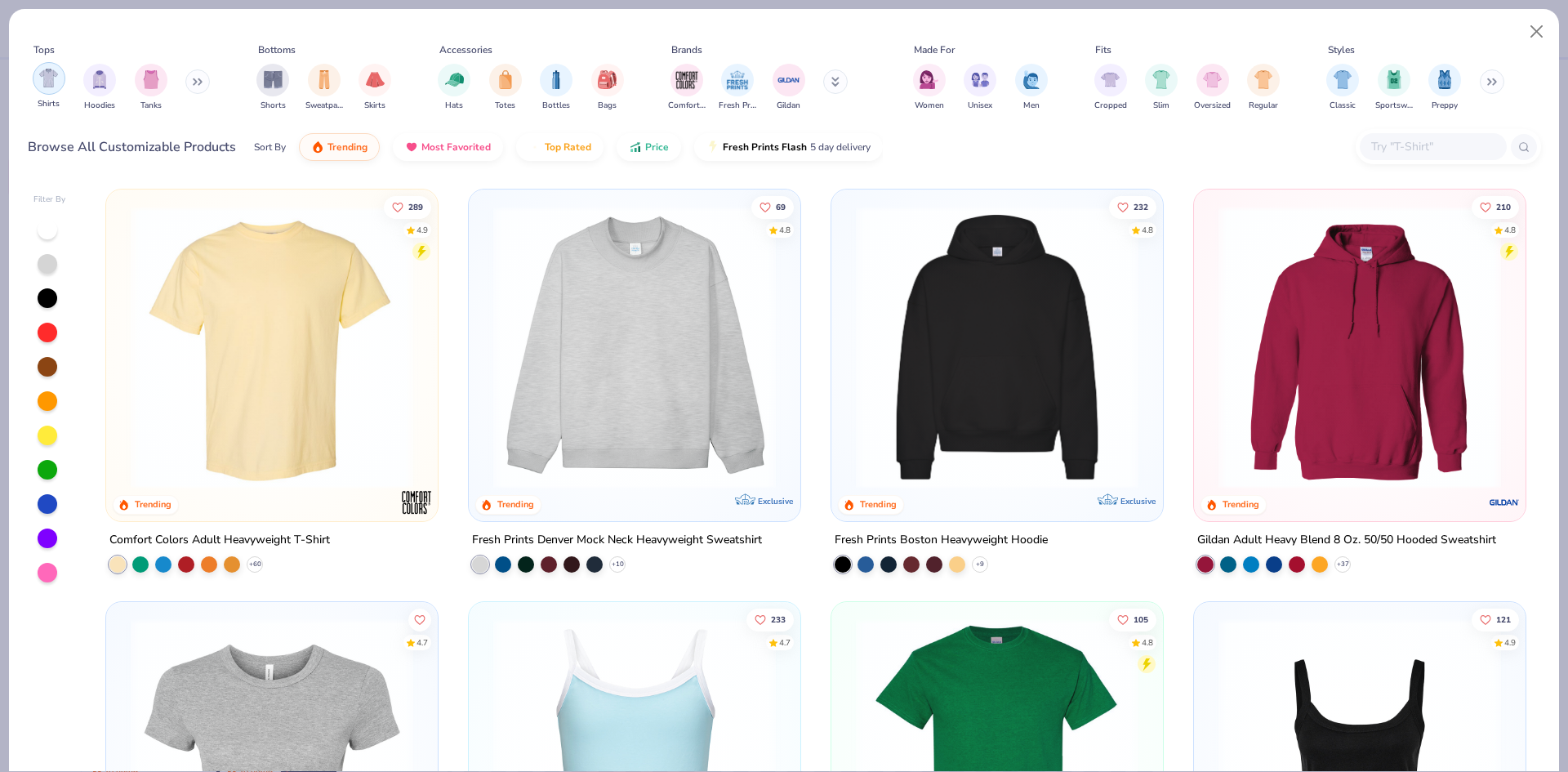
click at [56, 83] on img "filter for Shirts" at bounding box center [48, 77] width 19 height 19
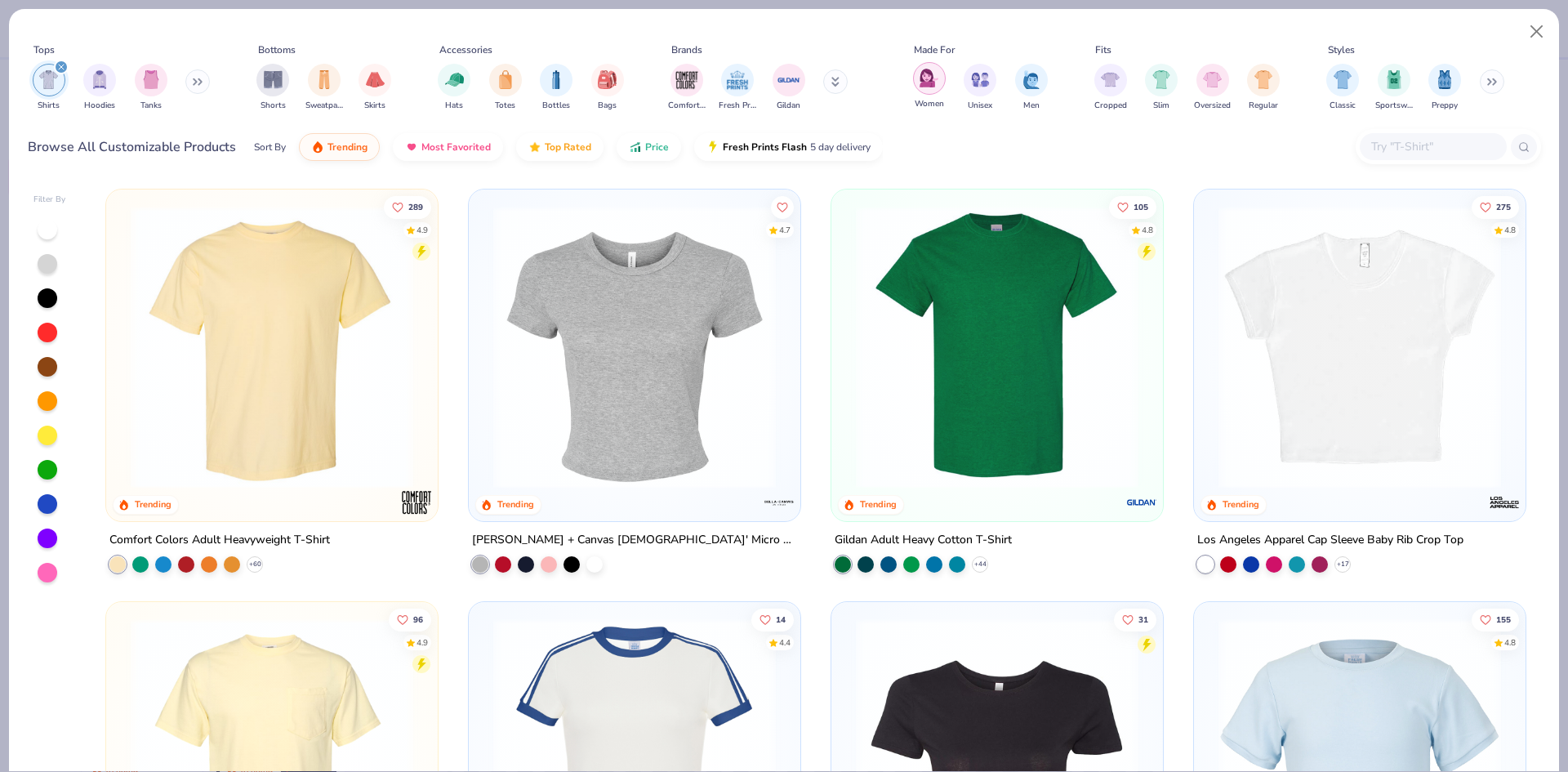
click at [924, 82] on img "filter for Women" at bounding box center [928, 77] width 19 height 19
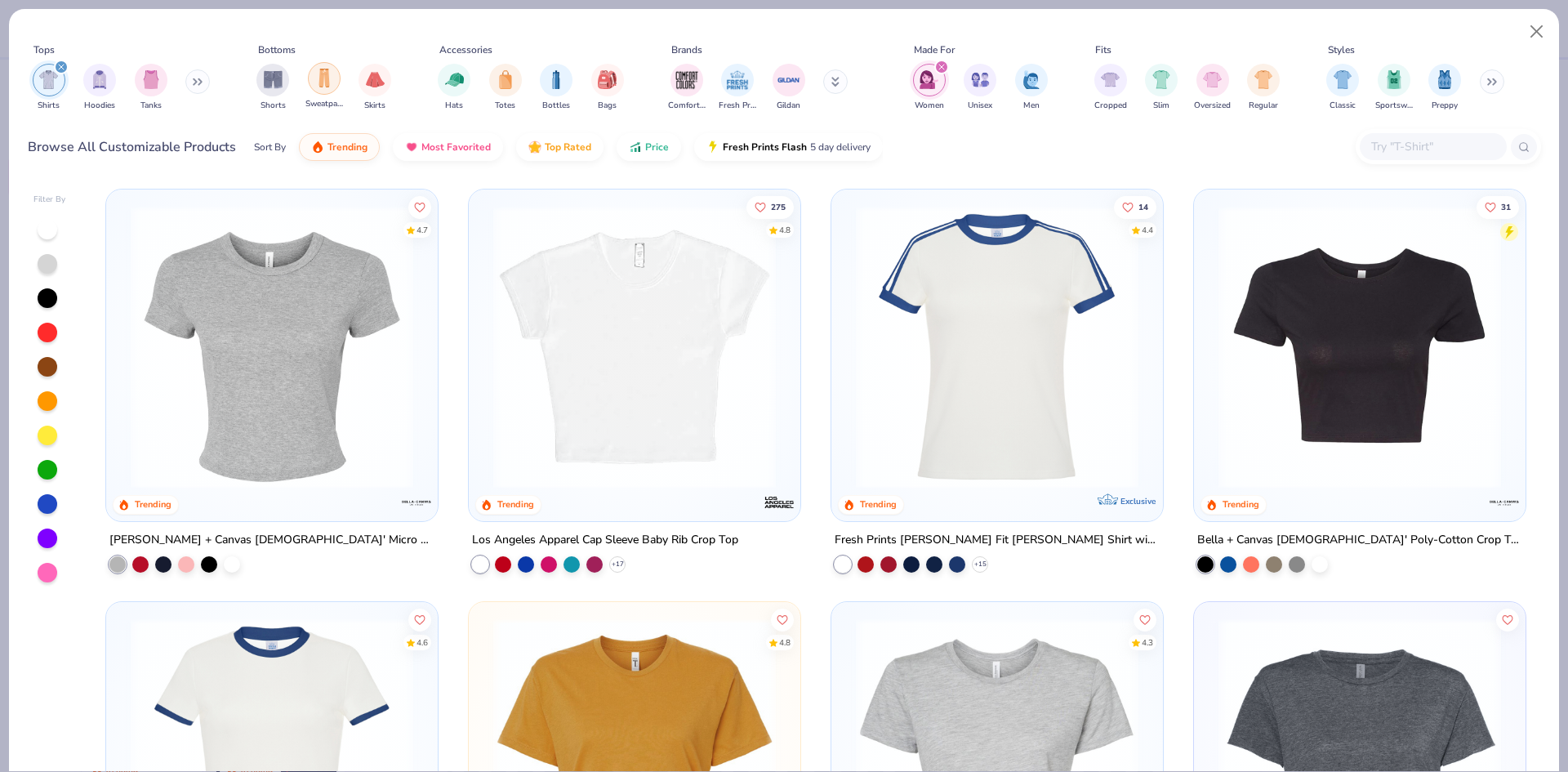
click at [309, 82] on div "filter for Sweatpants" at bounding box center [324, 78] width 32 height 32
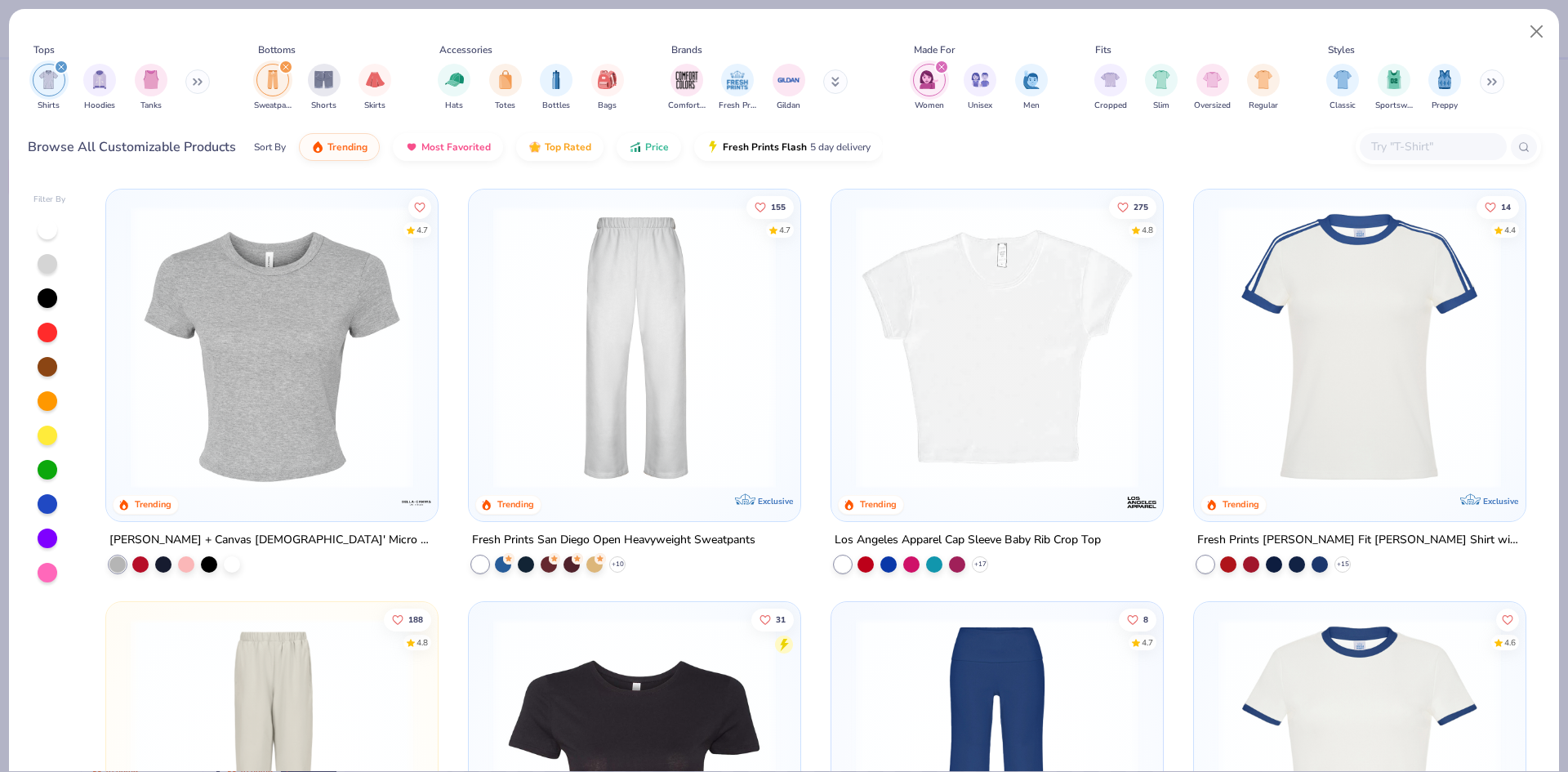
click at [728, 329] on img at bounding box center [634, 347] width 299 height 283
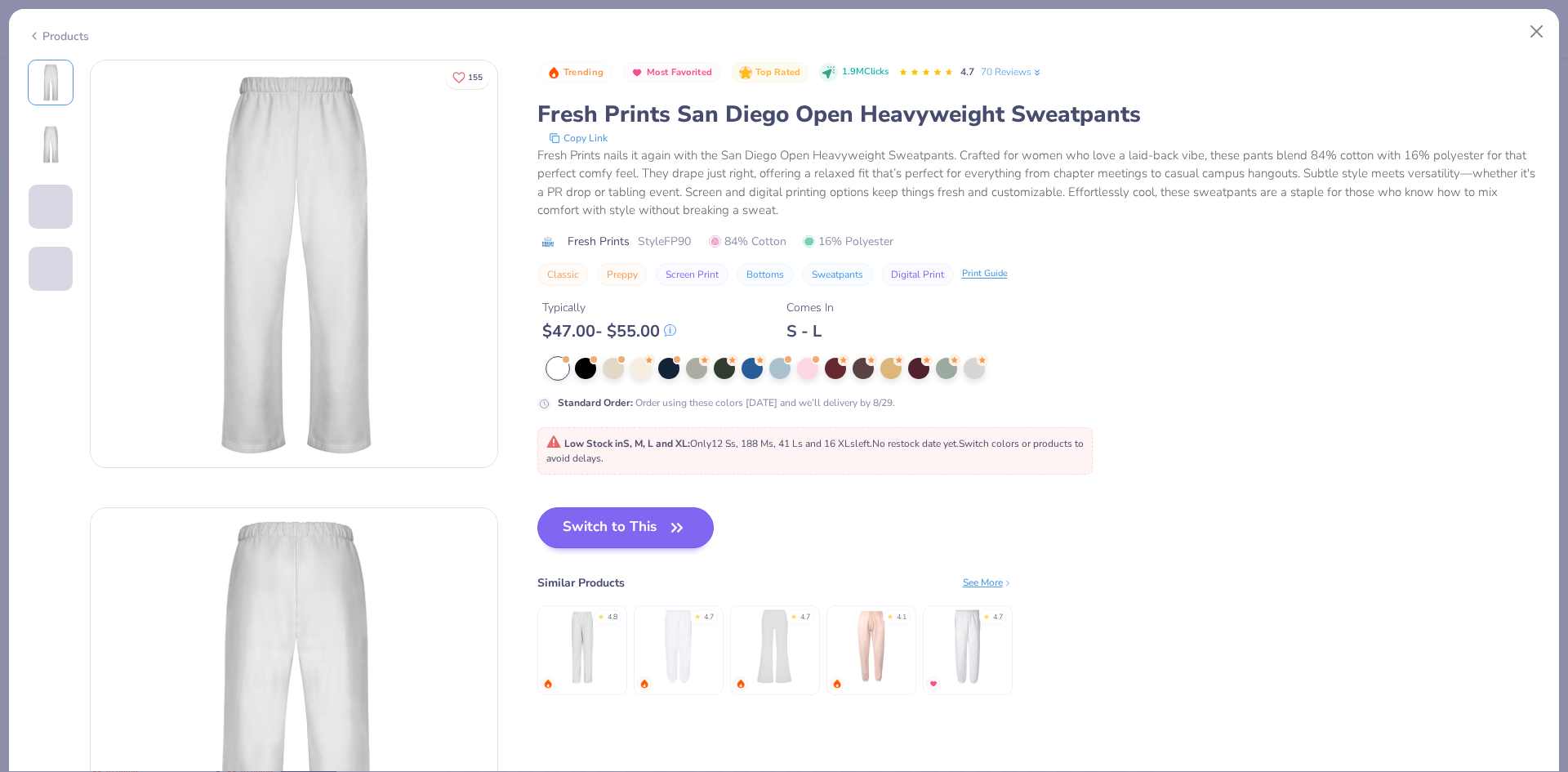
click at [607, 450] on div "Low Stock in S, M, L and XL : Only 12 Ss, 188 Ms, 41 Ls and 16 XLs left. No res…" at bounding box center [815, 451] width 538 height 30
click at [620, 527] on button "Switch to This" at bounding box center [626, 527] width 177 height 40
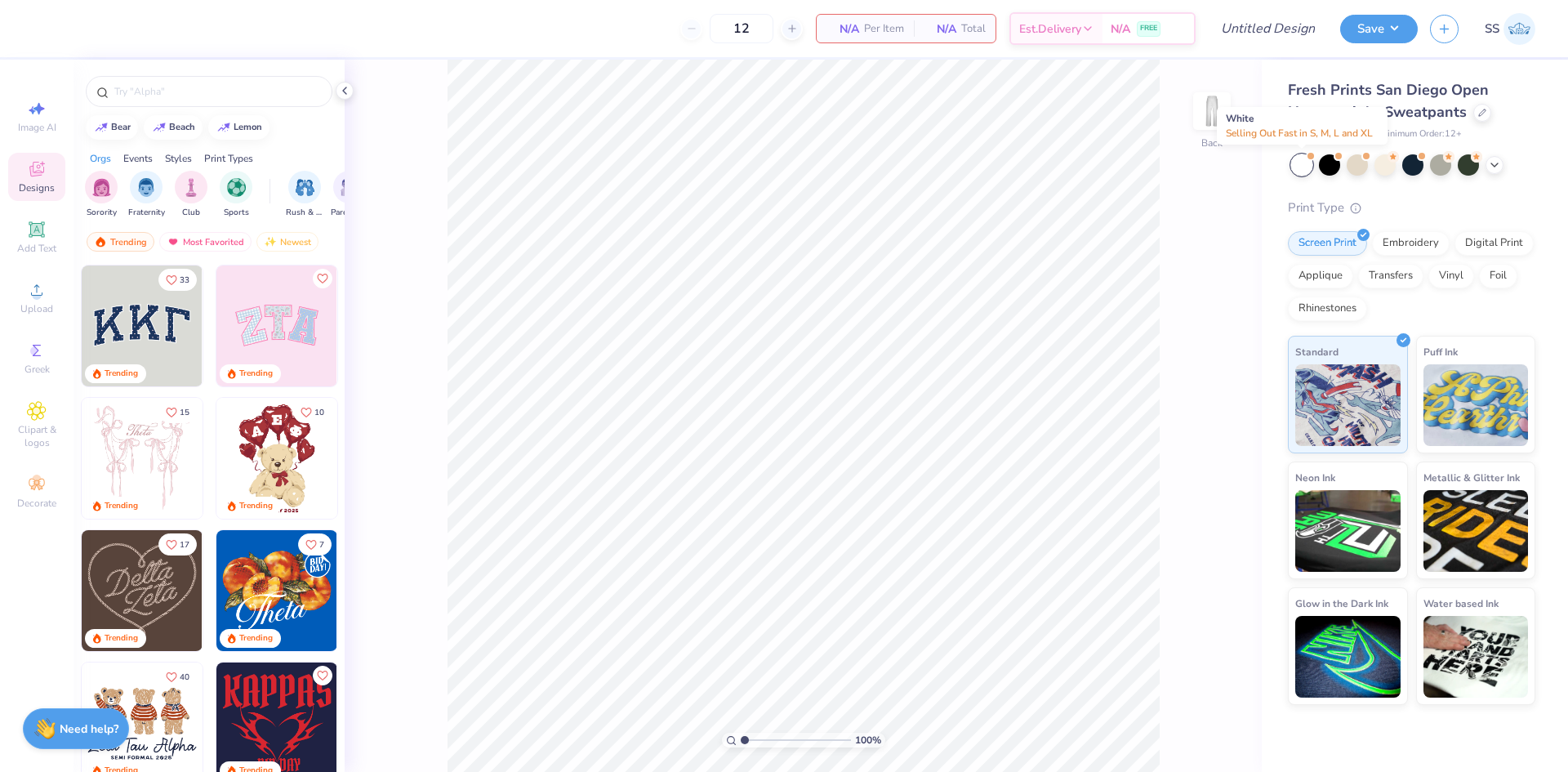
click at [1297, 170] on div at bounding box center [1301, 165] width 22 height 22
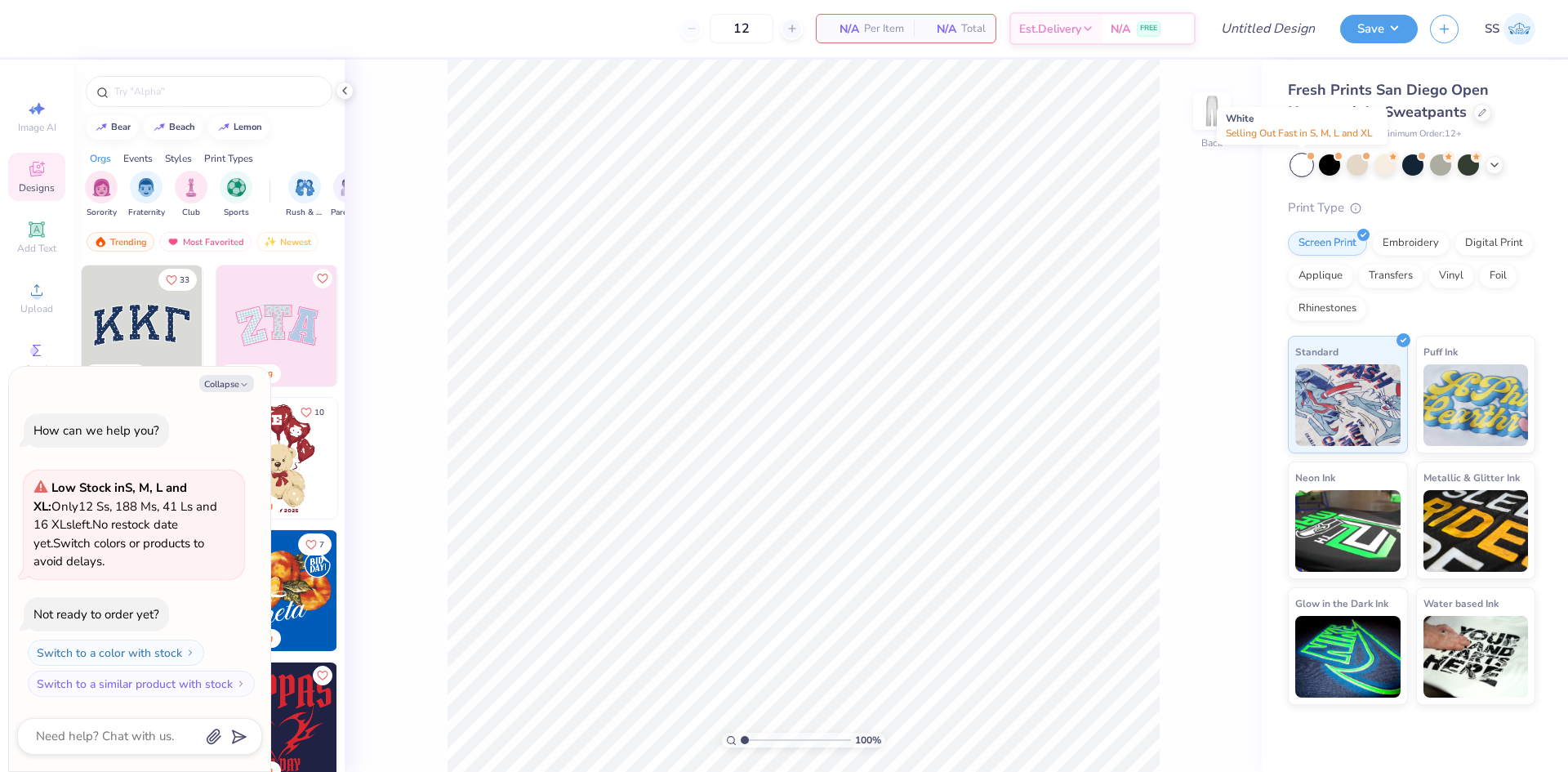
type textarea "x"
click at [186, 86] on input "text" at bounding box center [217, 92] width 209 height 16
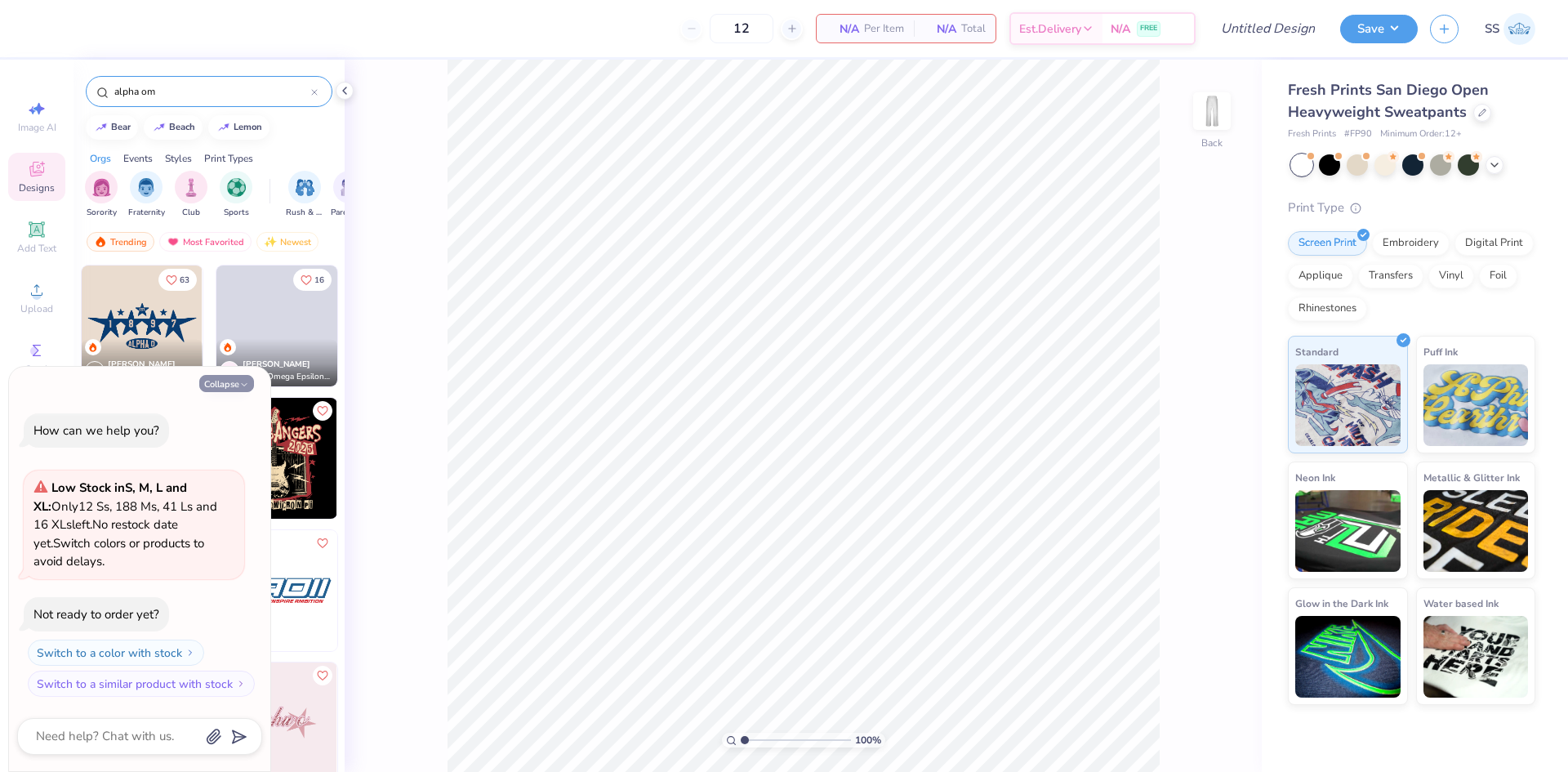
type input "alpha om"
click at [229, 390] on button "Collapse" at bounding box center [226, 383] width 55 height 17
type textarea "x"
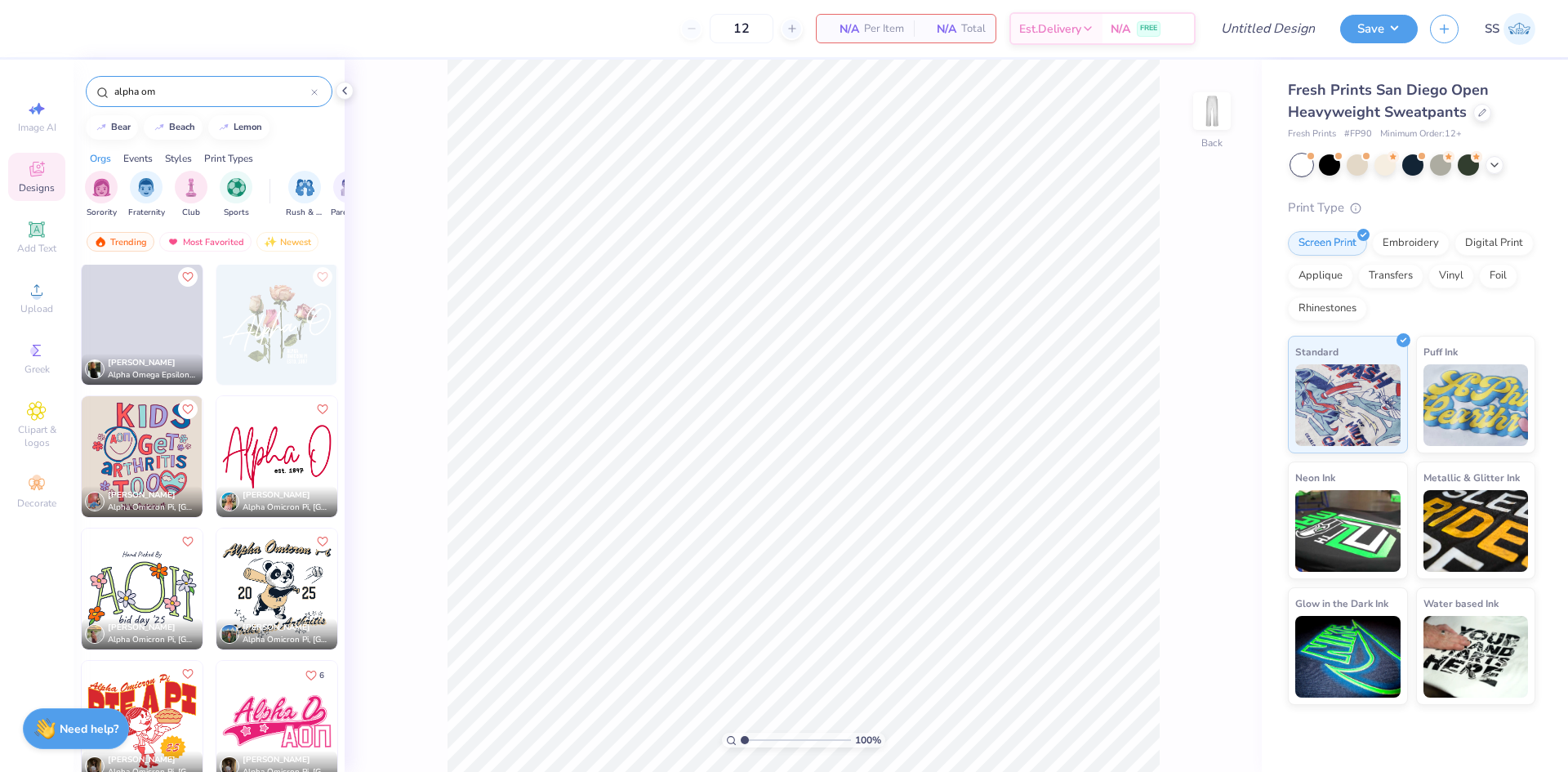
scroll to position [2118, 0]
click at [285, 434] on img at bounding box center [276, 457] width 121 height 121
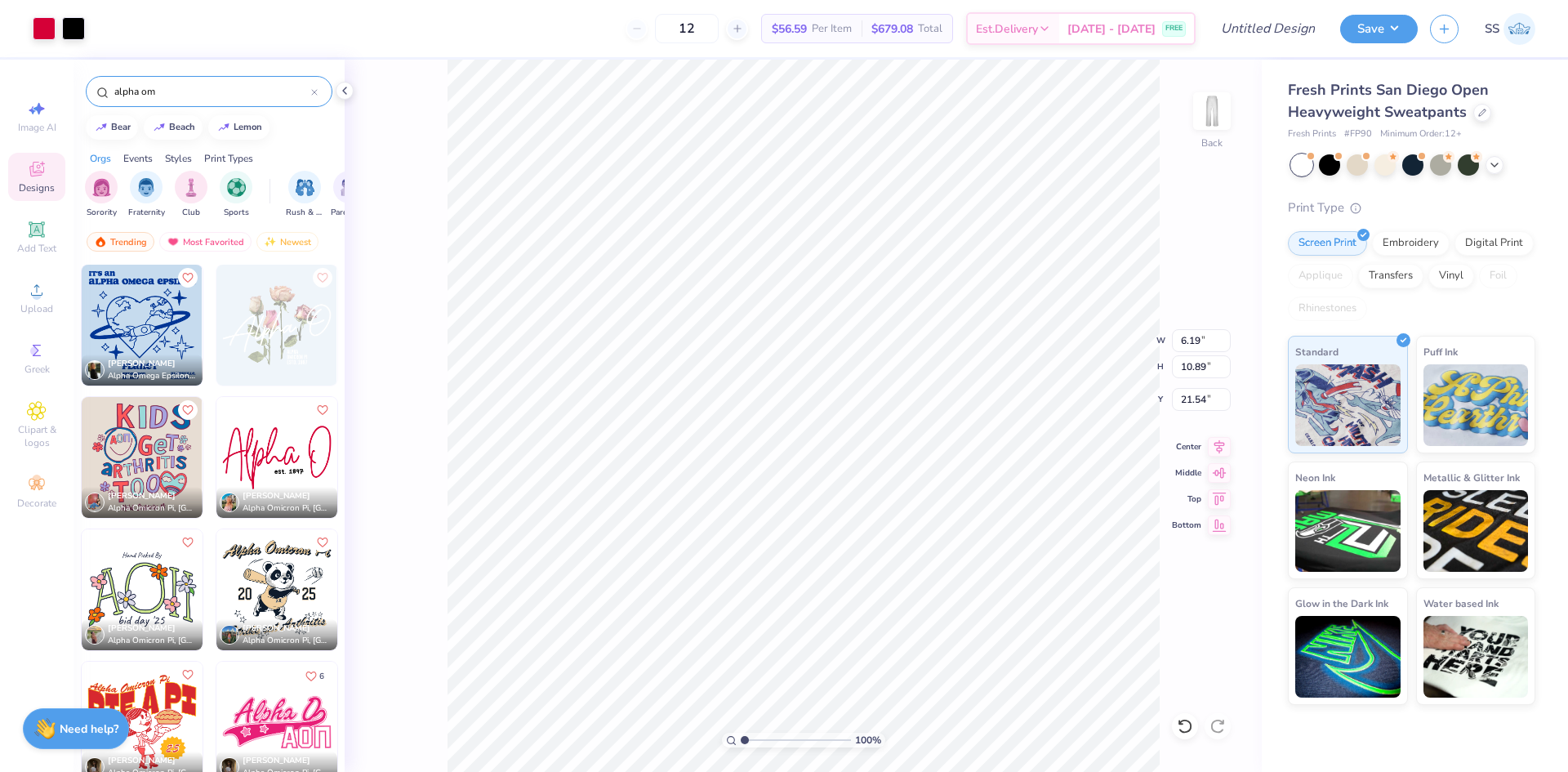
type input "6.19"
type input "10.89"
type input "6.90"
type input "7.86"
type input "13.83"
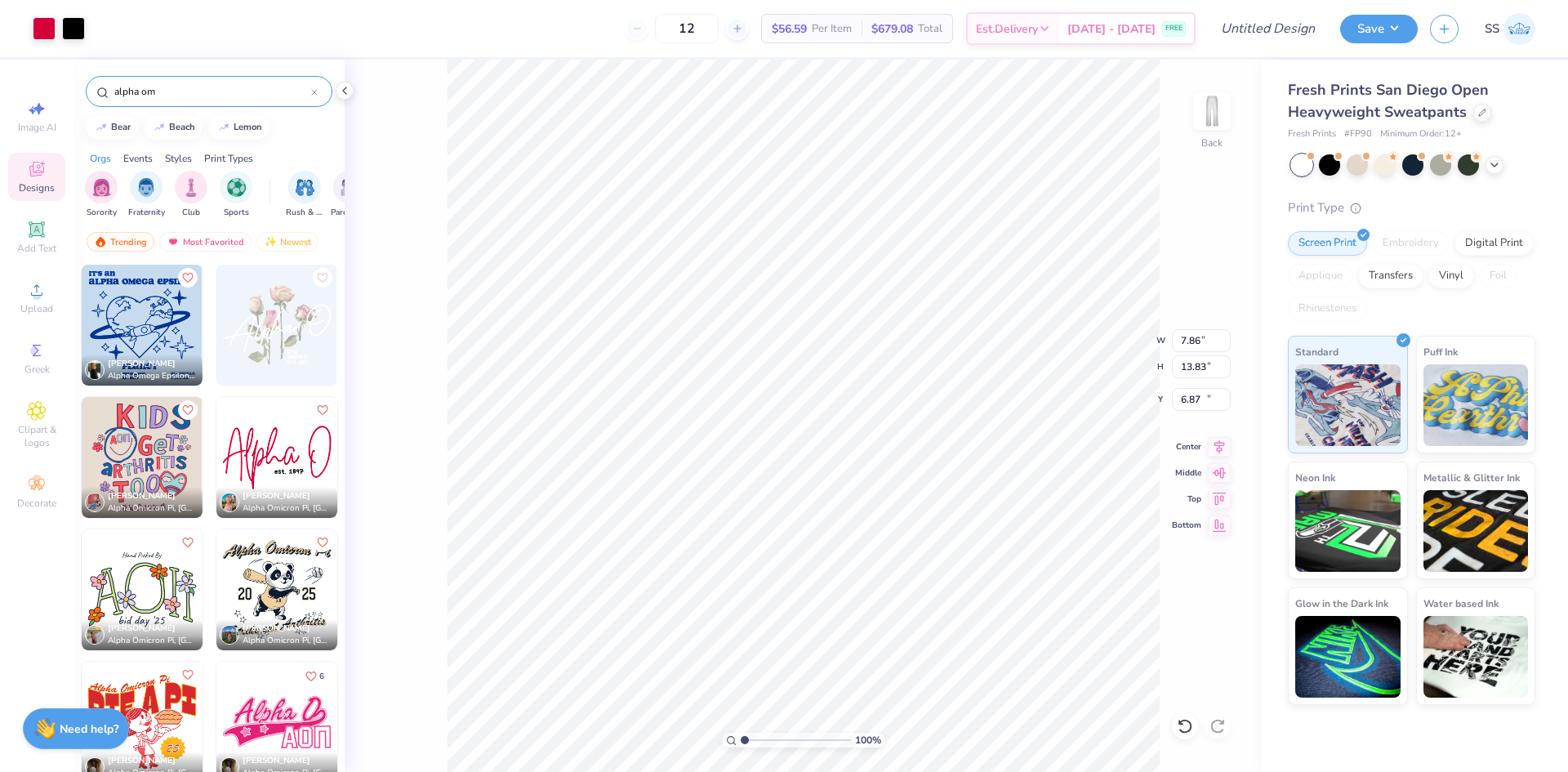
type input "11.50"
type input "7.62"
type input "13.41"
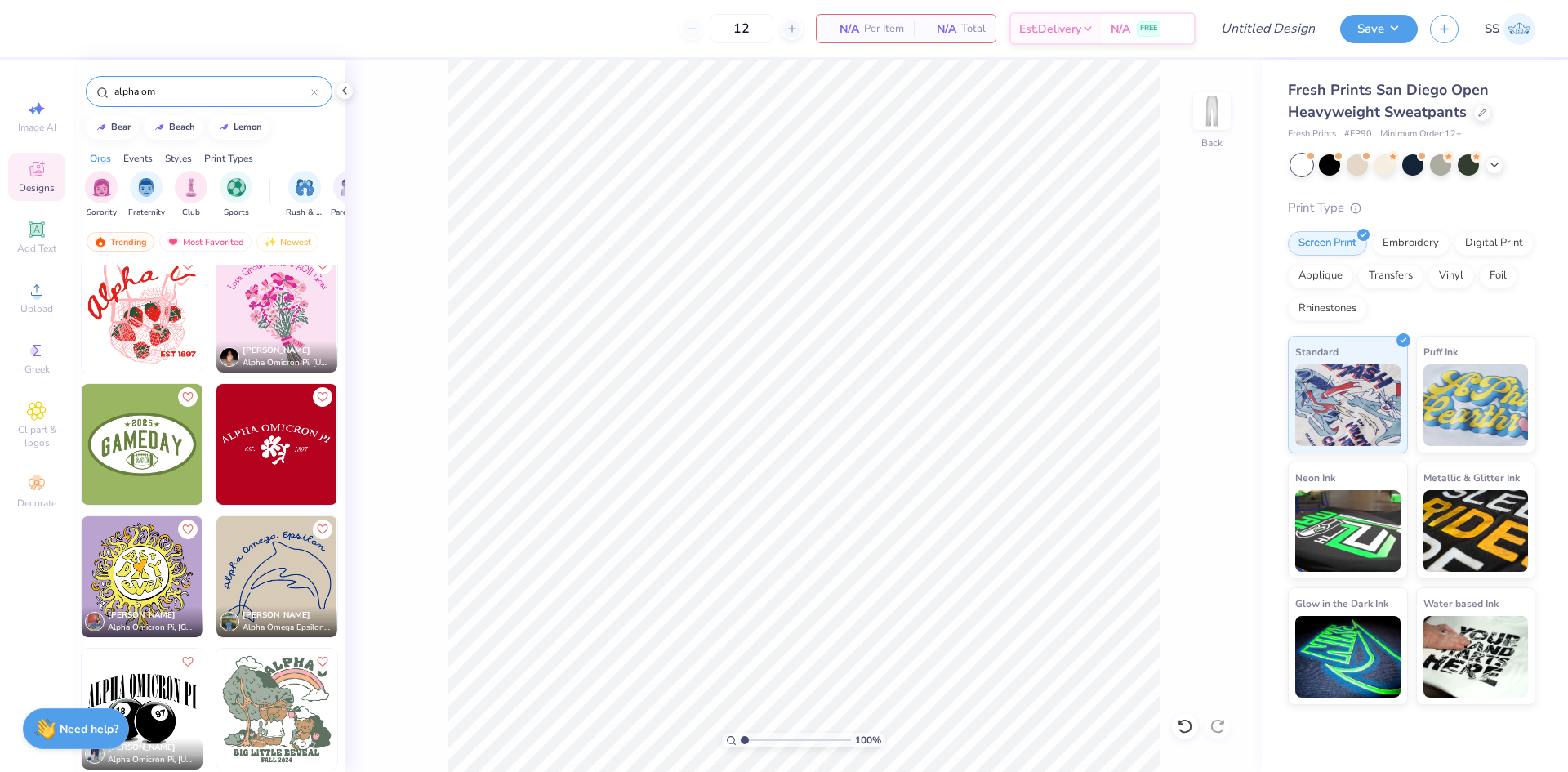
scroll to position [1474, 0]
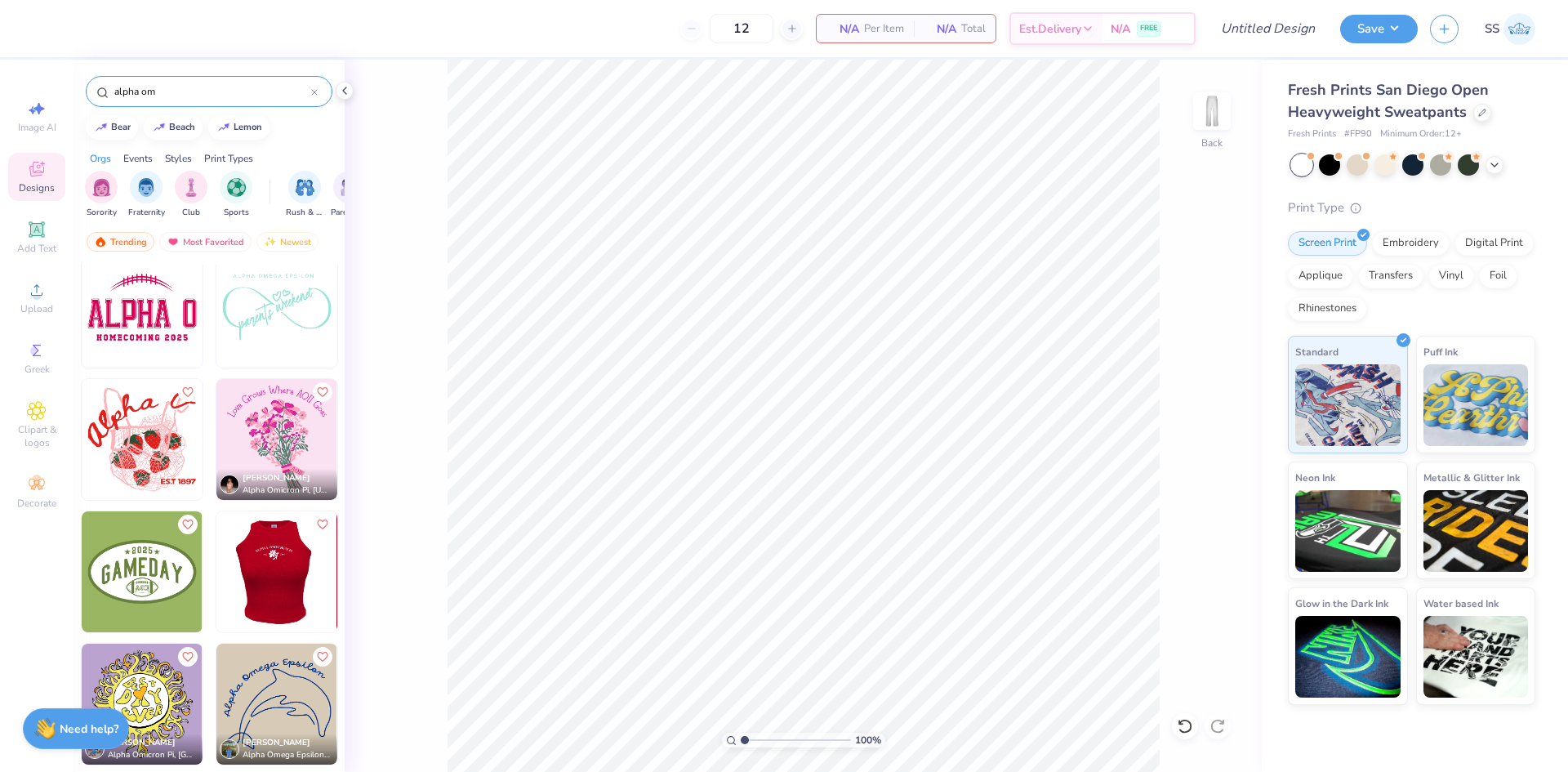
click at [278, 574] on img at bounding box center [276, 572] width 121 height 121
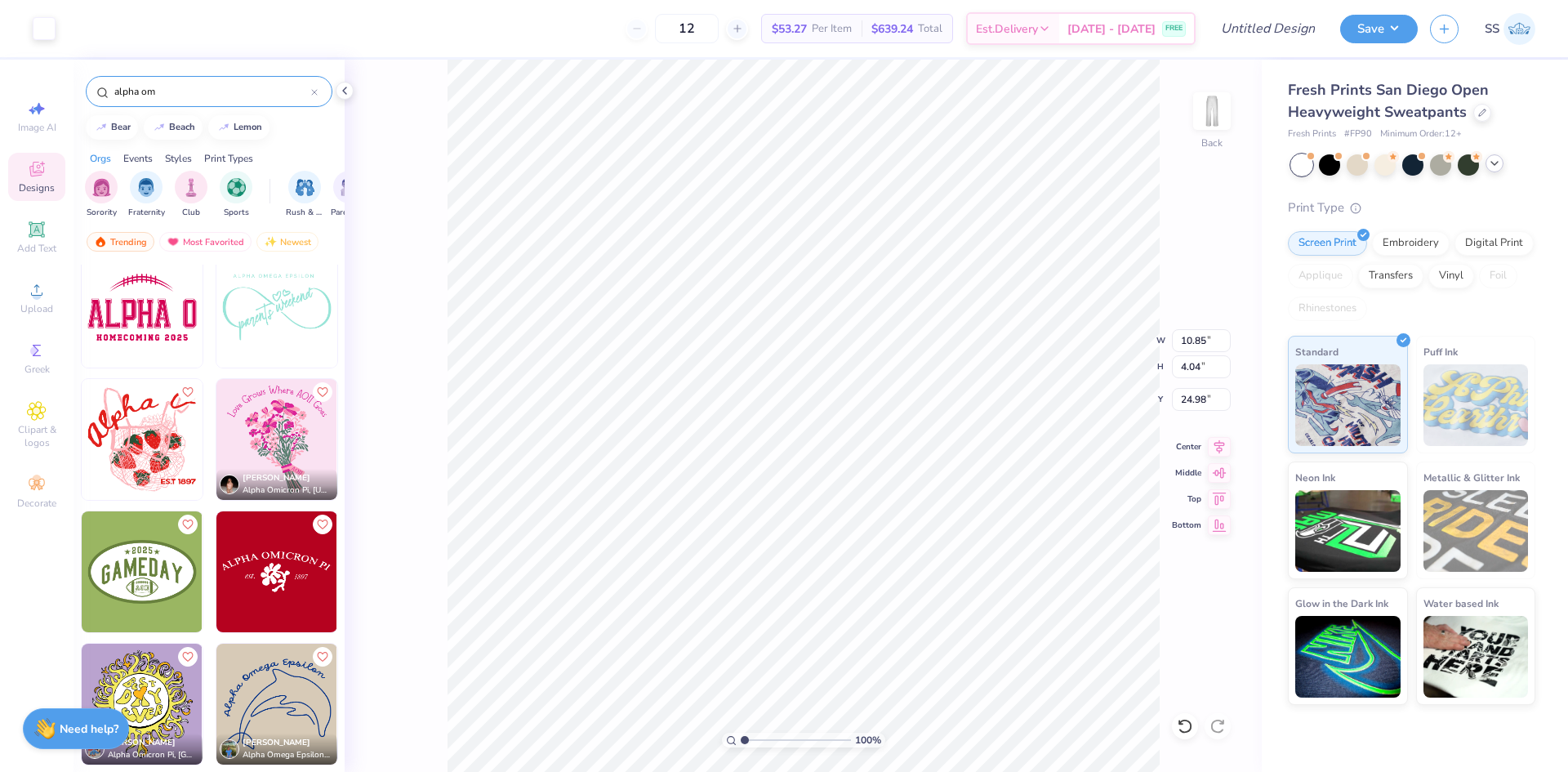
click at [1492, 167] on icon at bounding box center [1494, 163] width 13 height 13
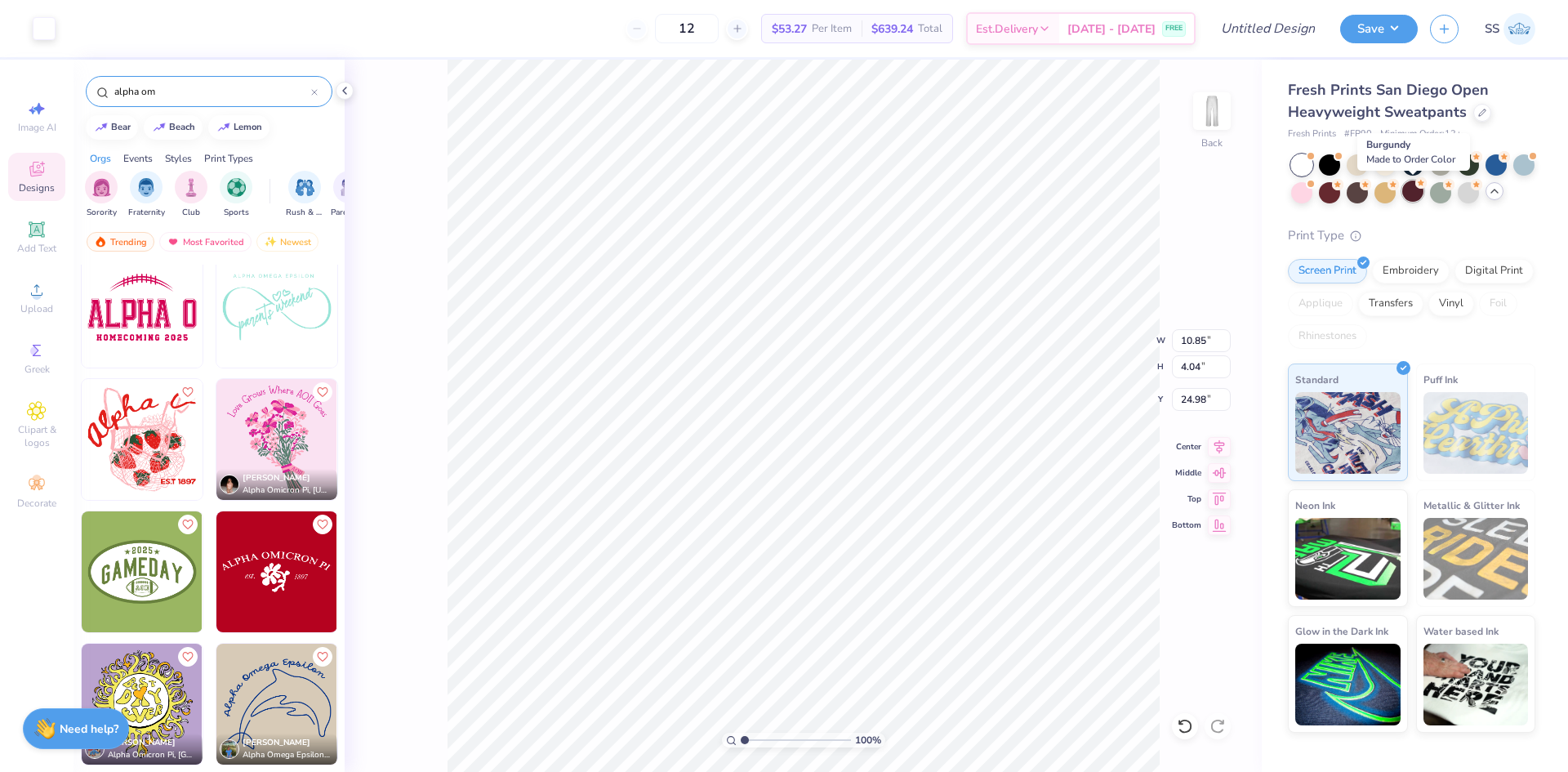
click at [1410, 196] on div at bounding box center [1413, 191] width 22 height 22
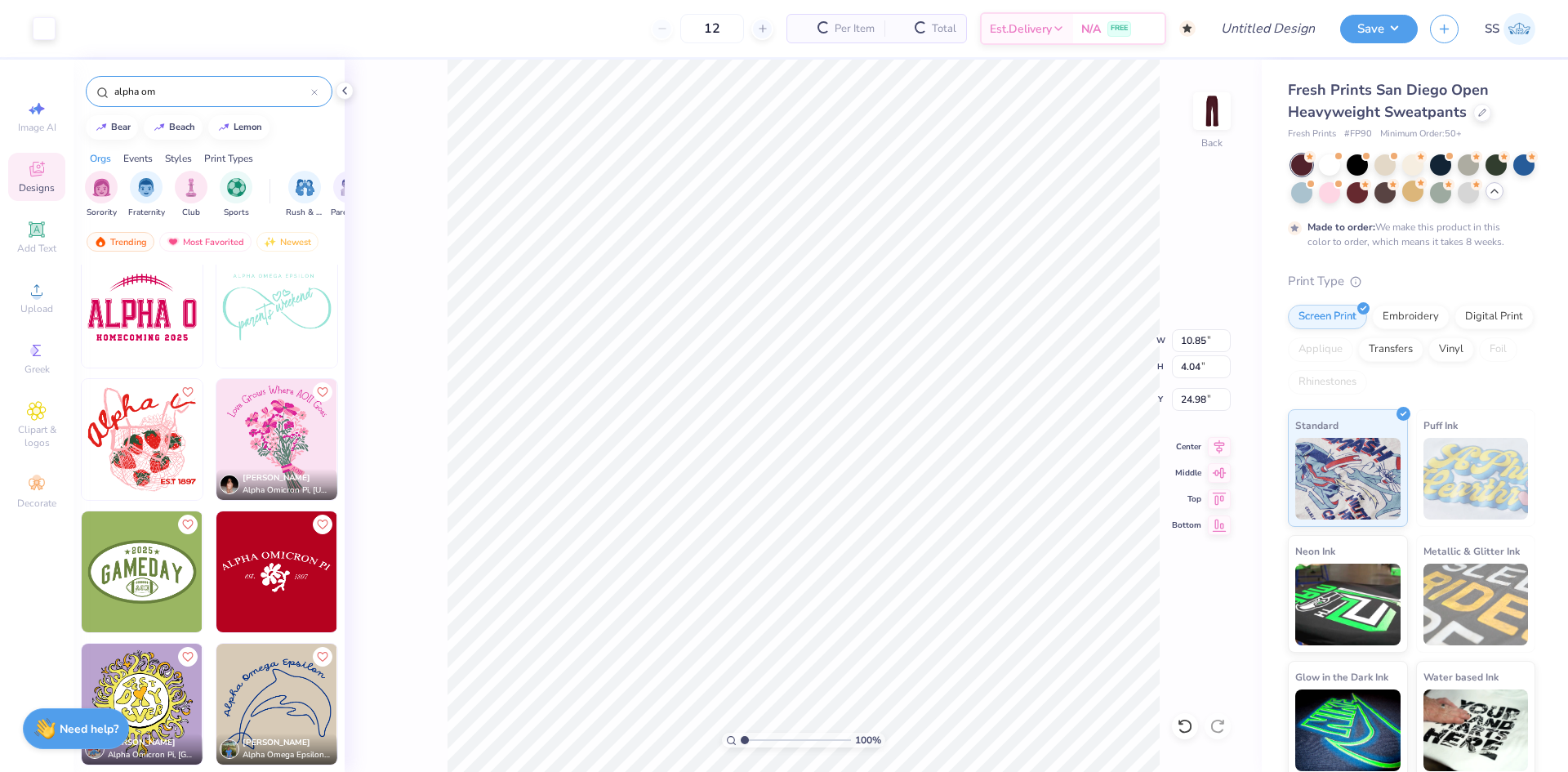
type input "50"
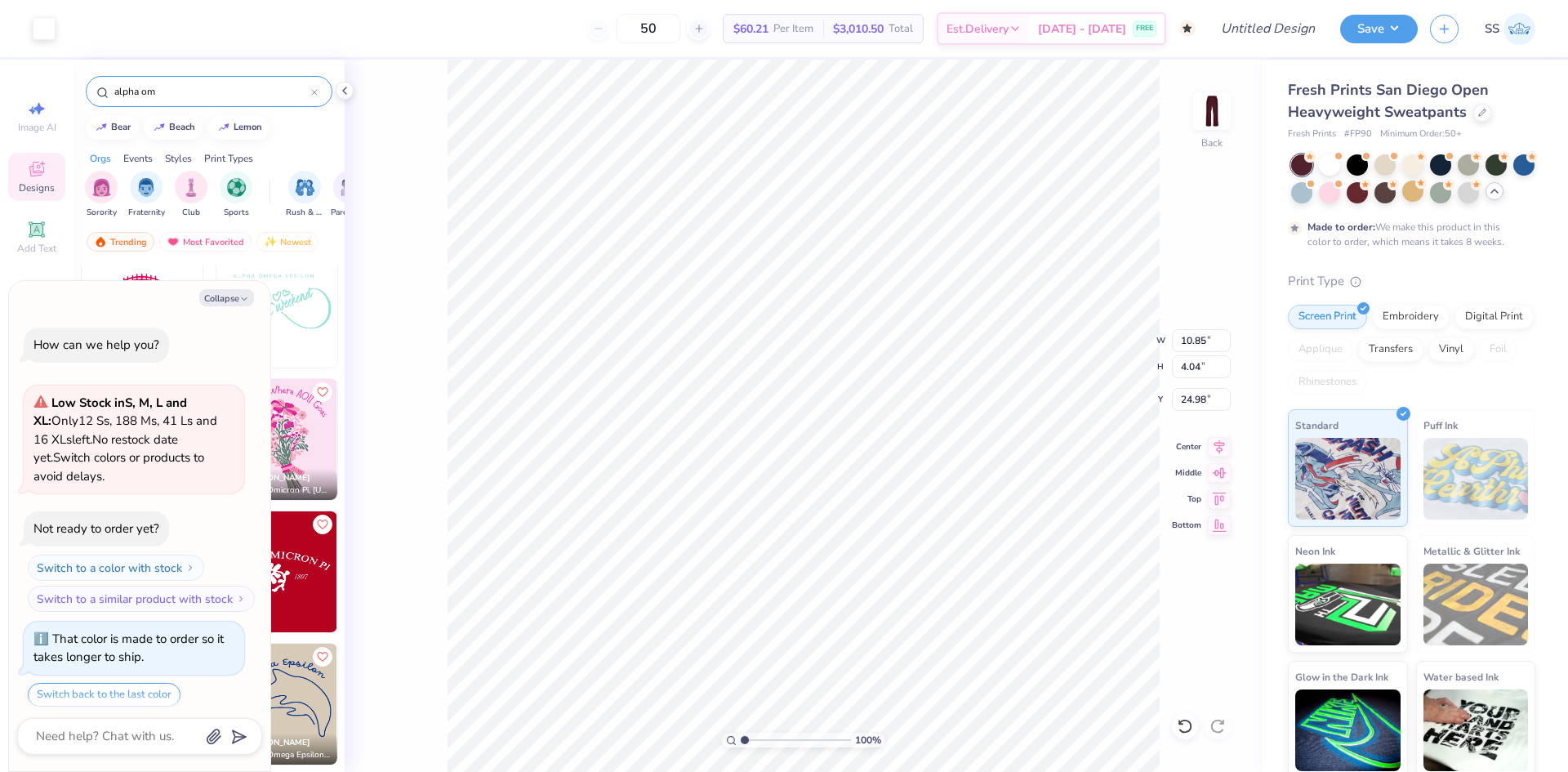
scroll to position [50, 0]
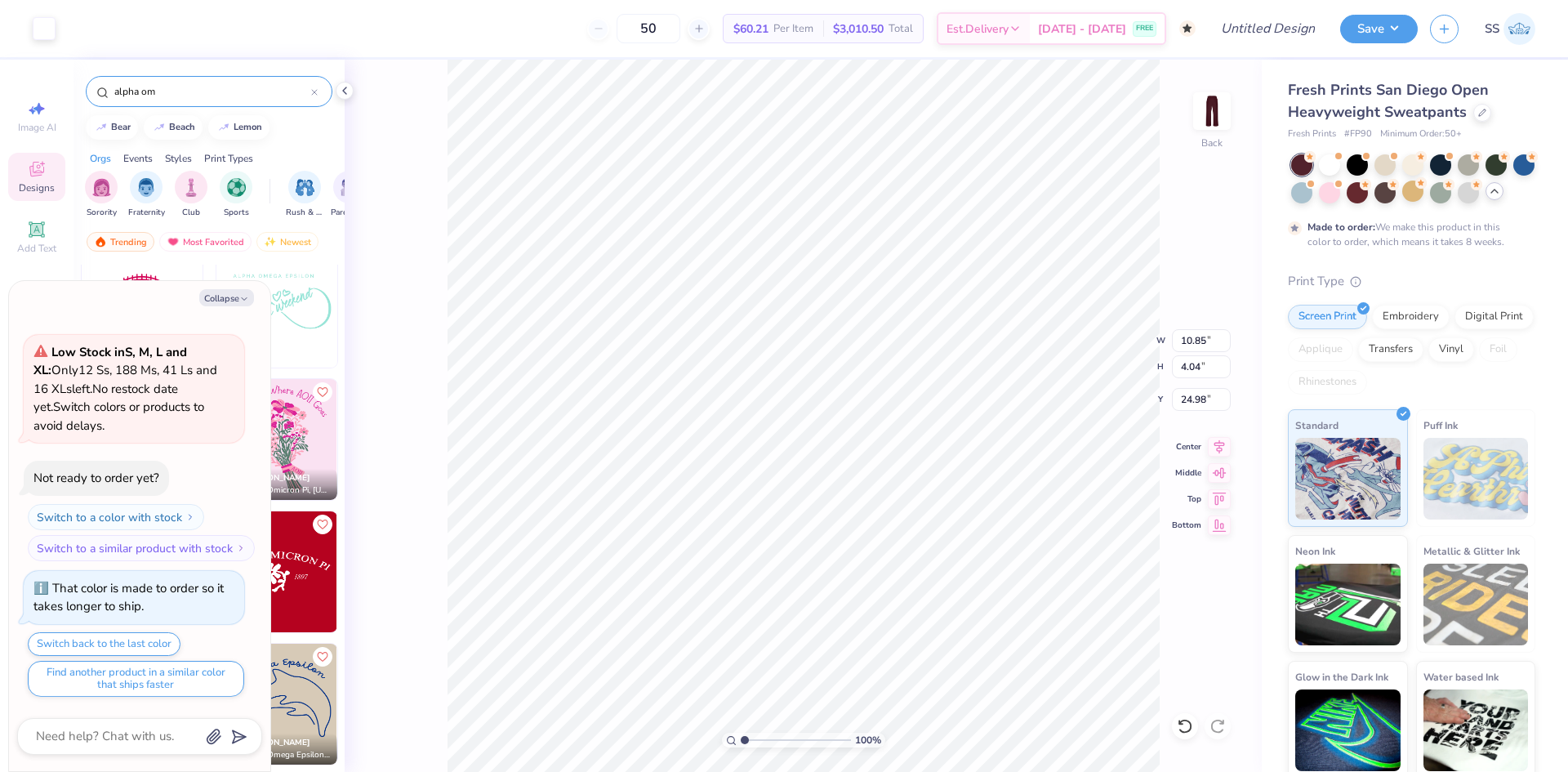
type textarea "x"
type input "6.57"
type textarea "x"
type input "8.85"
type input "3.29"
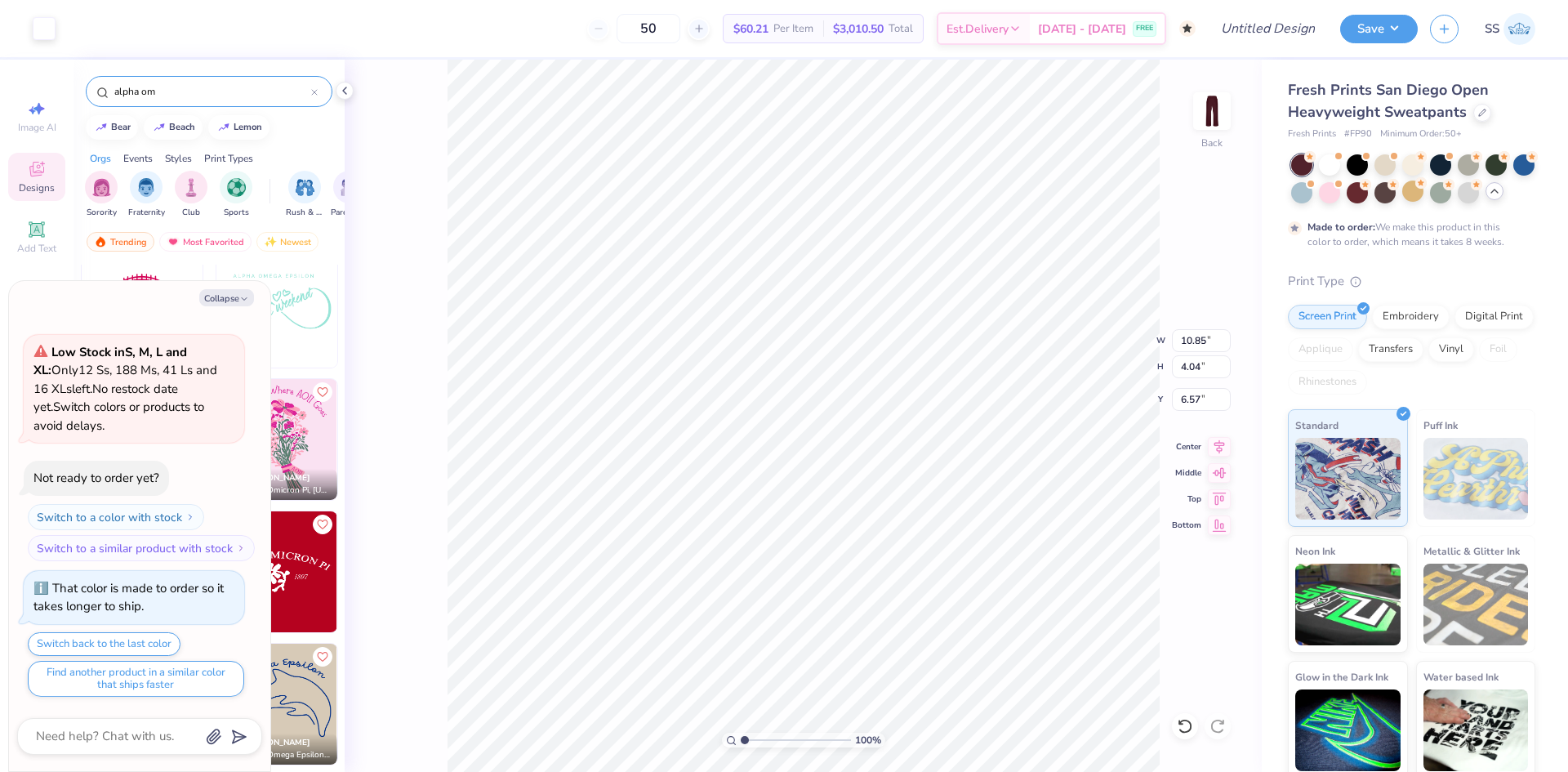
type input "7.31"
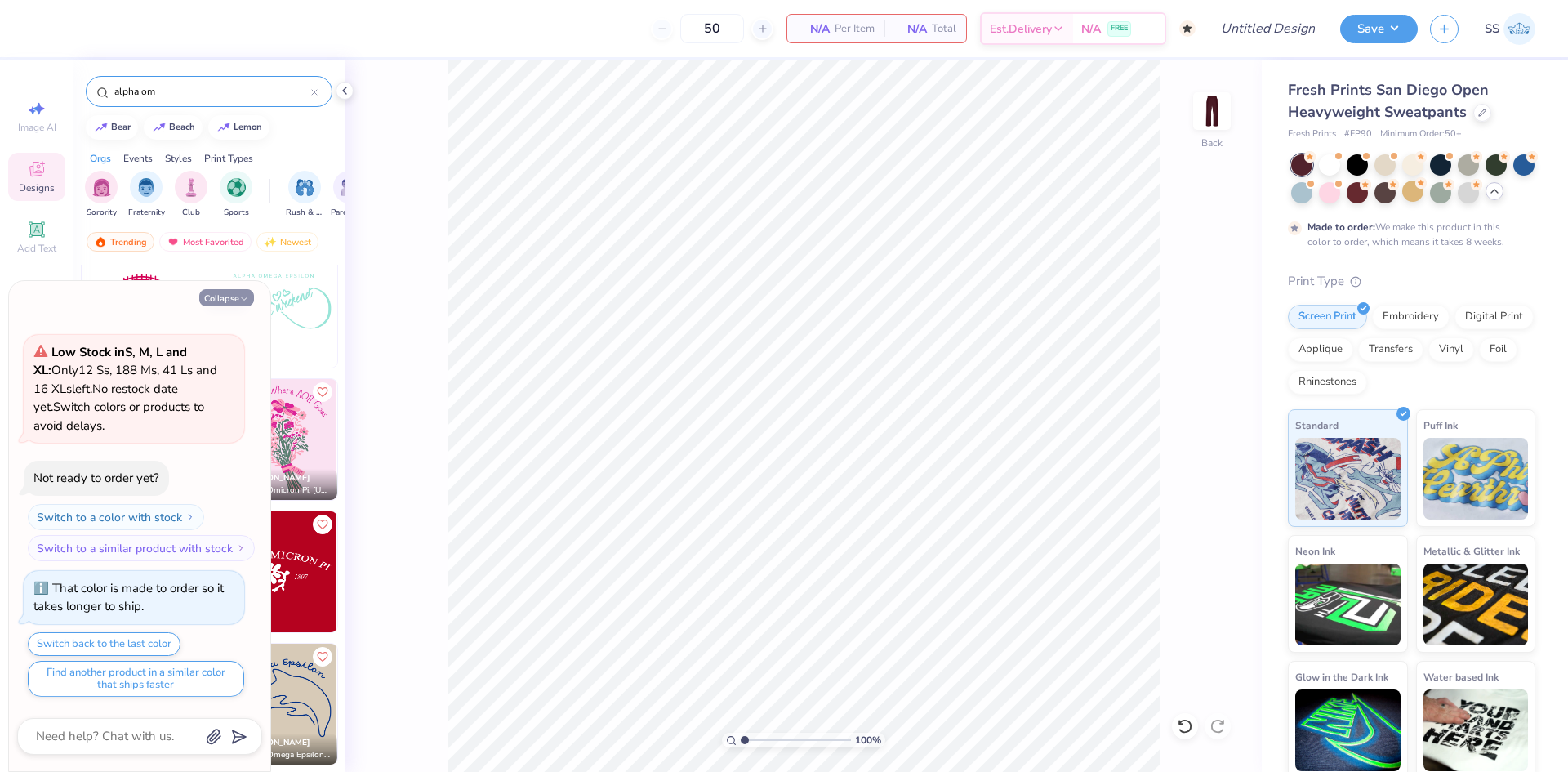
click at [227, 303] on button "Collapse" at bounding box center [226, 297] width 55 height 17
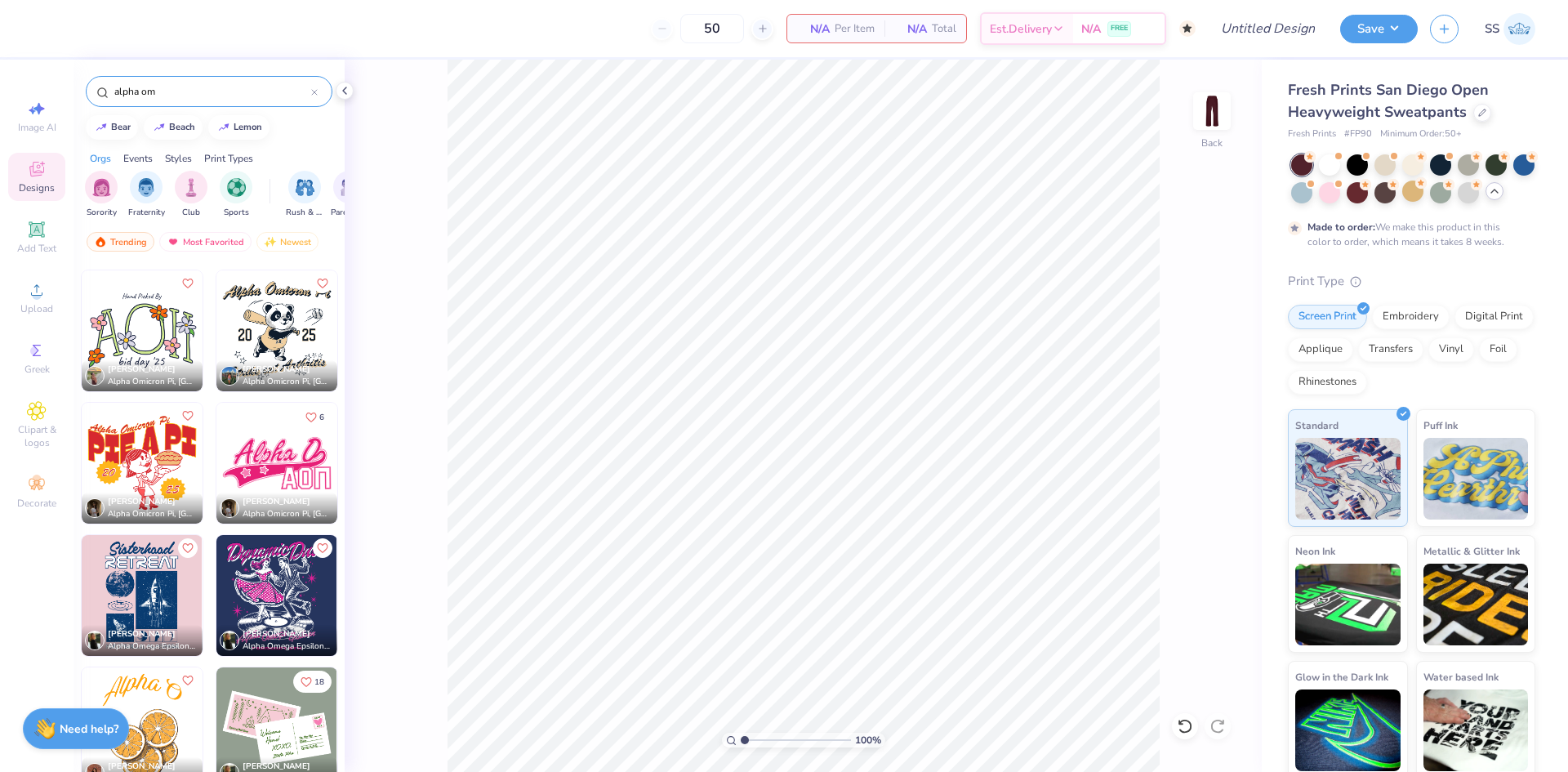
scroll to position [2382, 0]
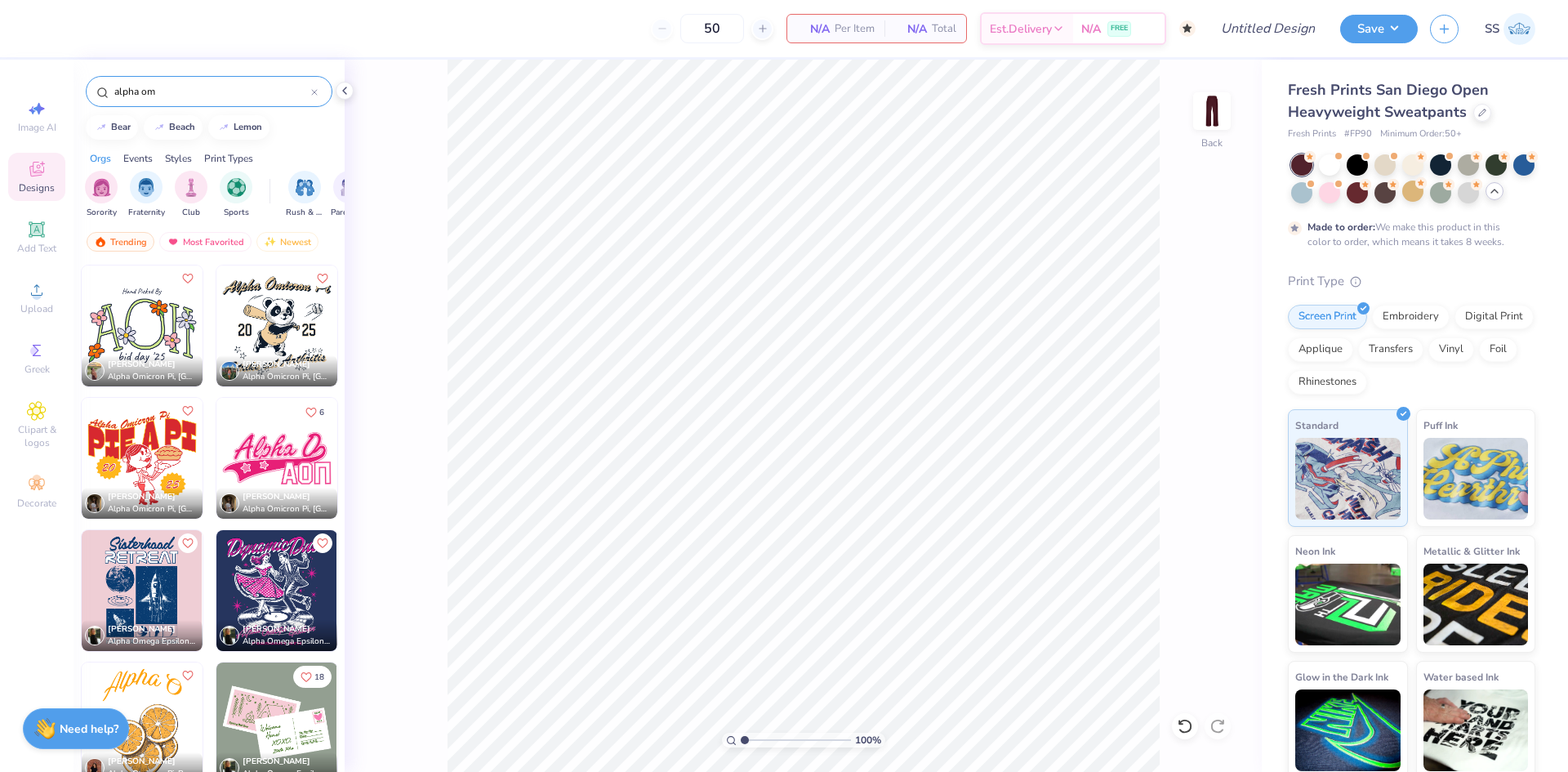
click at [284, 459] on img at bounding box center [276, 458] width 121 height 121
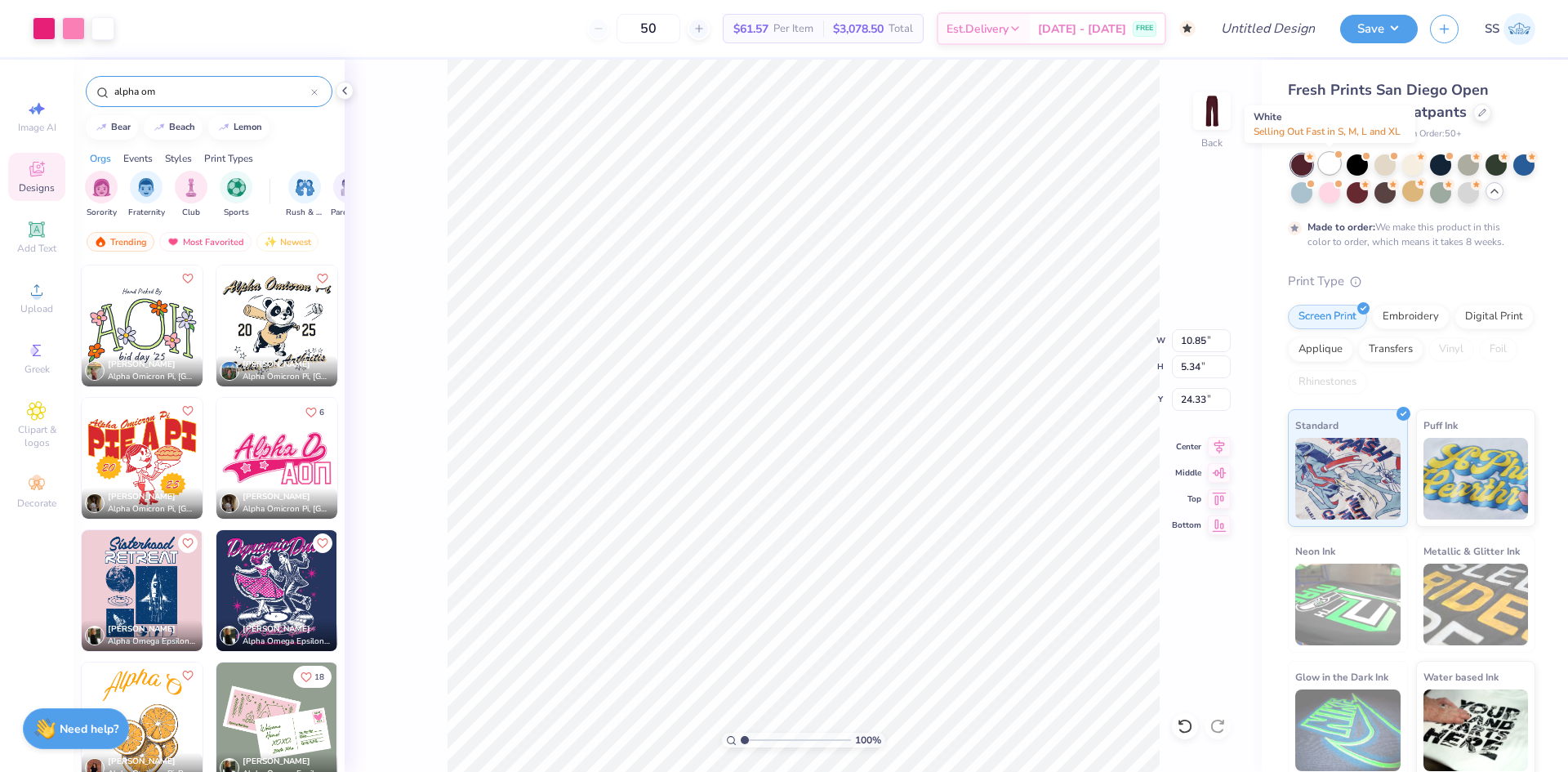
click at [1327, 164] on div at bounding box center [1329, 163] width 22 height 22
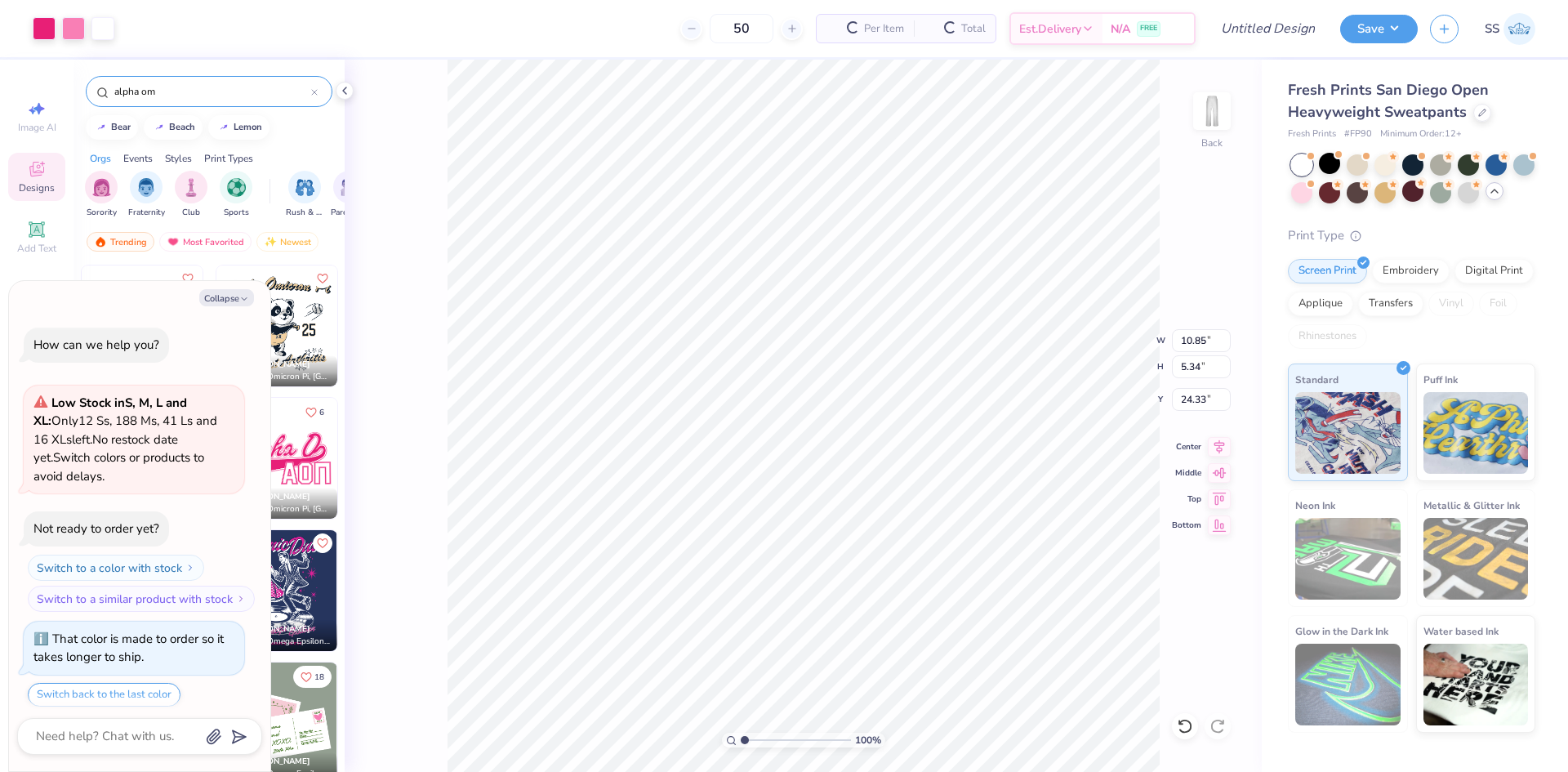
scroll to position [399, 0]
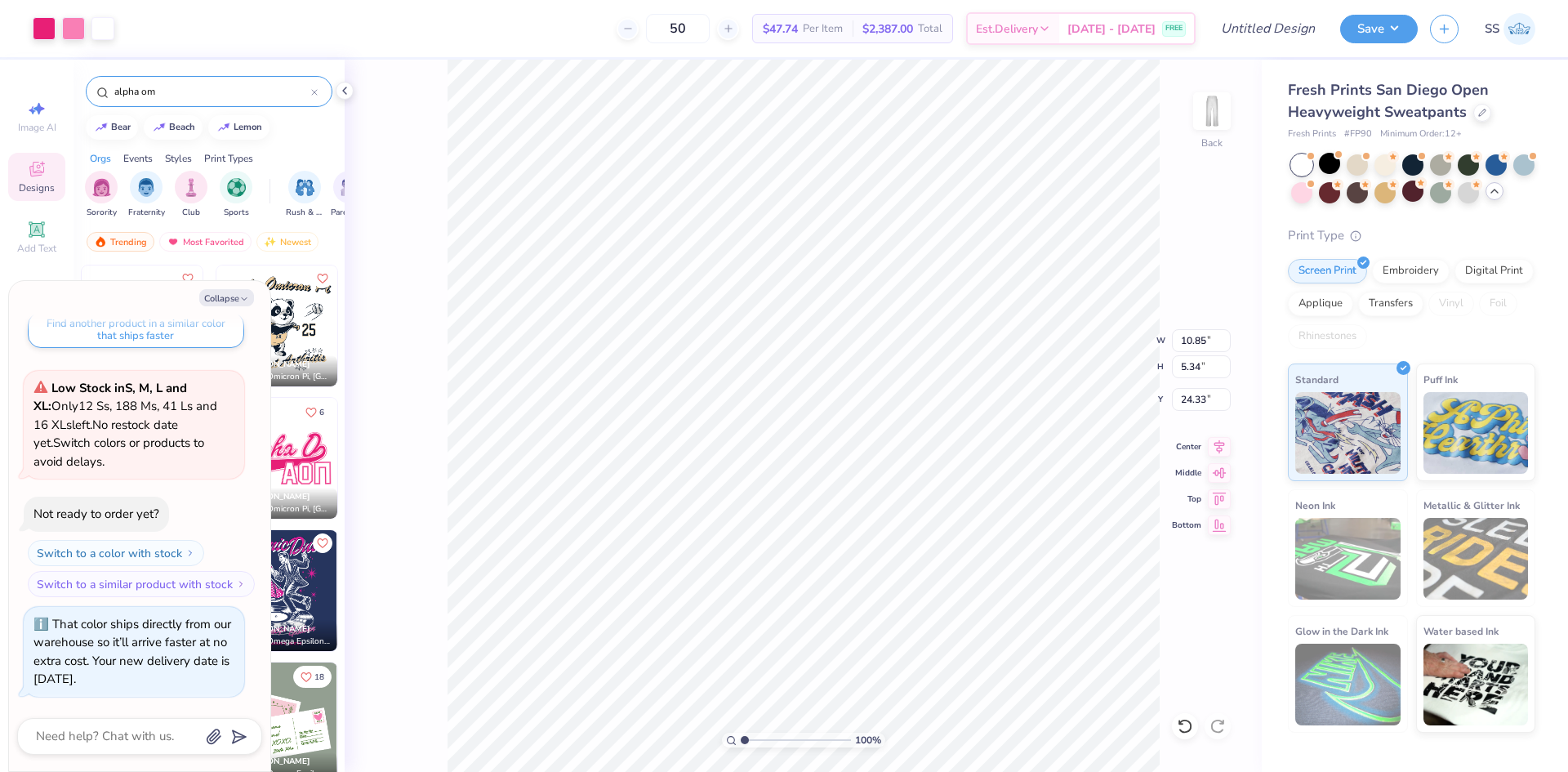
type textarea "x"
type input "6.98"
type textarea "x"
type input "8.53"
type input "4.20"
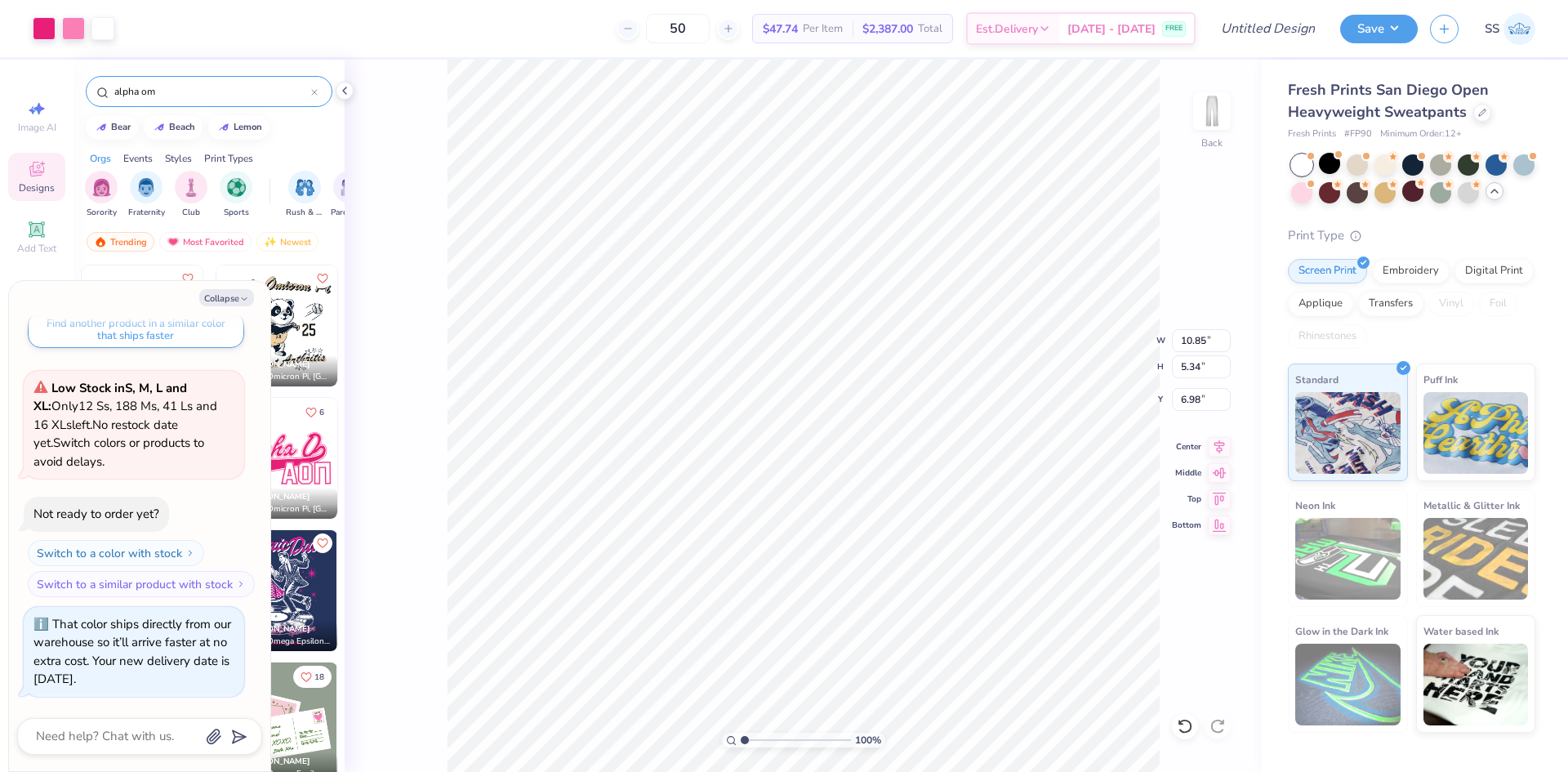
type input "8.13"
type textarea "x"
type input "7.41"
click at [223, 298] on button "Collapse" at bounding box center [226, 297] width 55 height 17
type textarea "x"
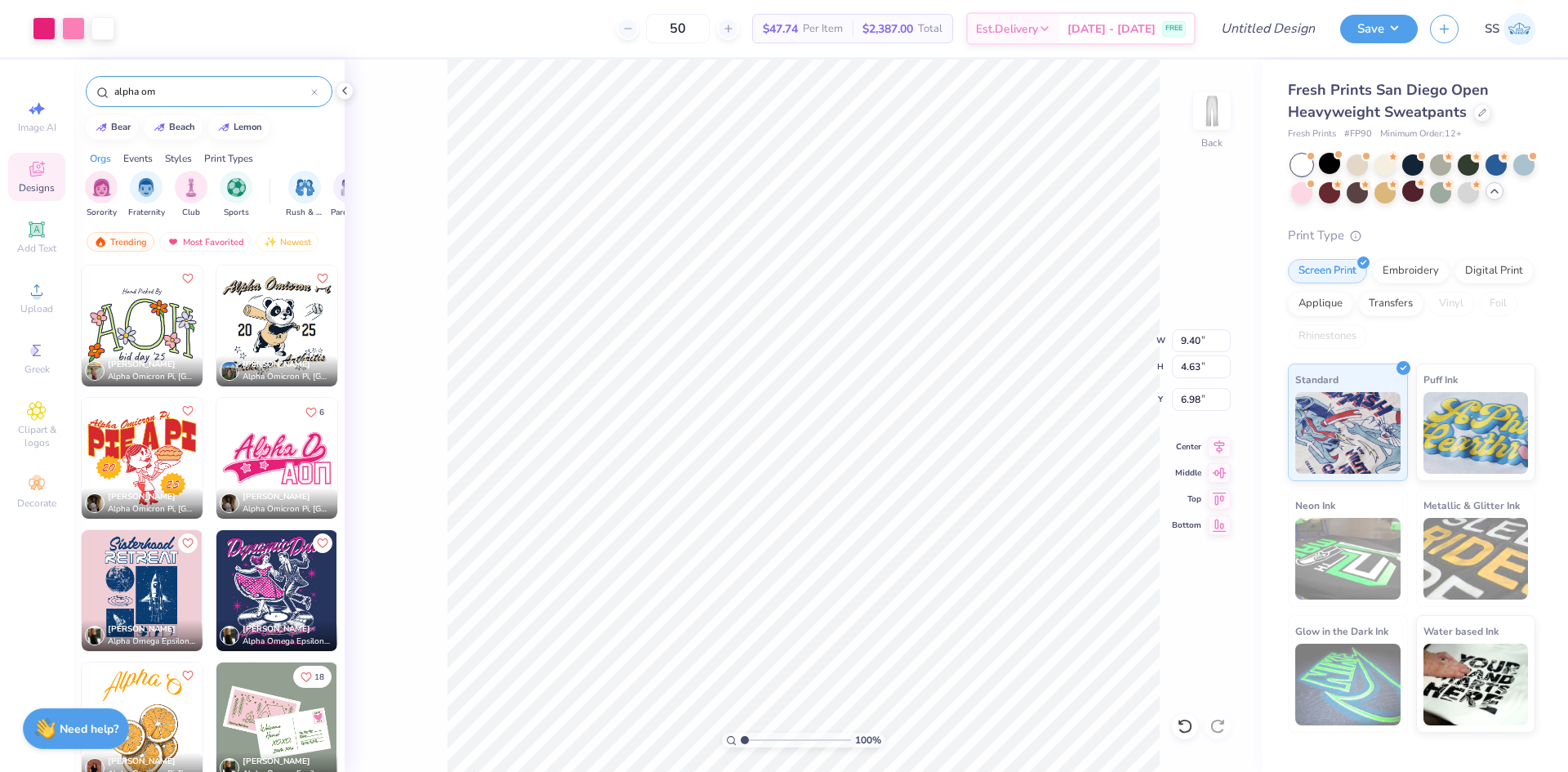
type input "9.40"
type input "4.63"
type input "7.91"
type input "8.08"
type input "3.98"
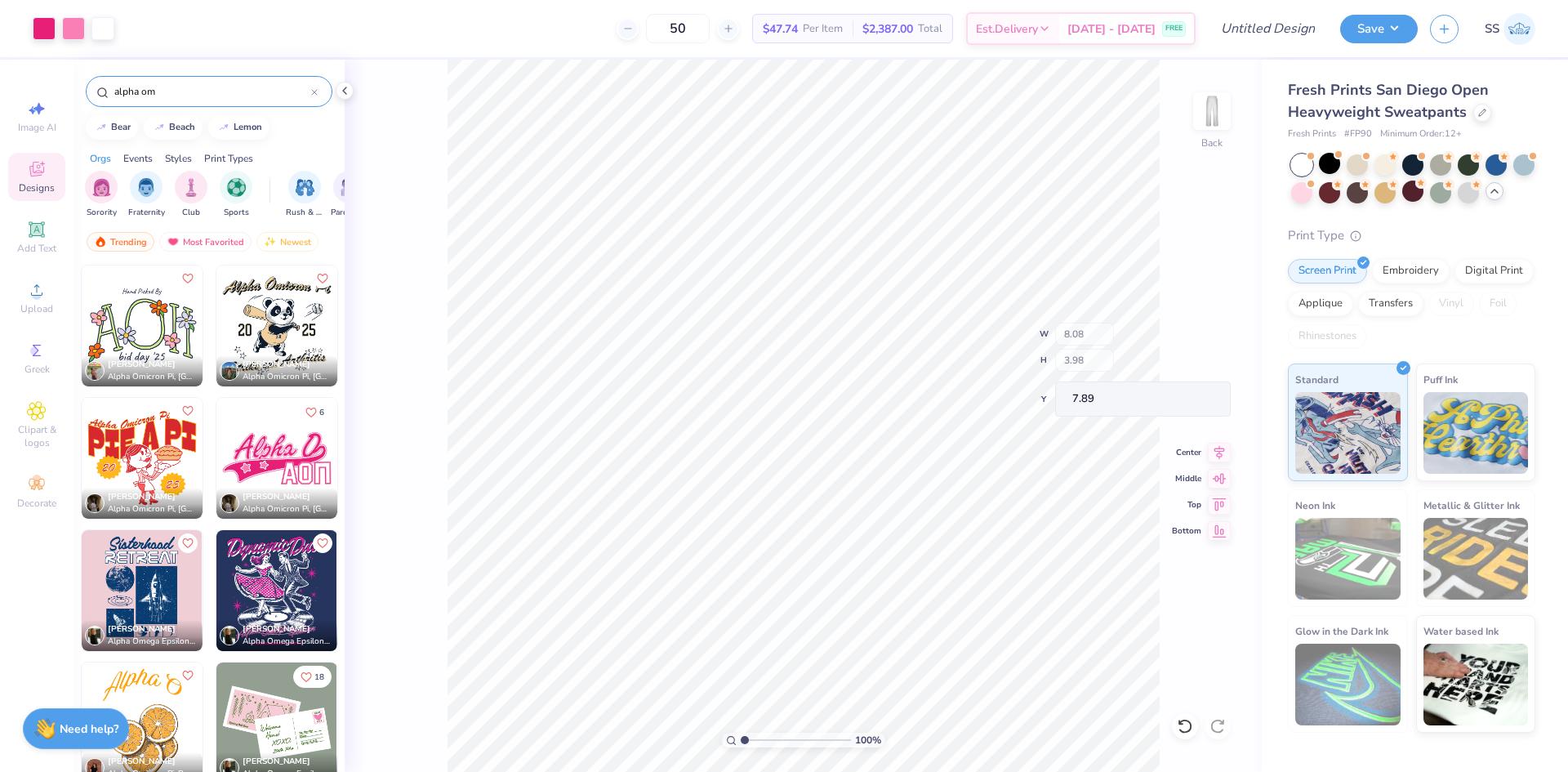
type input "8.11"
click at [1390, 25] on button "Save" at bounding box center [1379, 27] width 77 height 29
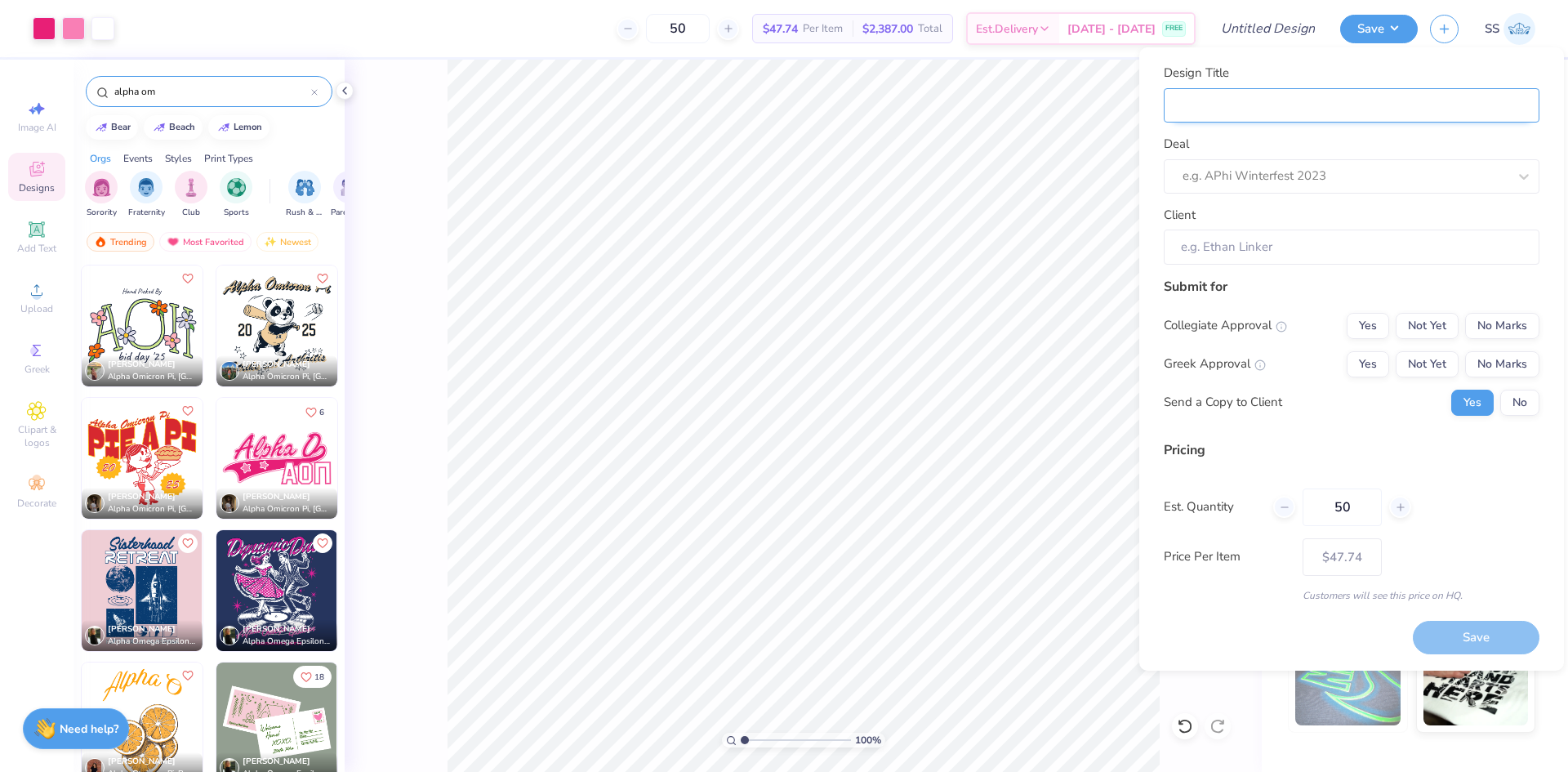
click at [1274, 113] on input "Design Title" at bounding box center [1352, 105] width 376 height 35
click at [1256, 33] on input "Design Title" at bounding box center [1248, 29] width 160 height 32
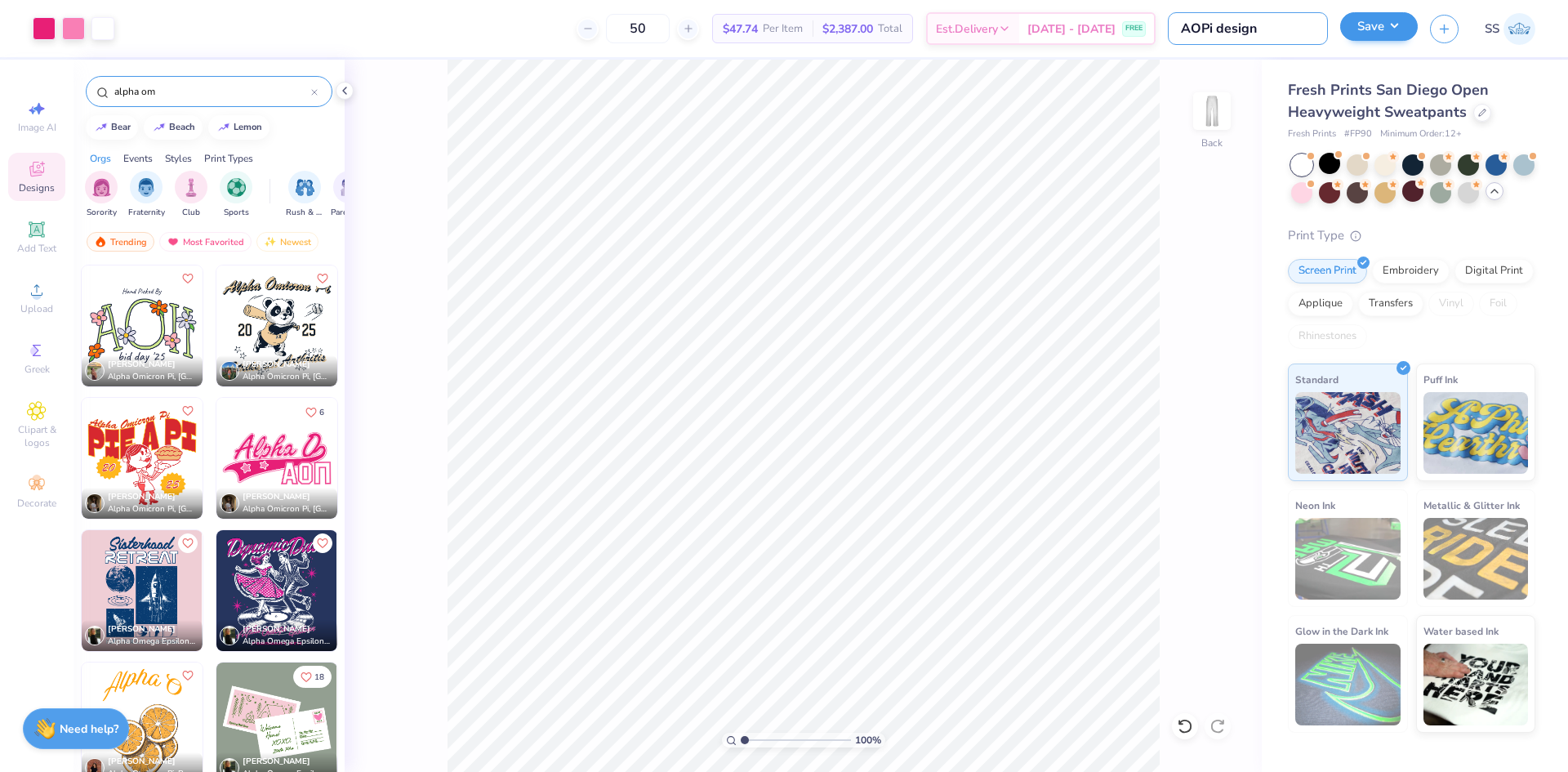
type input "AOPi design"
click at [1362, 29] on button "Save" at bounding box center [1379, 27] width 77 height 29
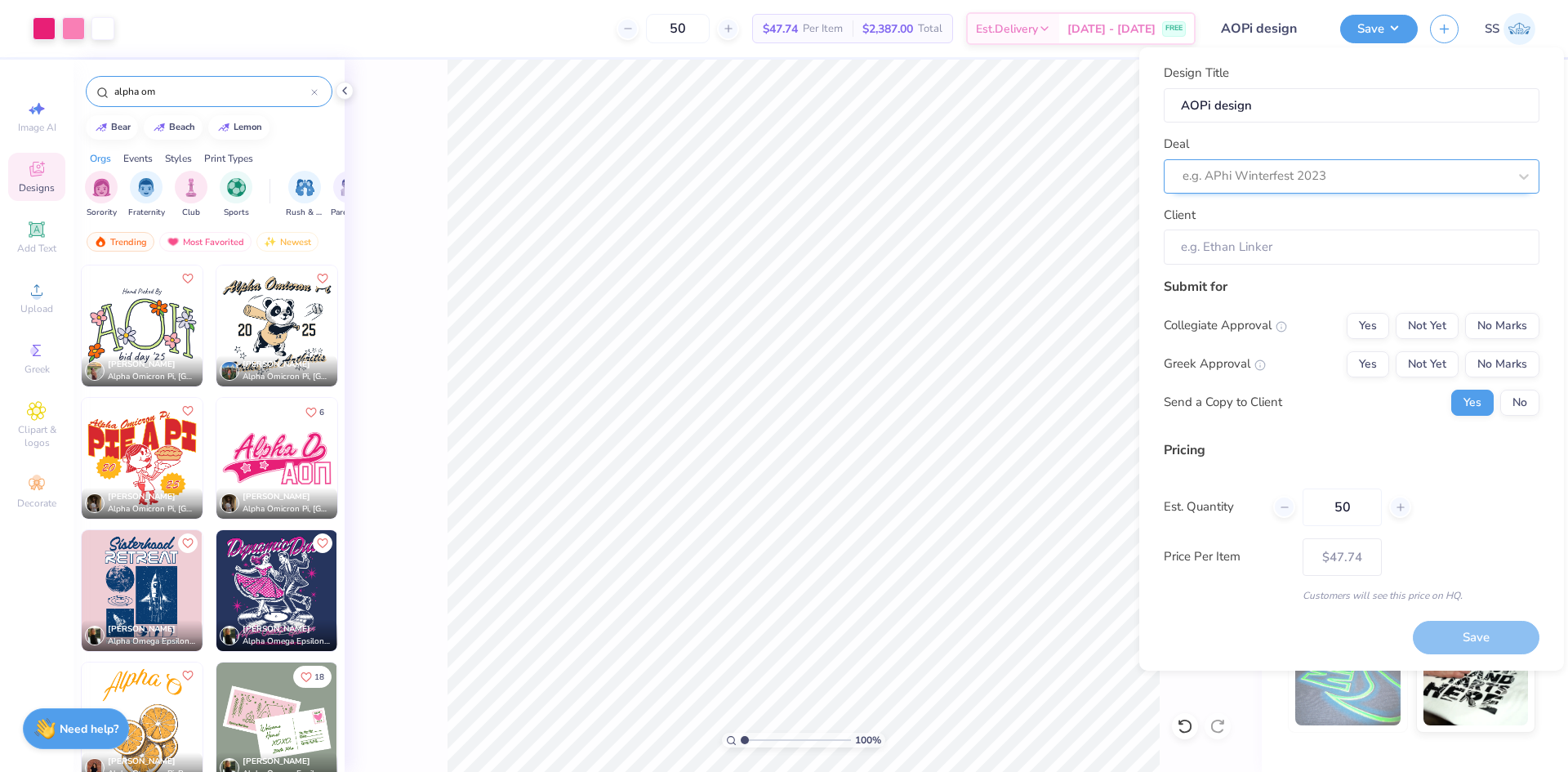
click at [1275, 173] on div at bounding box center [1345, 176] width 325 height 22
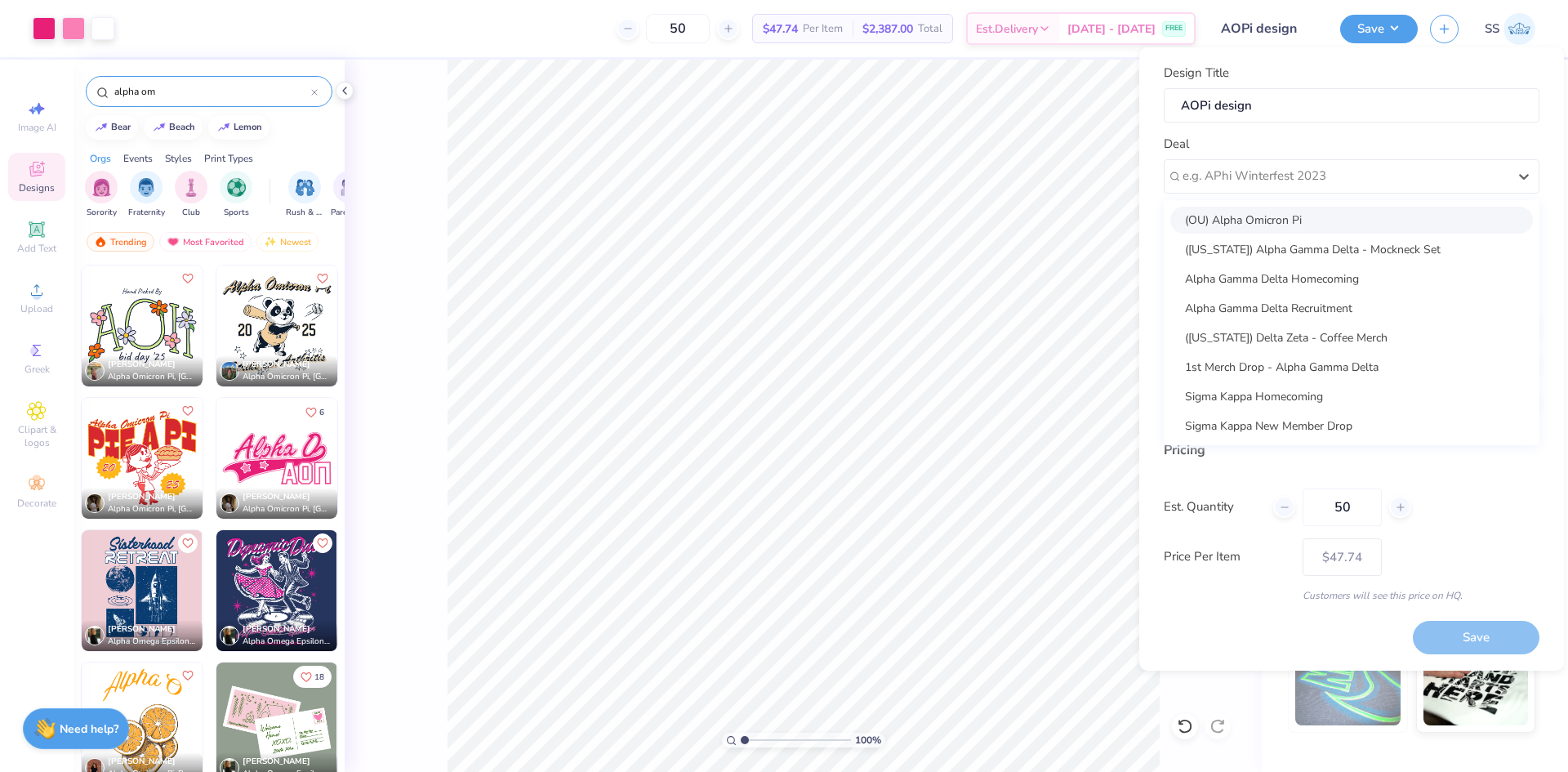
click at [1265, 222] on div "(OU) Alpha Omicron Pi" at bounding box center [1352, 220] width 363 height 27
type input "Allyn Simon"
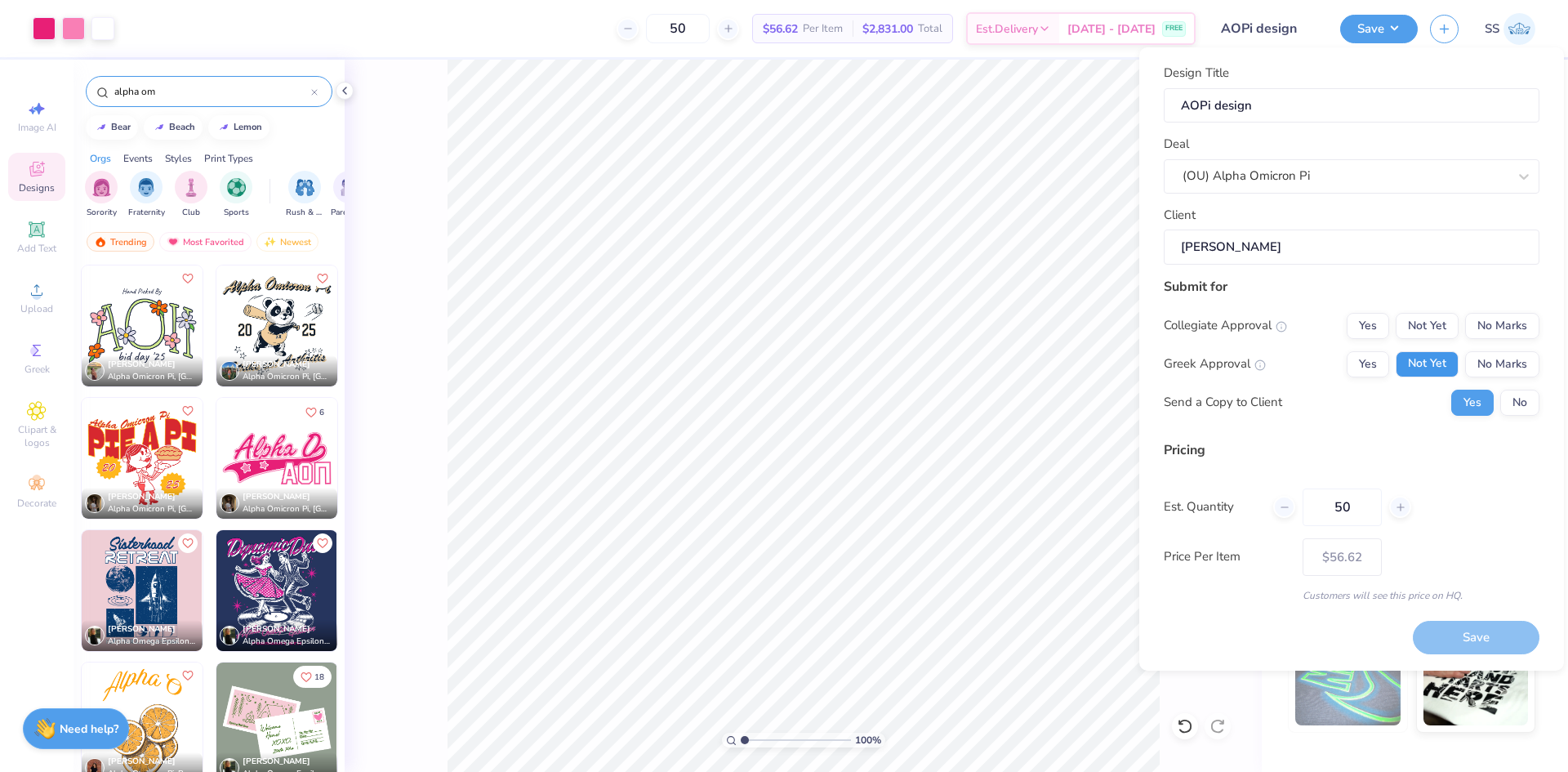
click at [1402, 359] on button "Not Yet" at bounding box center [1427, 364] width 63 height 26
click at [1485, 320] on button "No Marks" at bounding box center [1502, 325] width 74 height 26
type input "– –"
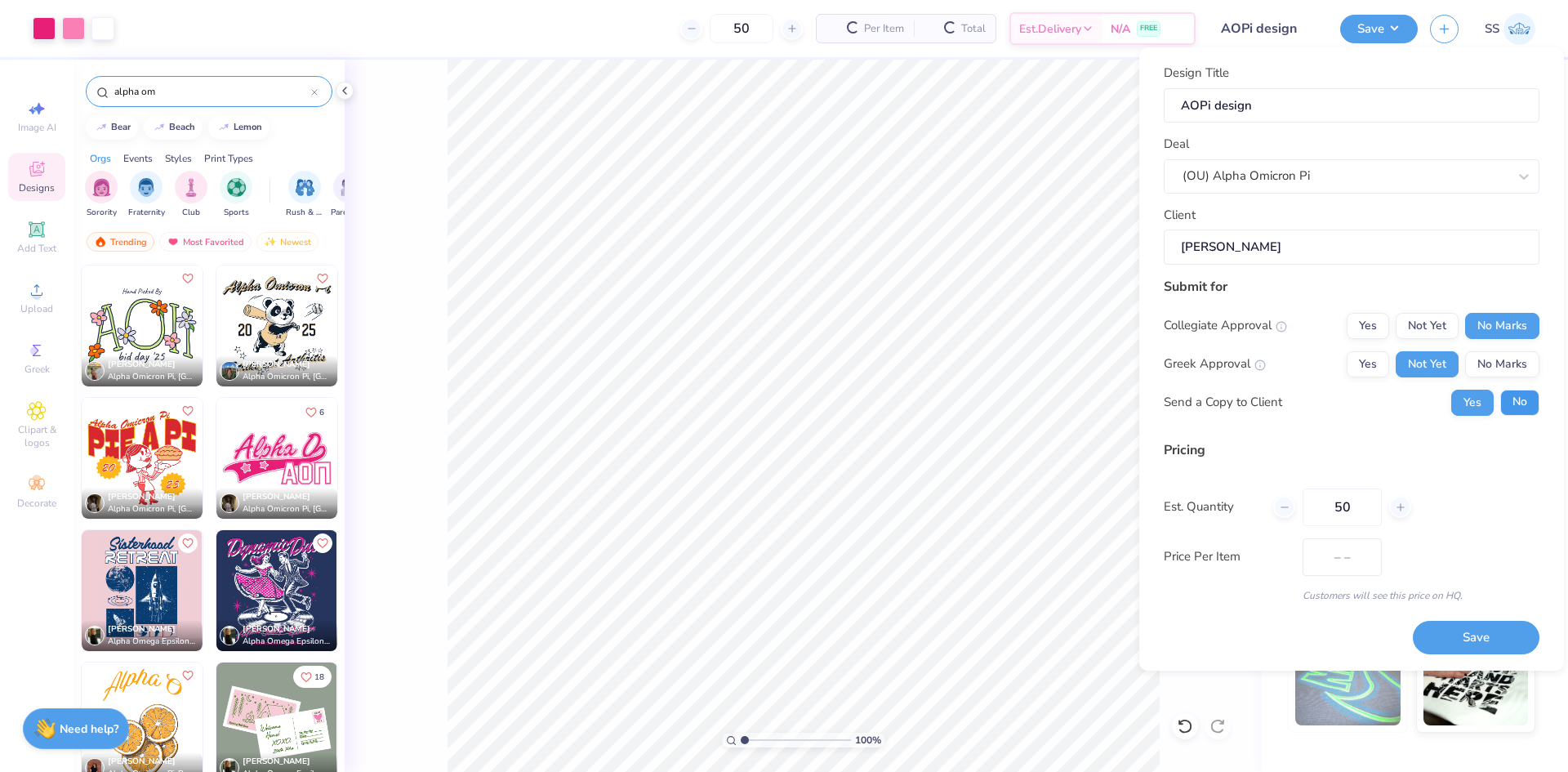
click at [1529, 399] on button "No" at bounding box center [1520, 402] width 39 height 26
click at [1287, 514] on div at bounding box center [1283, 506] width 22 height 22
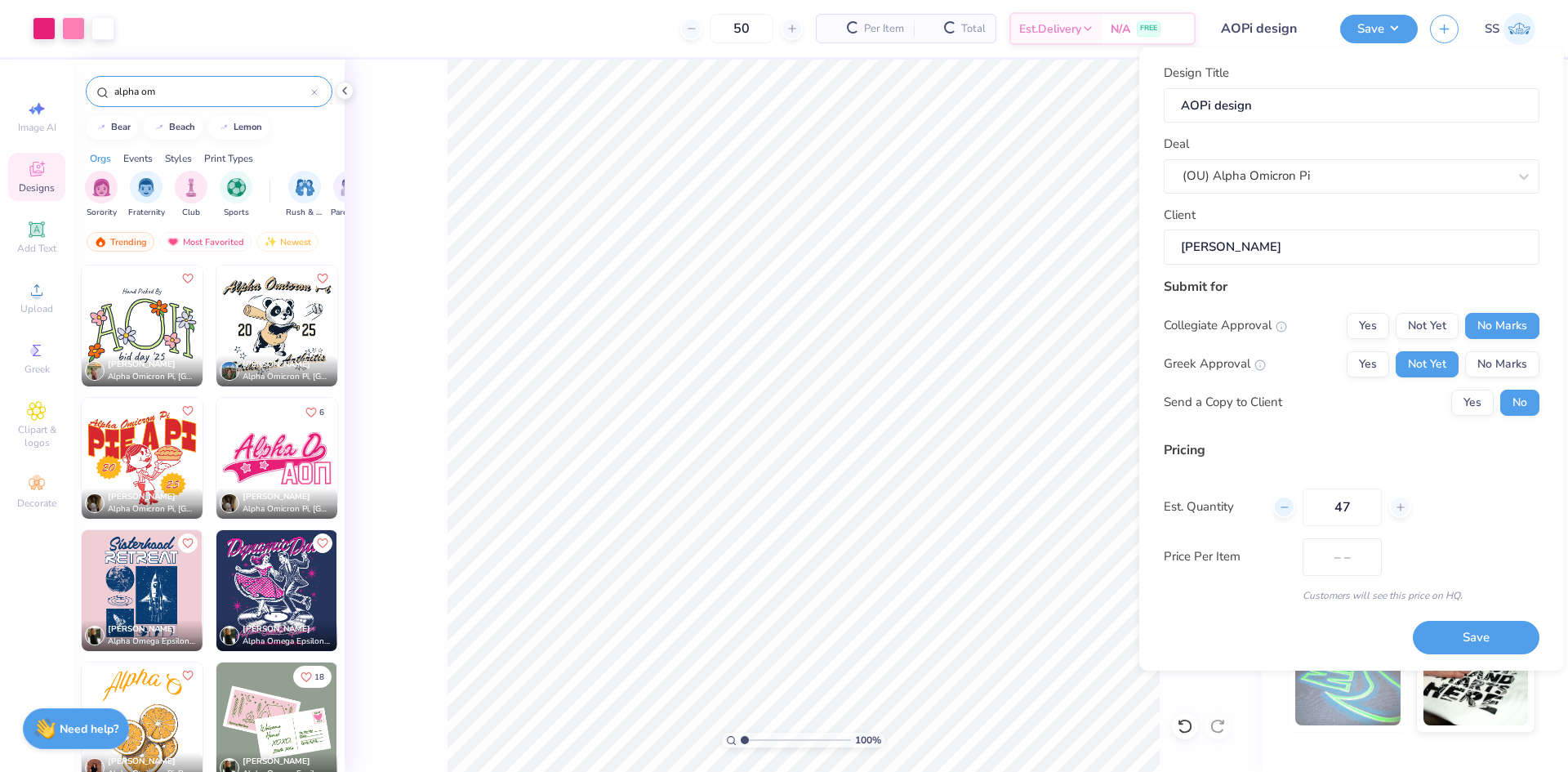
type input "46"
click at [1399, 513] on div at bounding box center [1400, 506] width 22 height 22
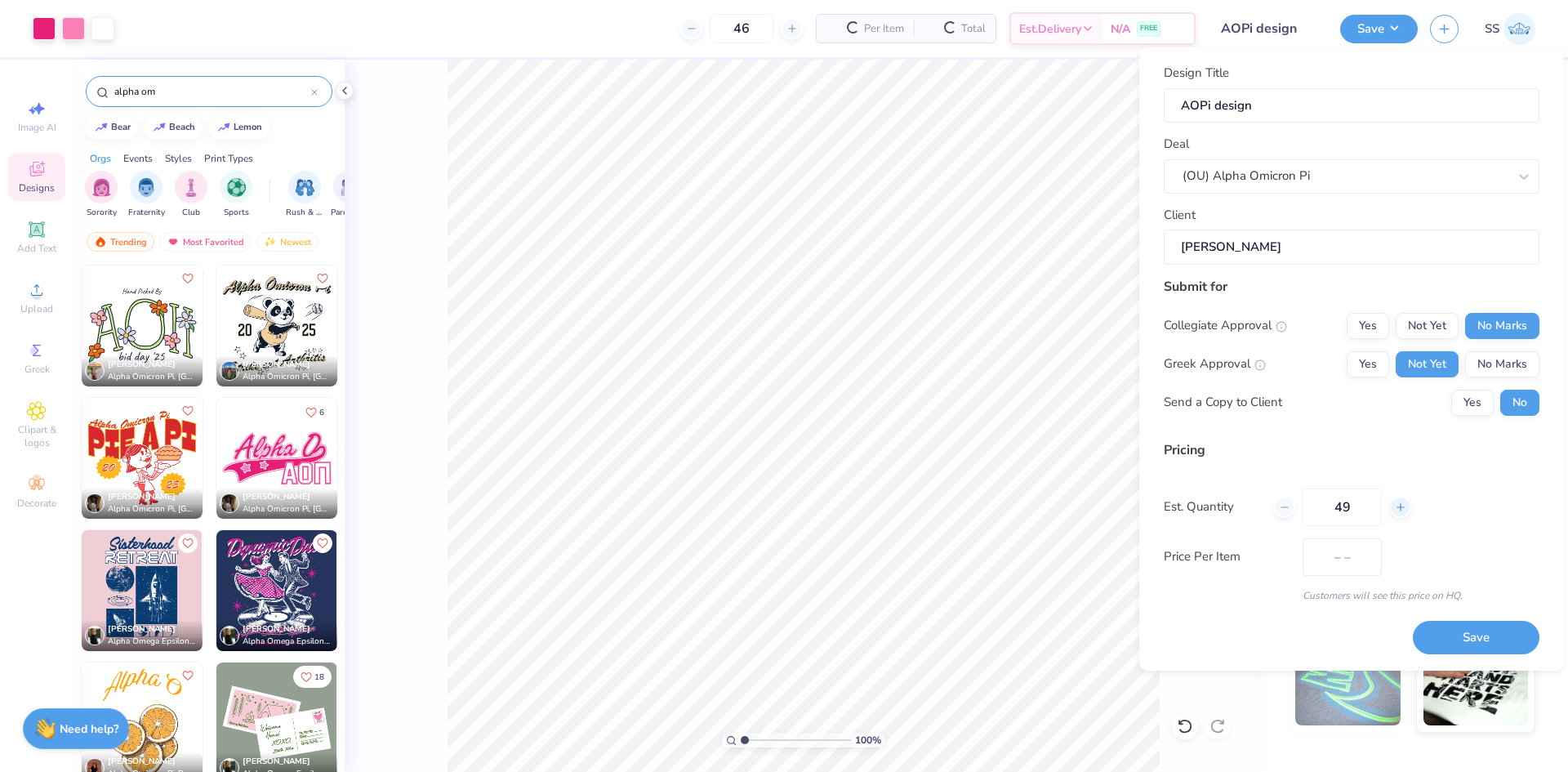
click at [1399, 513] on div at bounding box center [1400, 506] width 22 height 22
type input "50"
click at [1440, 643] on button "Save" at bounding box center [1476, 636] width 127 height 33
type input "$56.62"
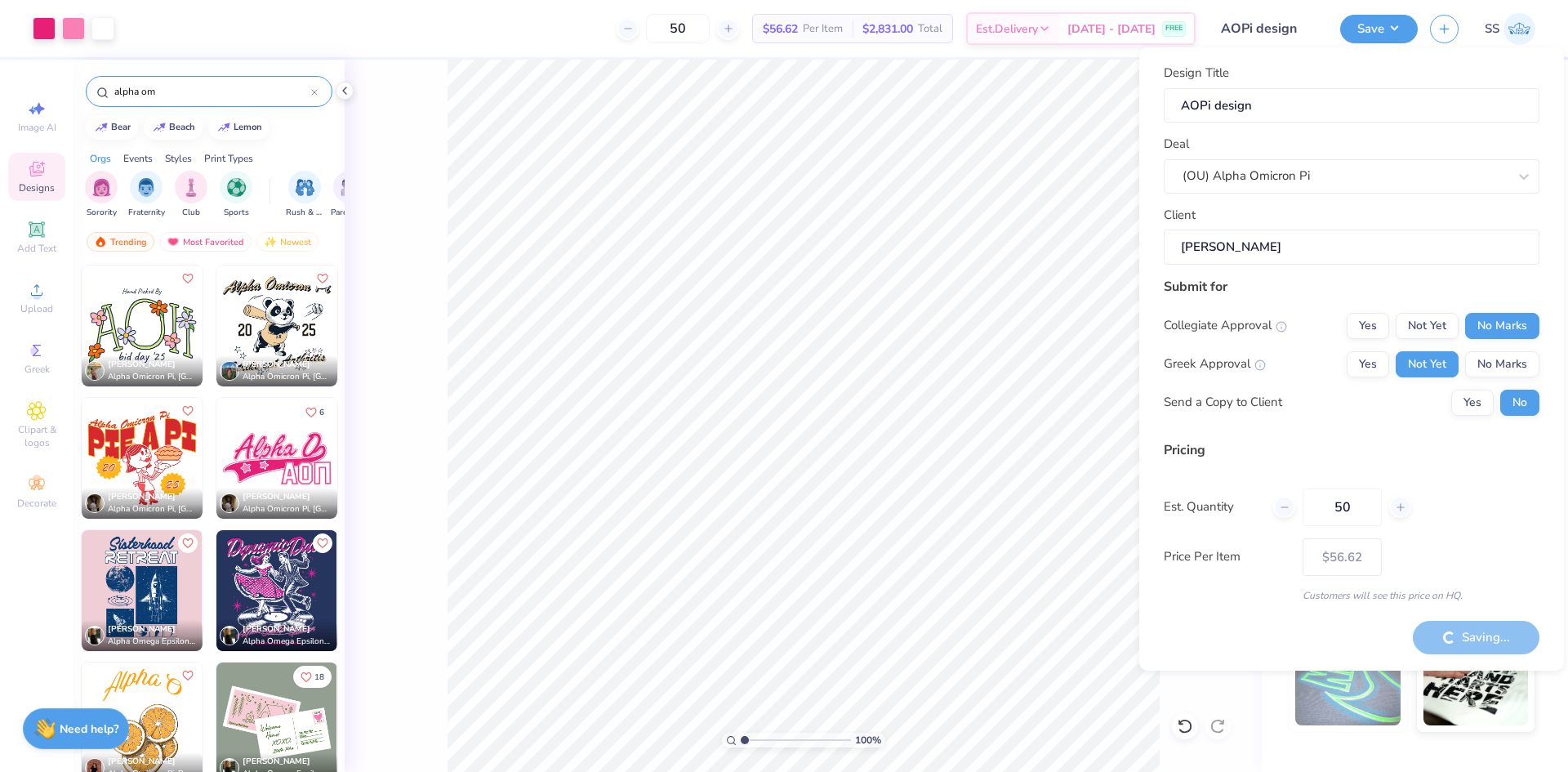
click at [1184, 562] on label "Price Per Item" at bounding box center [1227, 557] width 127 height 19
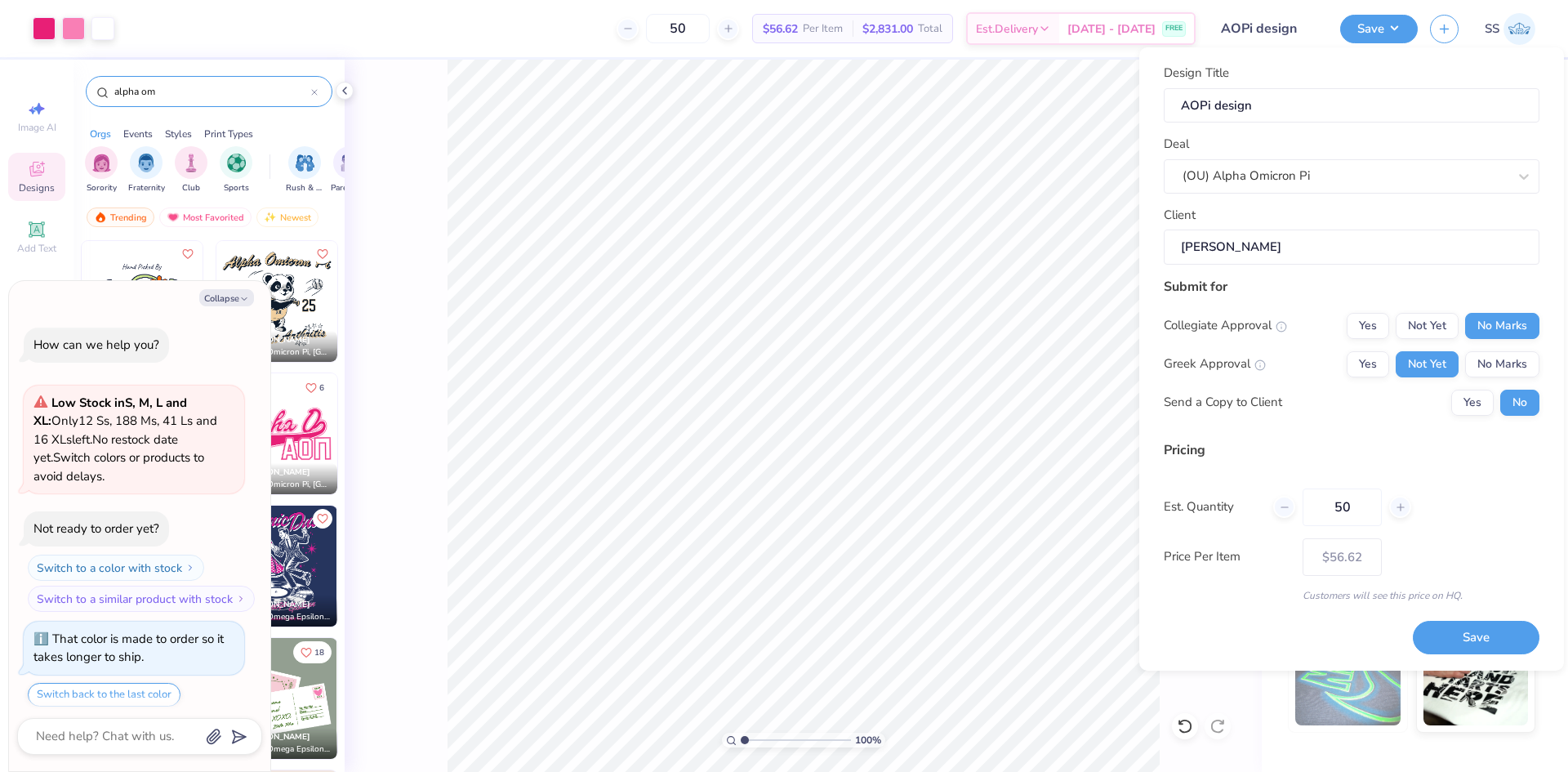
type textarea "x"
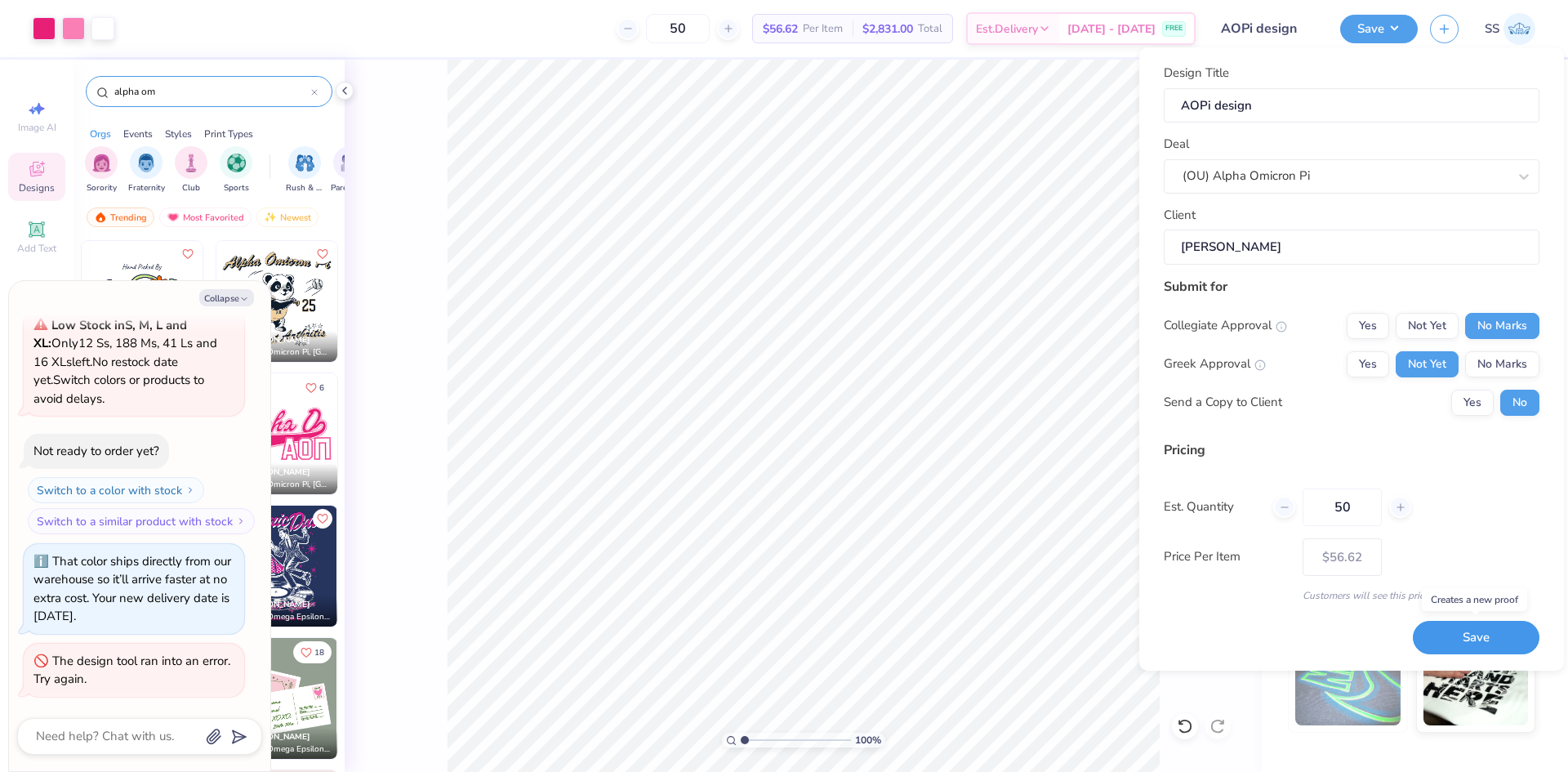
click at [1475, 637] on button "Save" at bounding box center [1476, 636] width 127 height 33
type input "– –"
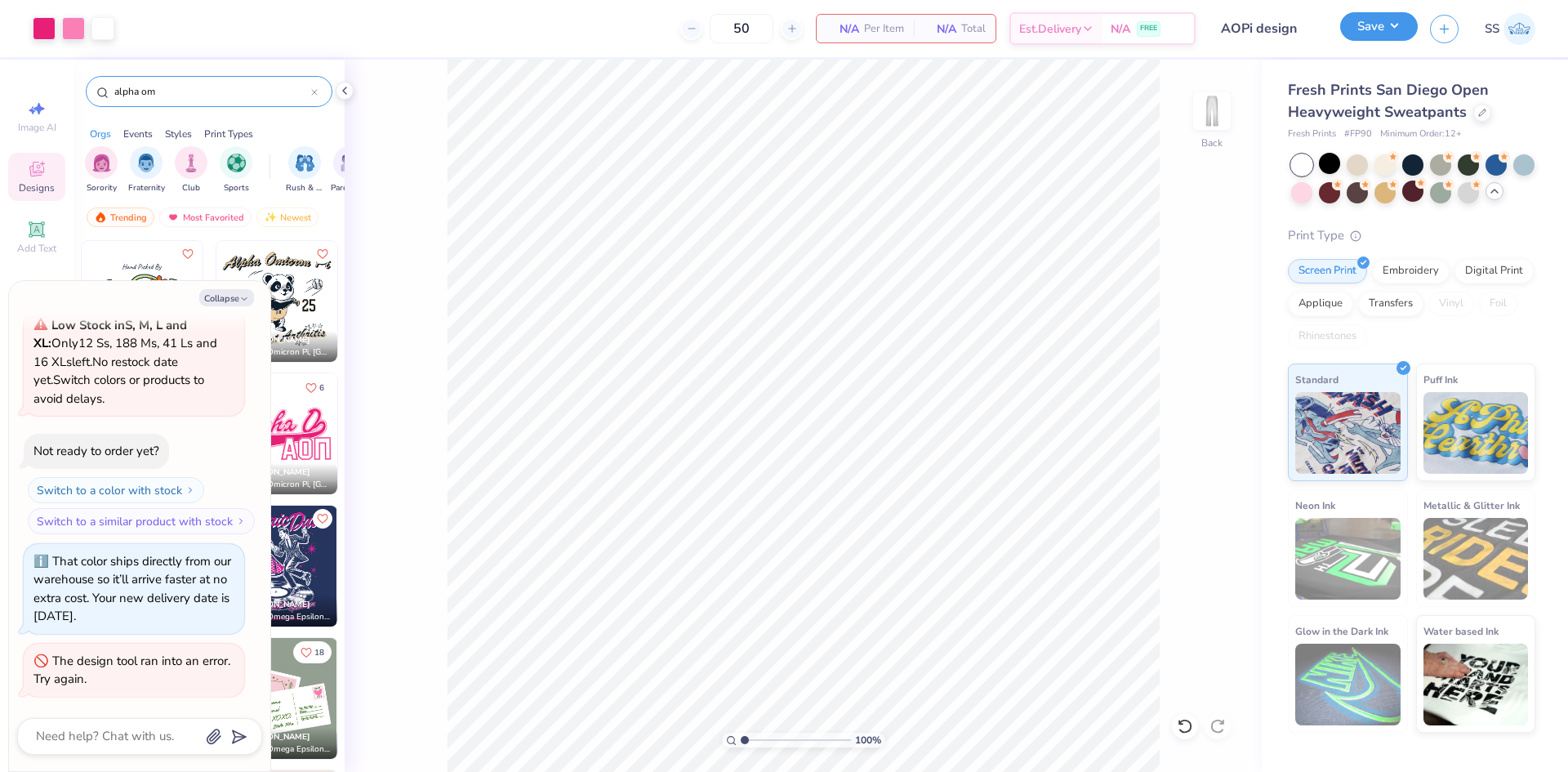
click at [1345, 28] on button "Save" at bounding box center [1379, 27] width 77 height 29
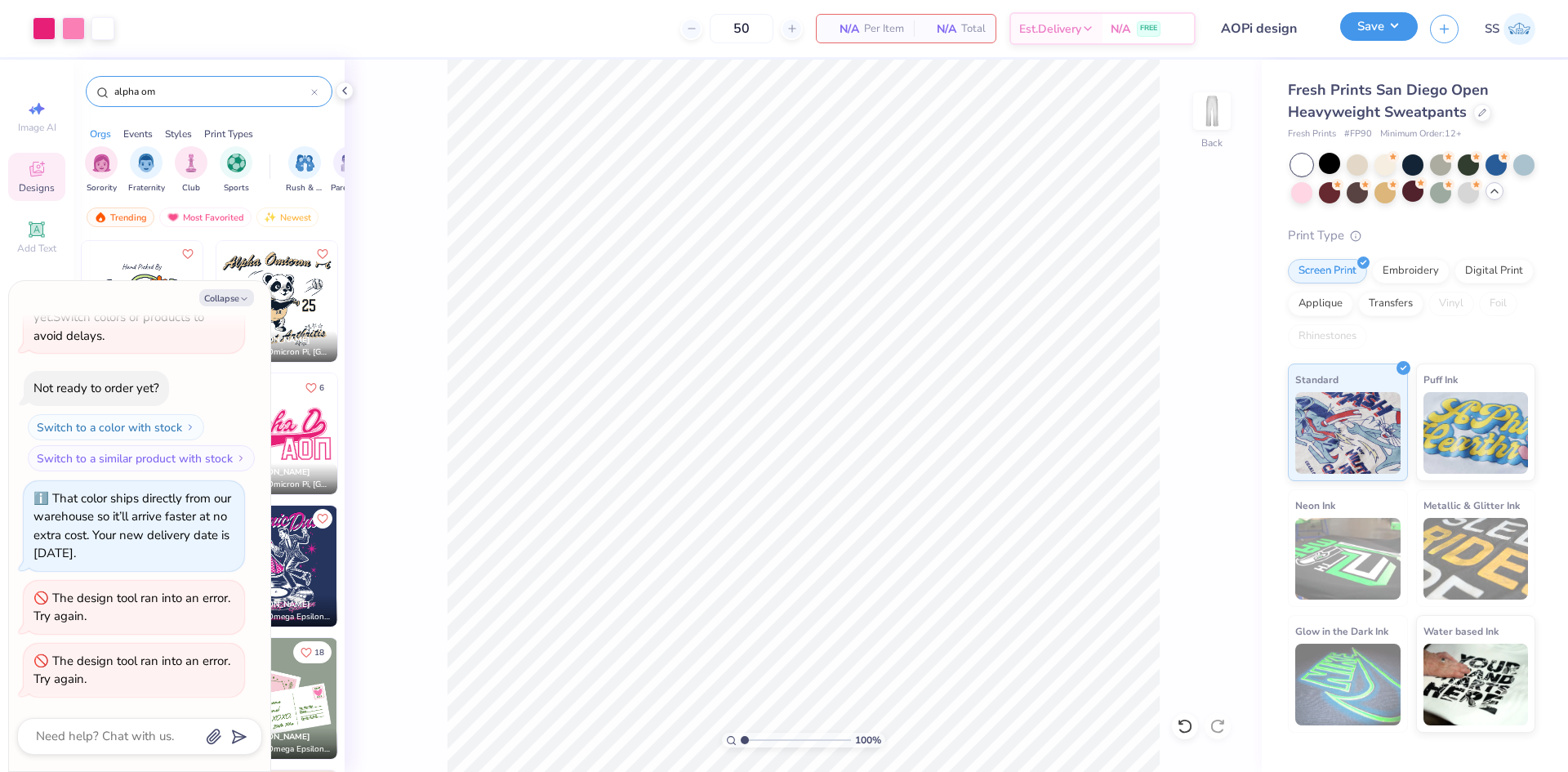
click at [1380, 26] on button "Save" at bounding box center [1379, 27] width 77 height 29
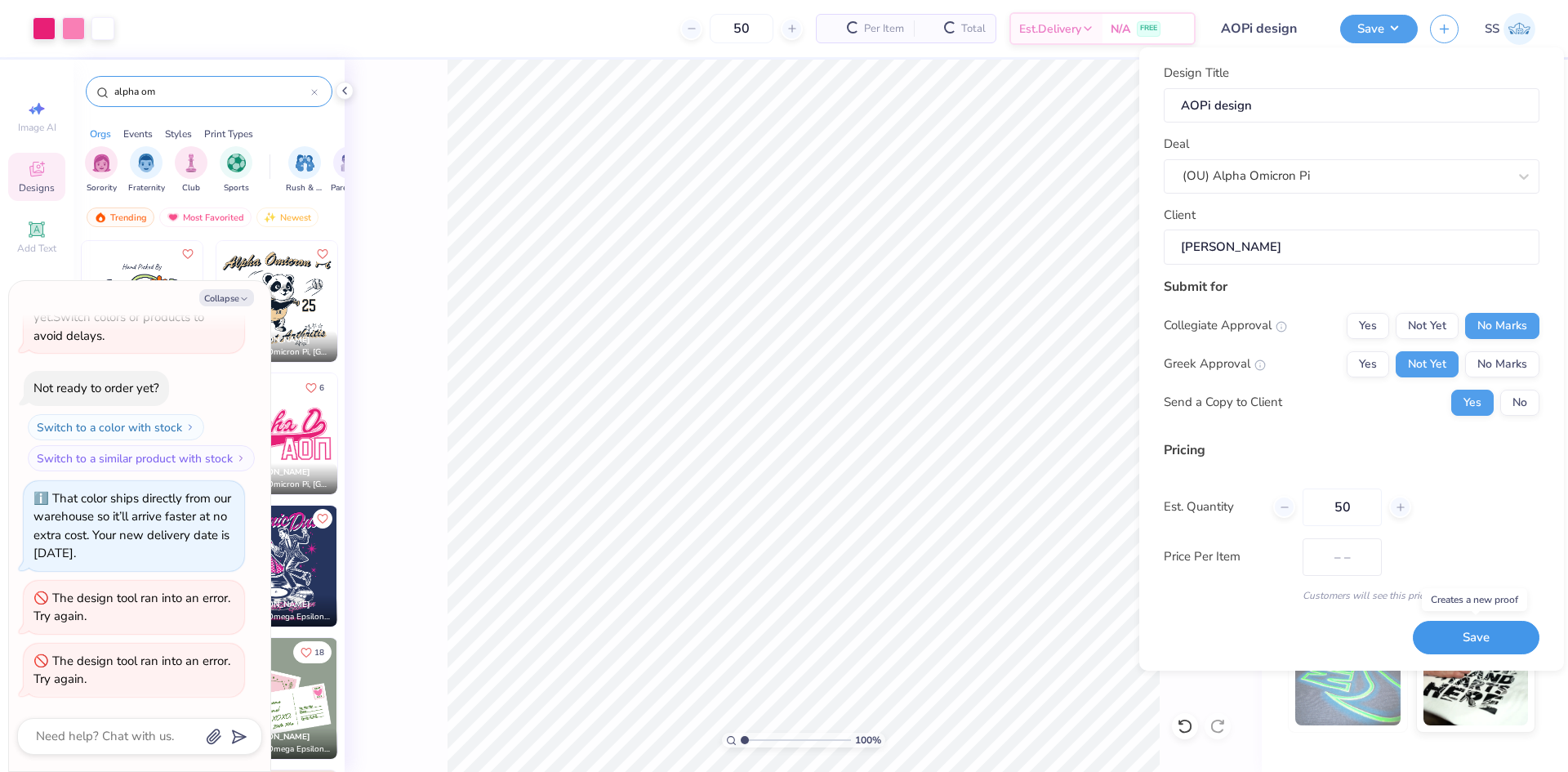
click at [1462, 633] on button "Save" at bounding box center [1476, 636] width 127 height 33
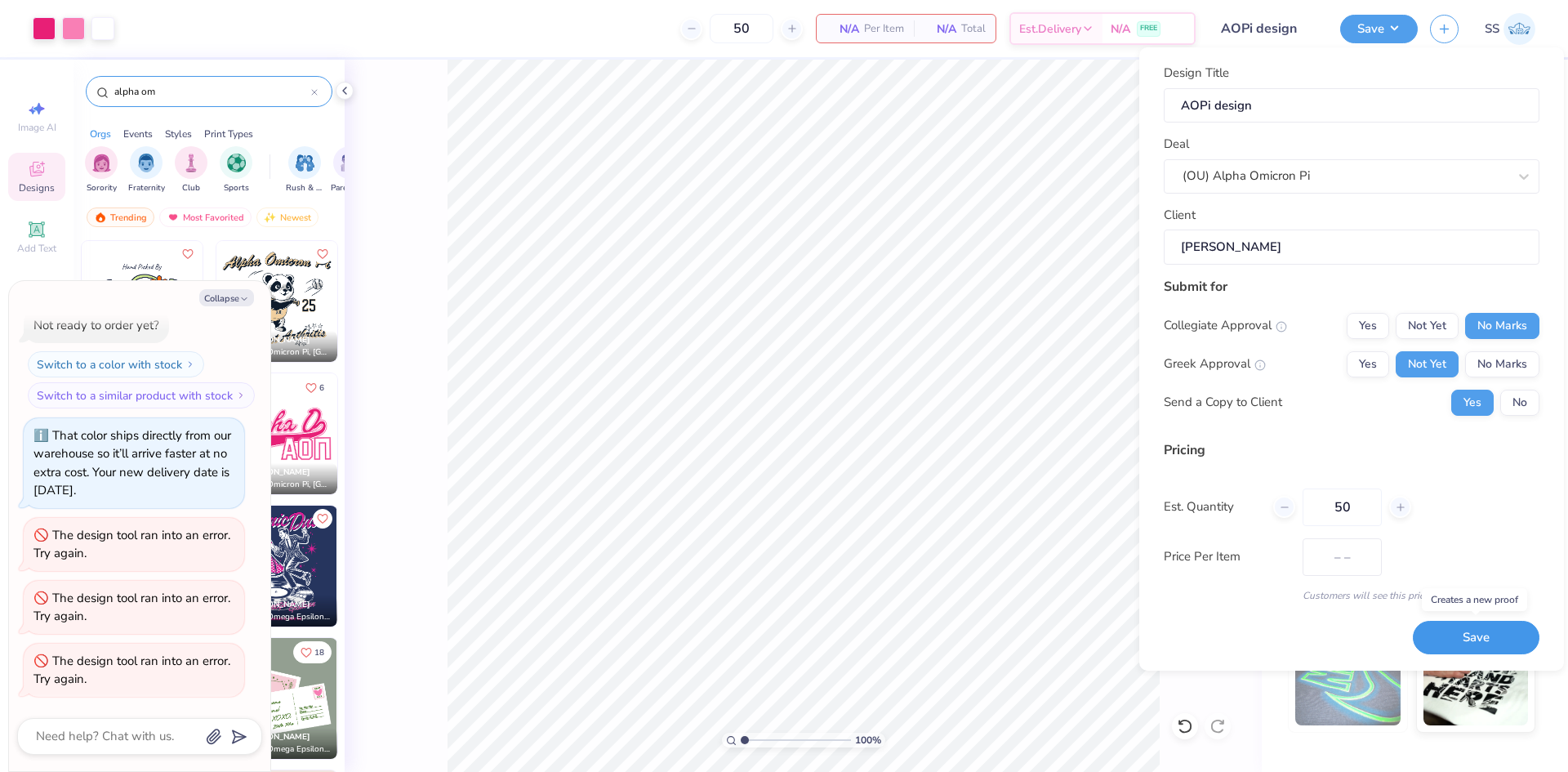
click at [1475, 633] on button "Save" at bounding box center [1476, 636] width 127 height 33
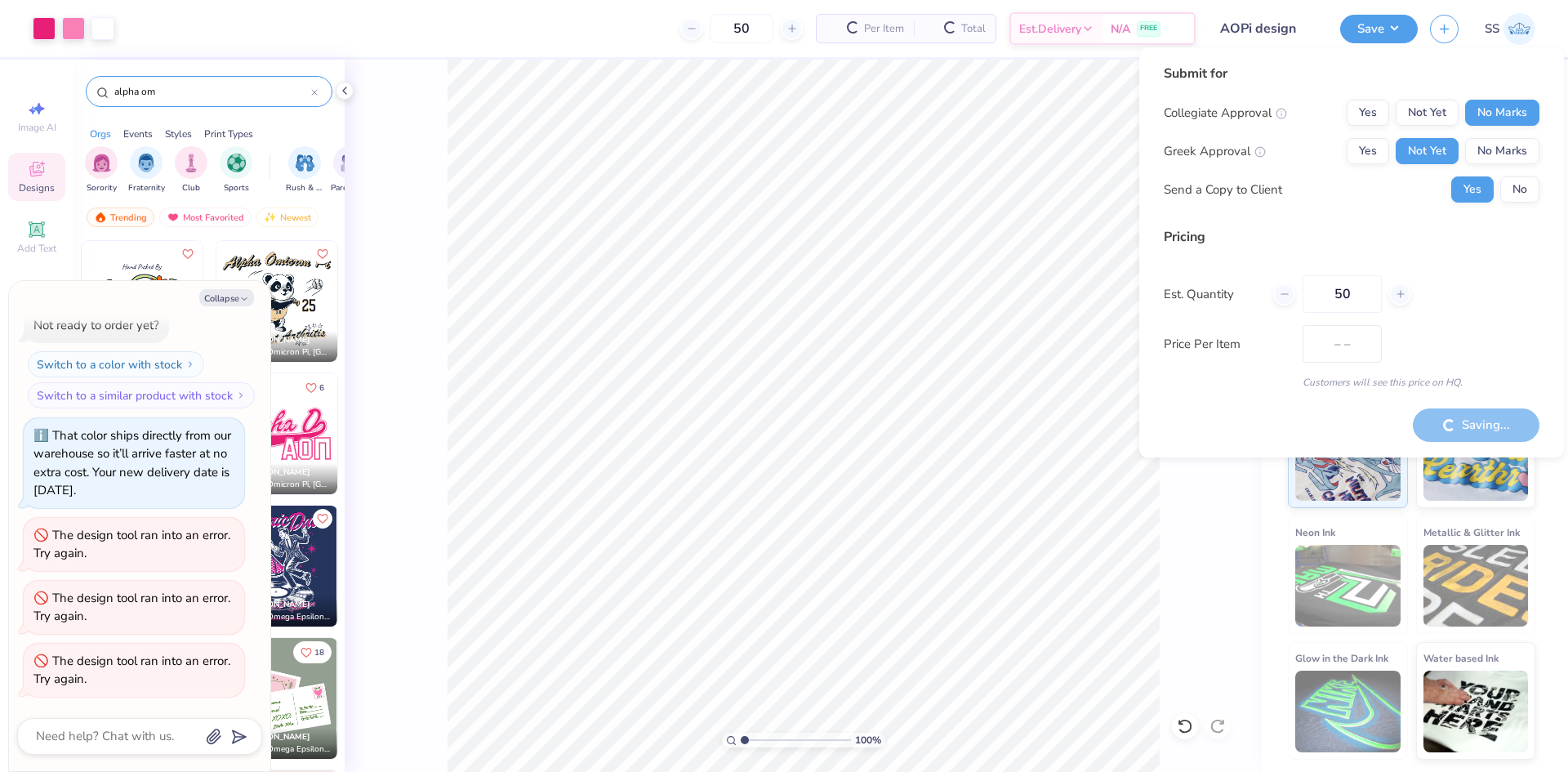
type textarea "x"
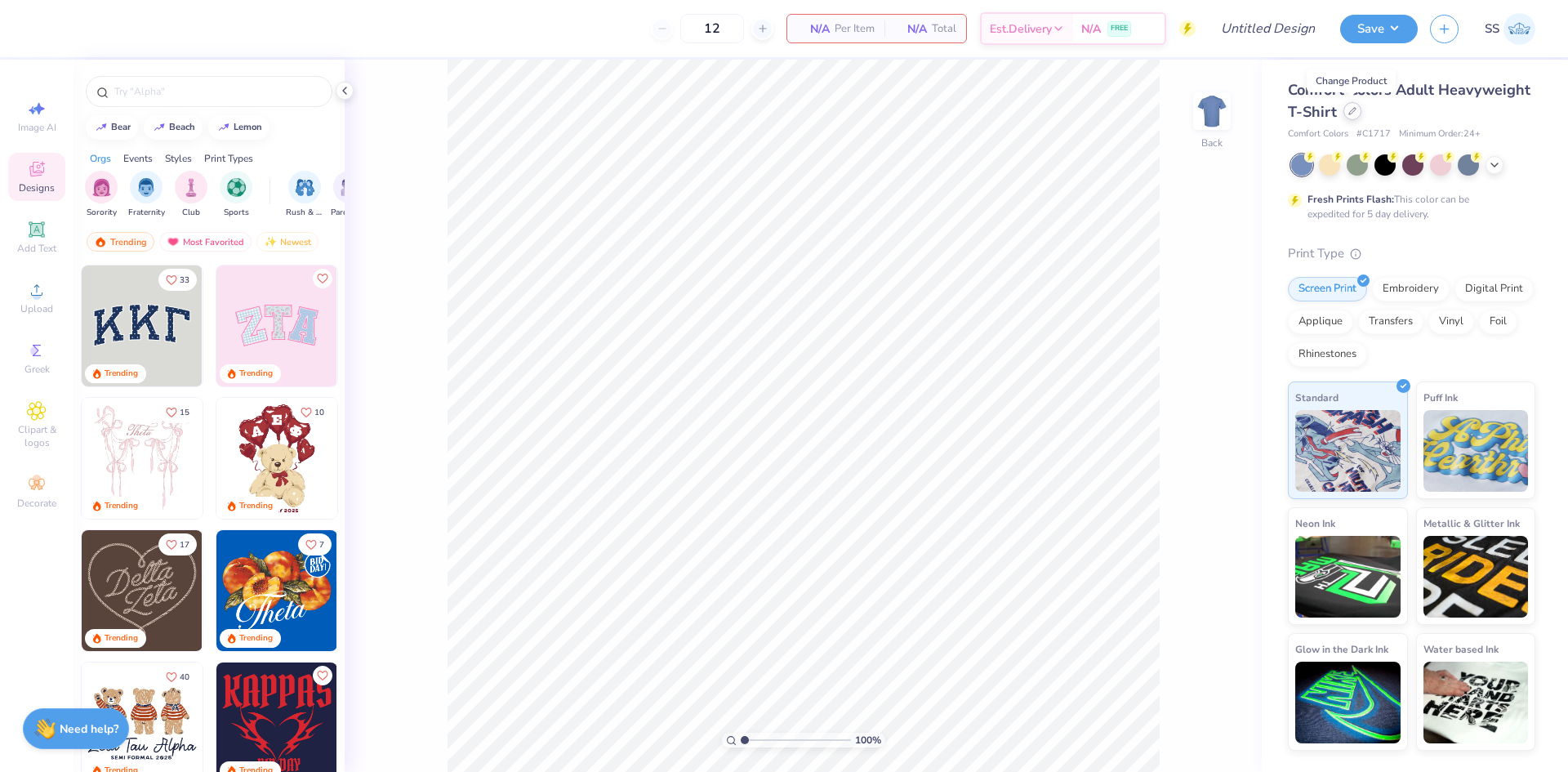
click at [1354, 116] on div at bounding box center [1353, 111] width 18 height 18
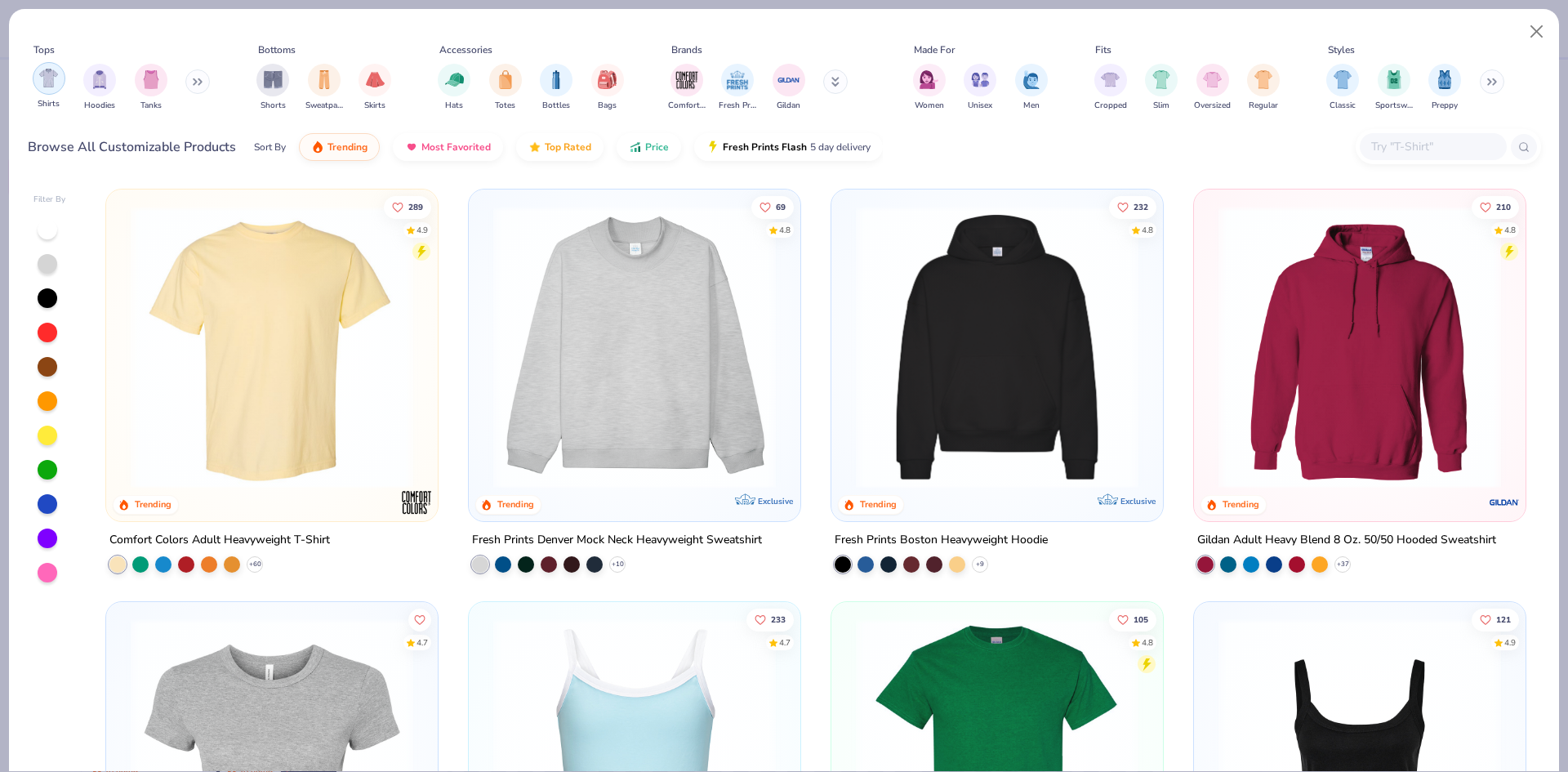
click at [47, 75] on img "filter for Shirts" at bounding box center [48, 77] width 19 height 19
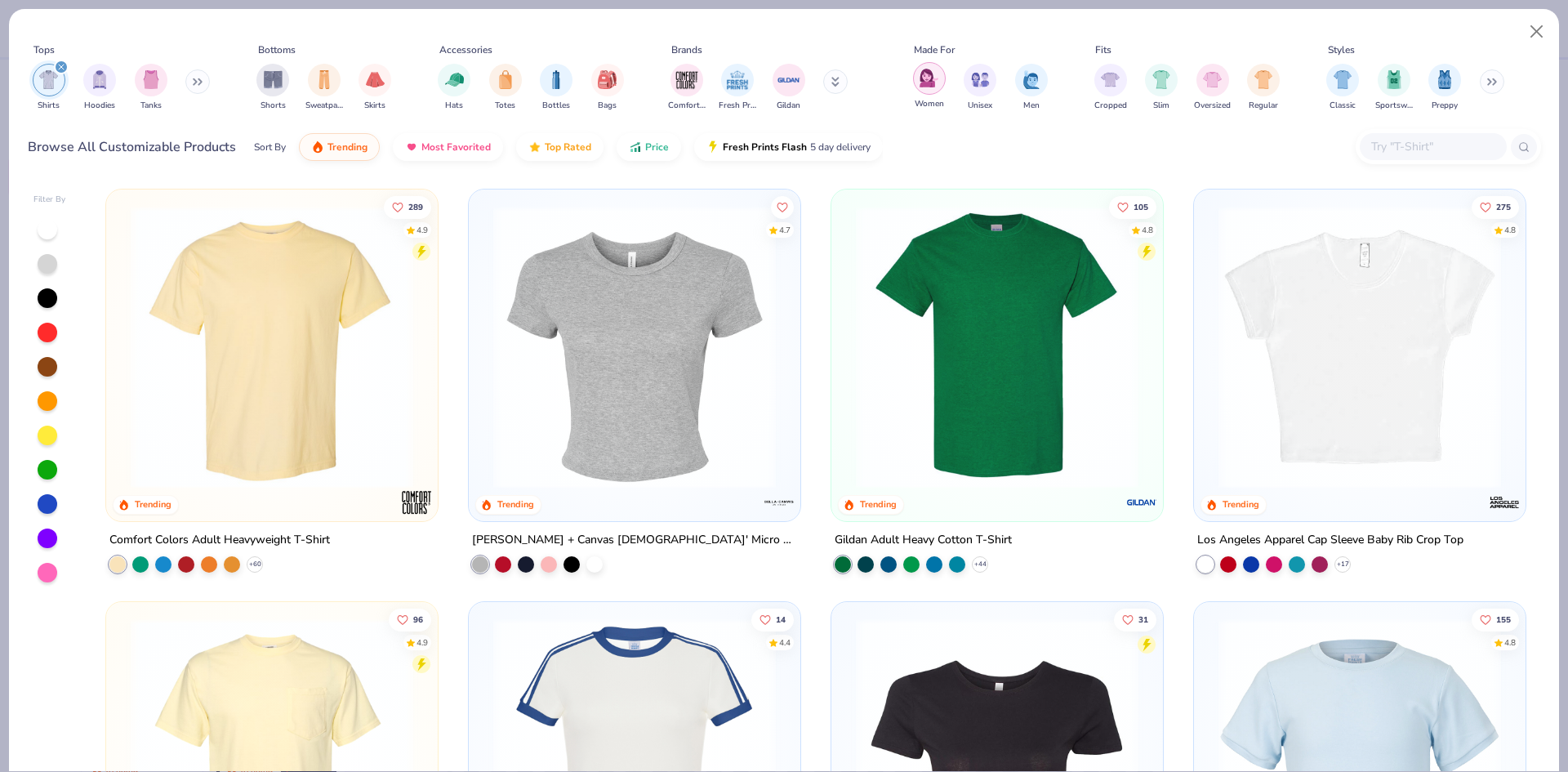
click at [922, 88] on div "filter for Women" at bounding box center [929, 78] width 32 height 32
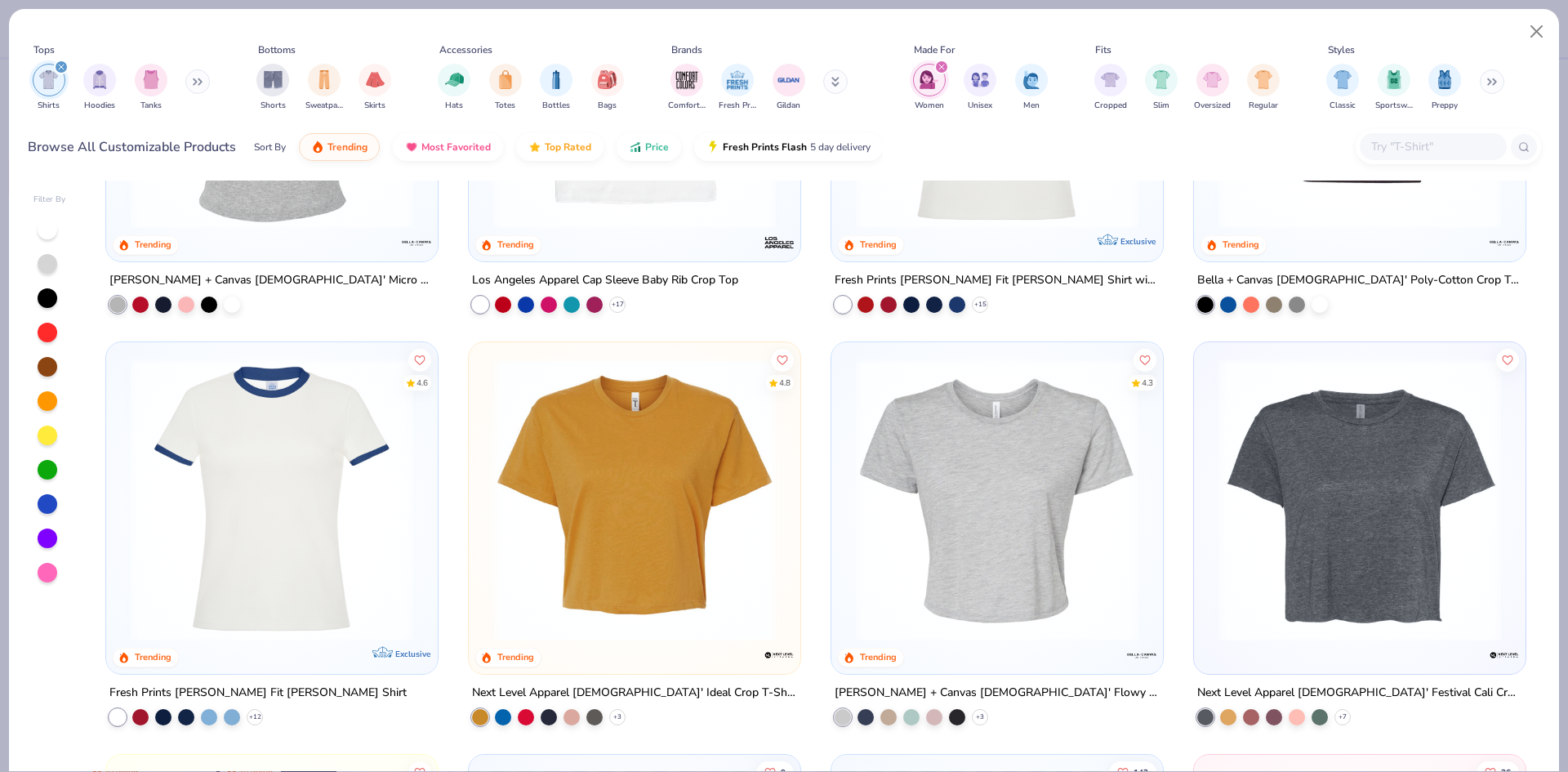
scroll to position [268, 0]
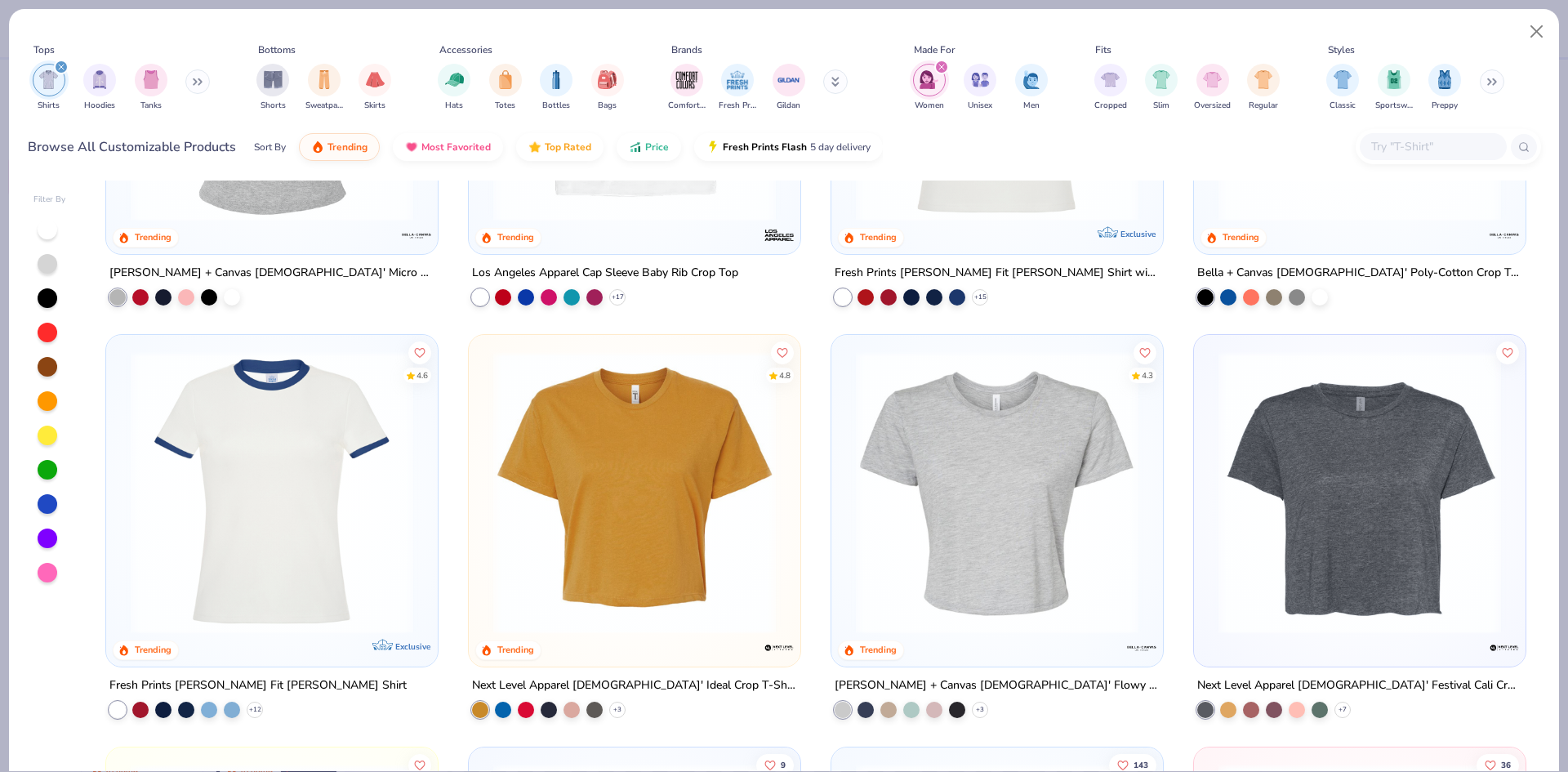
click at [633, 461] on img at bounding box center [634, 492] width 299 height 283
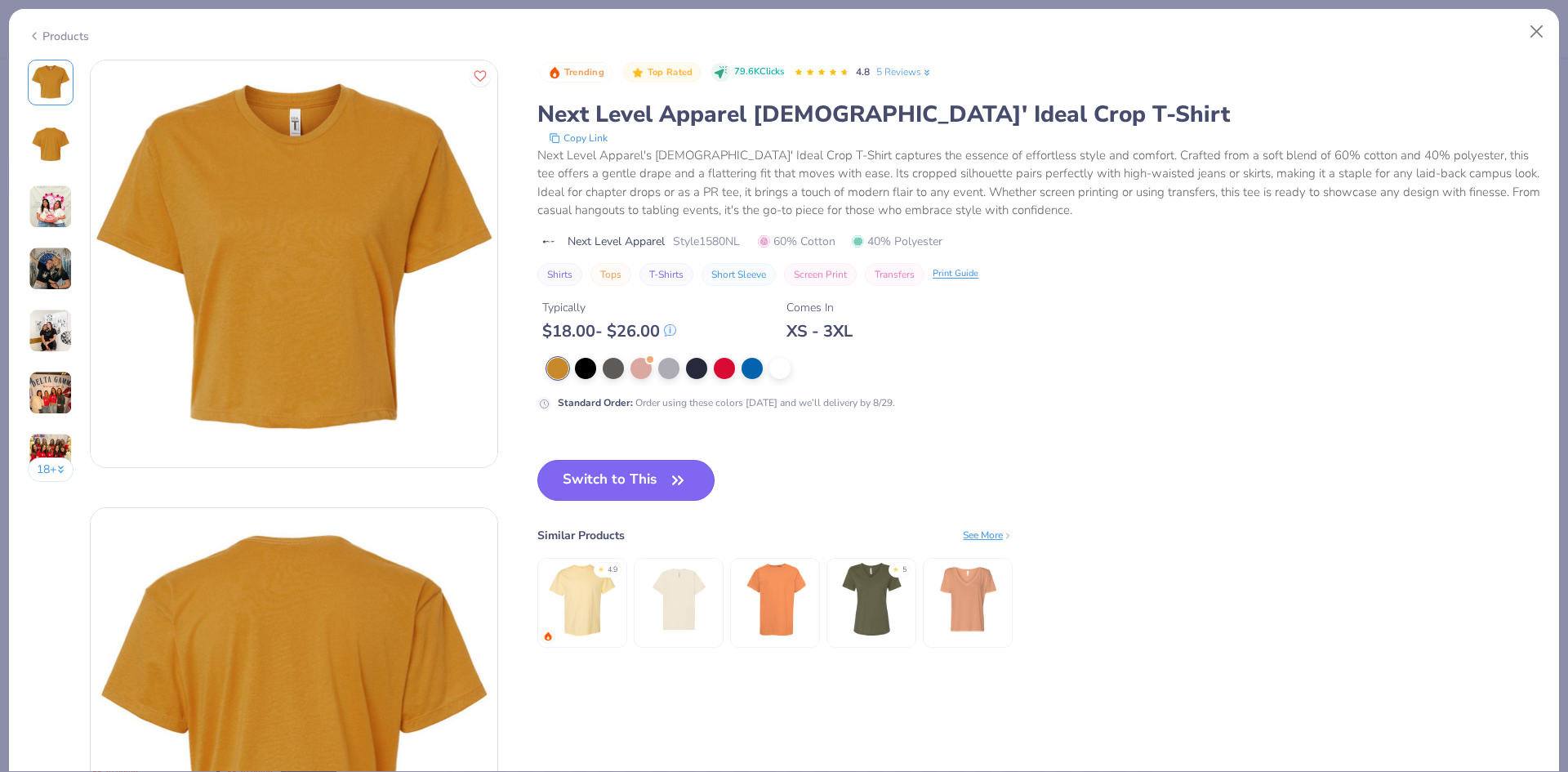
click at [629, 467] on button "Switch to This" at bounding box center [626, 479] width 177 height 40
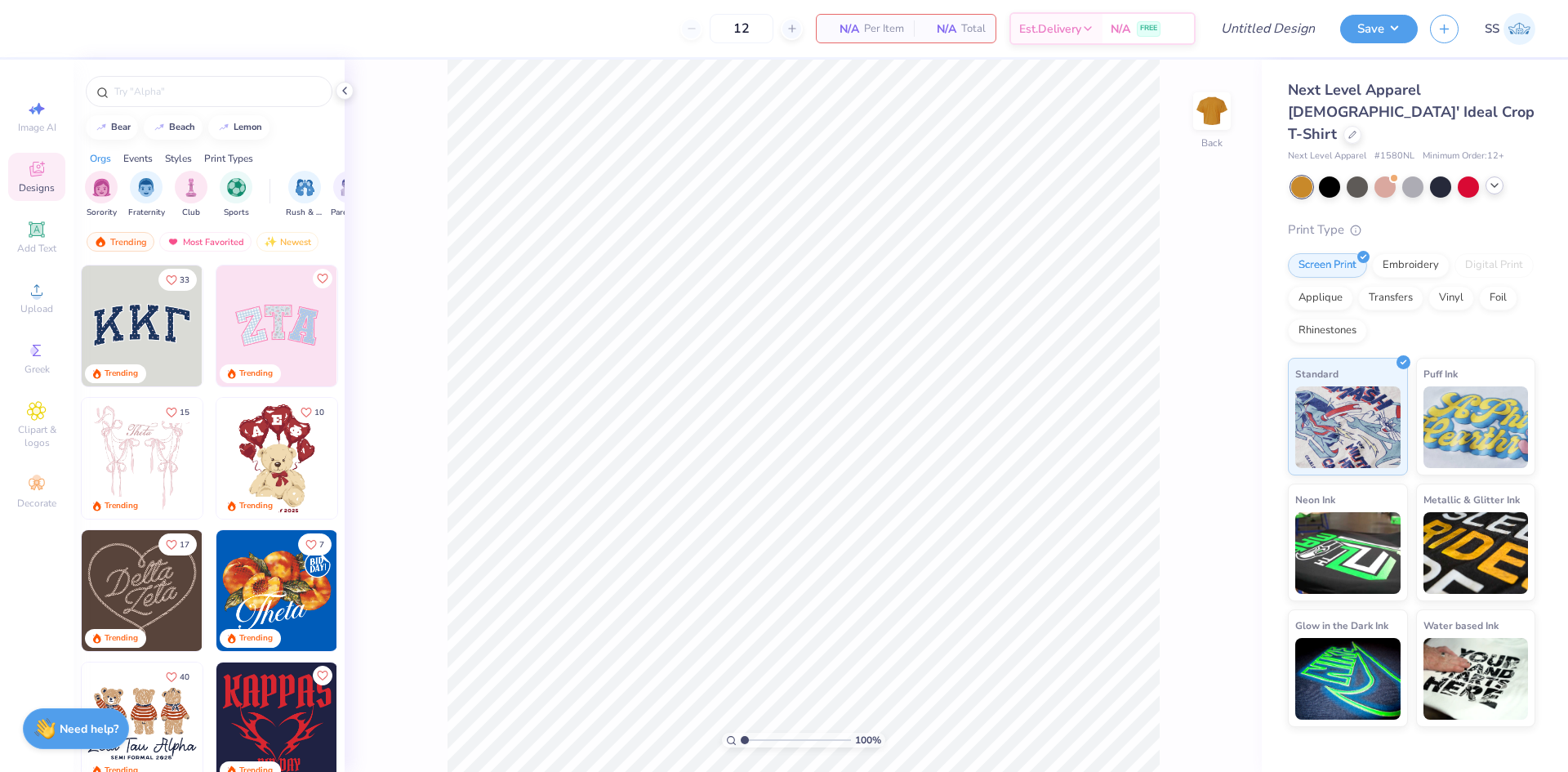
click at [1497, 179] on icon at bounding box center [1494, 185] width 13 height 13
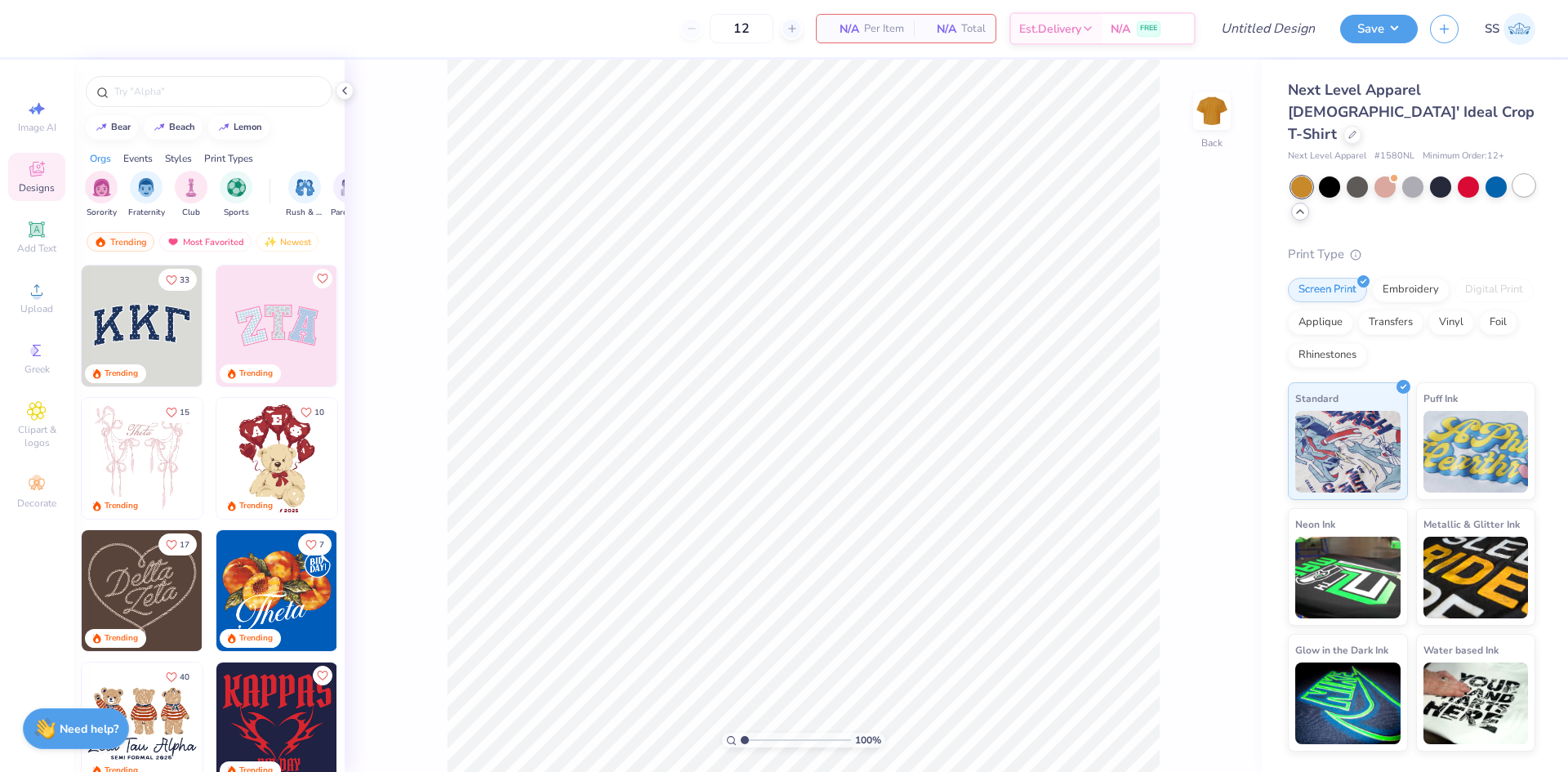
click at [1523, 175] on div at bounding box center [1524, 186] width 22 height 22
click at [109, 184] on img "filter for Sorority" at bounding box center [101, 186] width 19 height 19
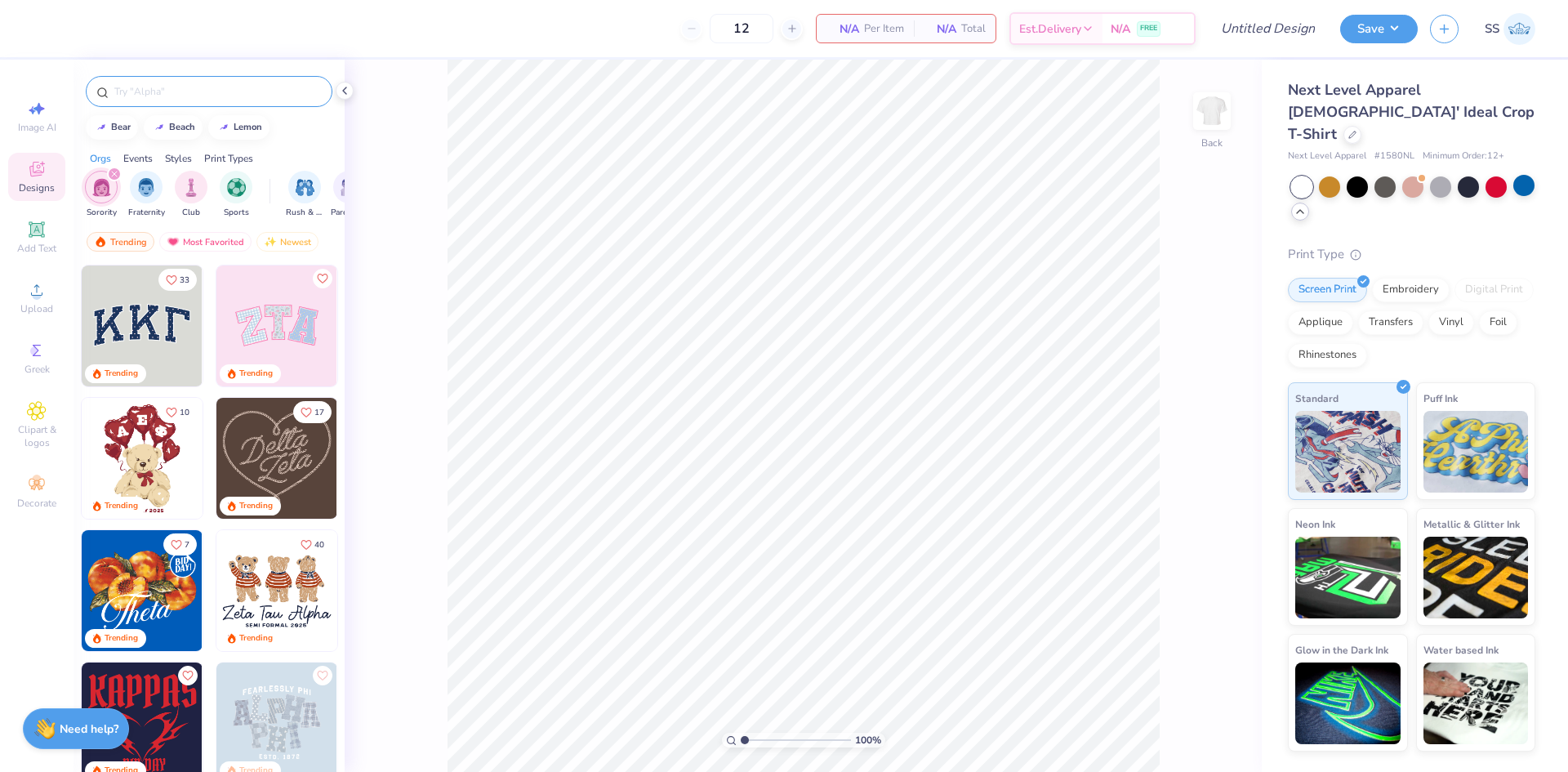
click at [197, 92] on input "text" at bounding box center [217, 92] width 209 height 16
type input "alpha omicron pi"
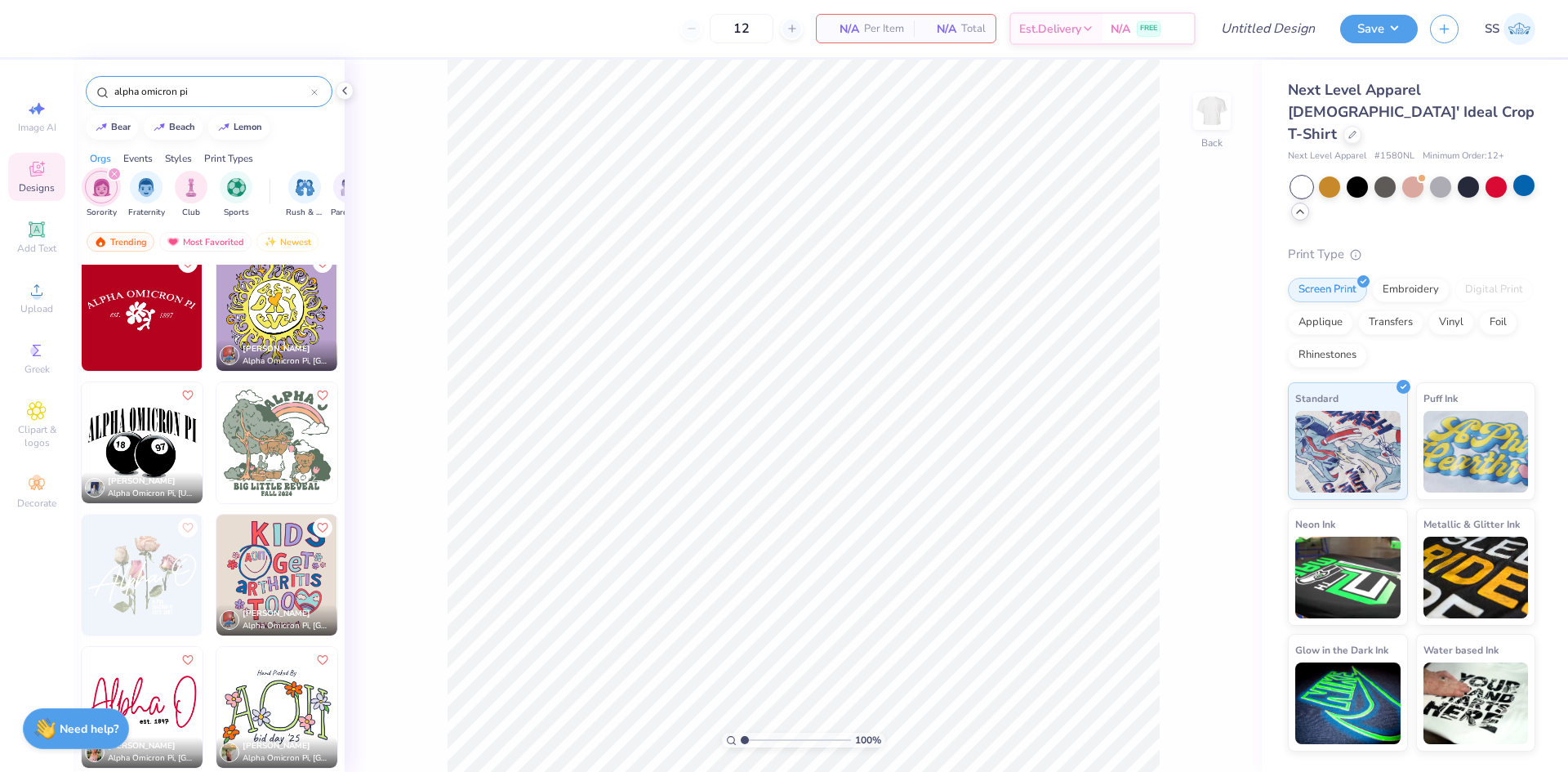
scroll to position [1716, 0]
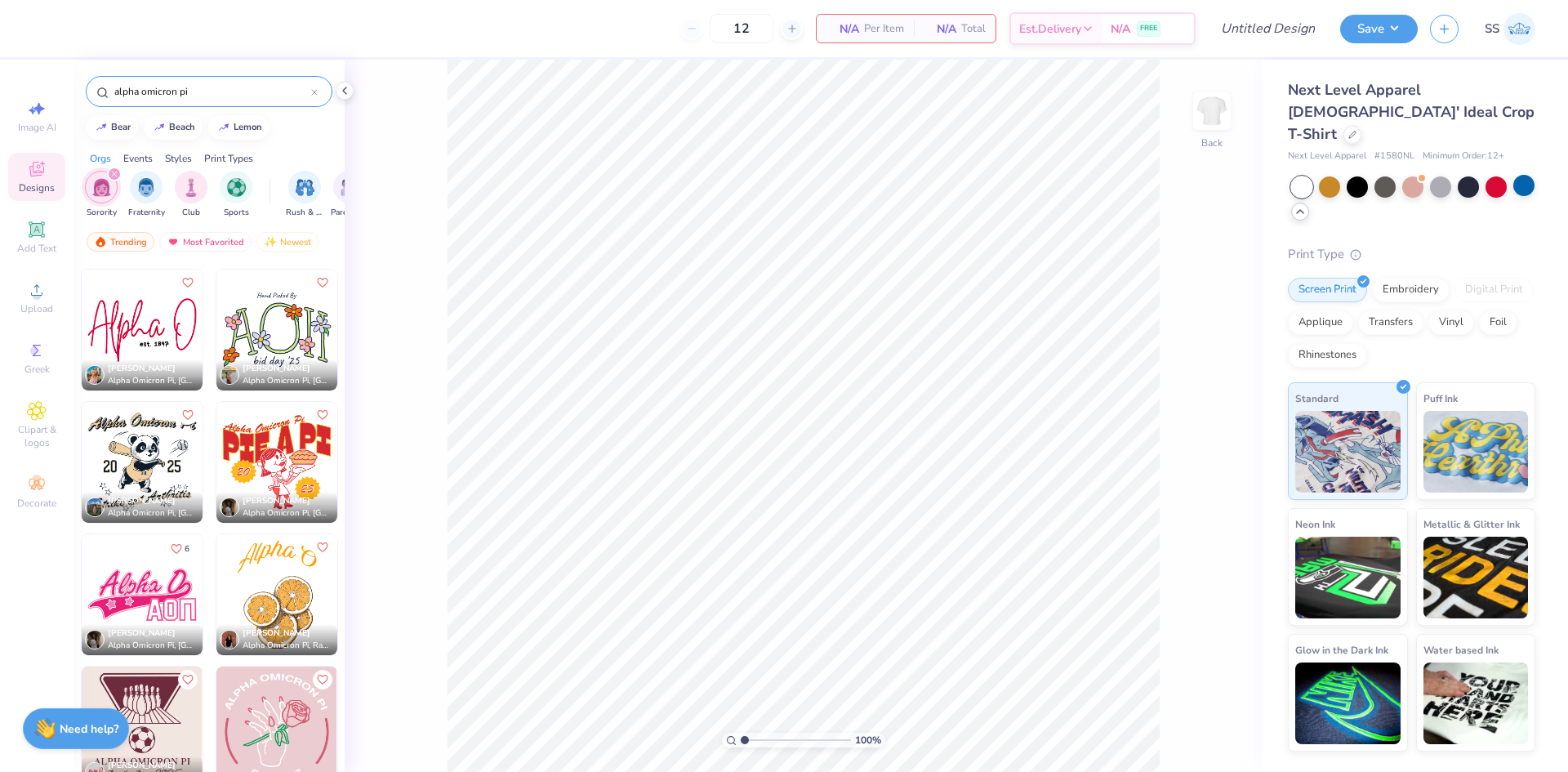
click at [152, 308] on img at bounding box center [142, 329] width 121 height 121
type input "9.76"
type input "5.70"
type input "3.00"
click at [1283, 31] on input "Design Title" at bounding box center [1248, 29] width 160 height 32
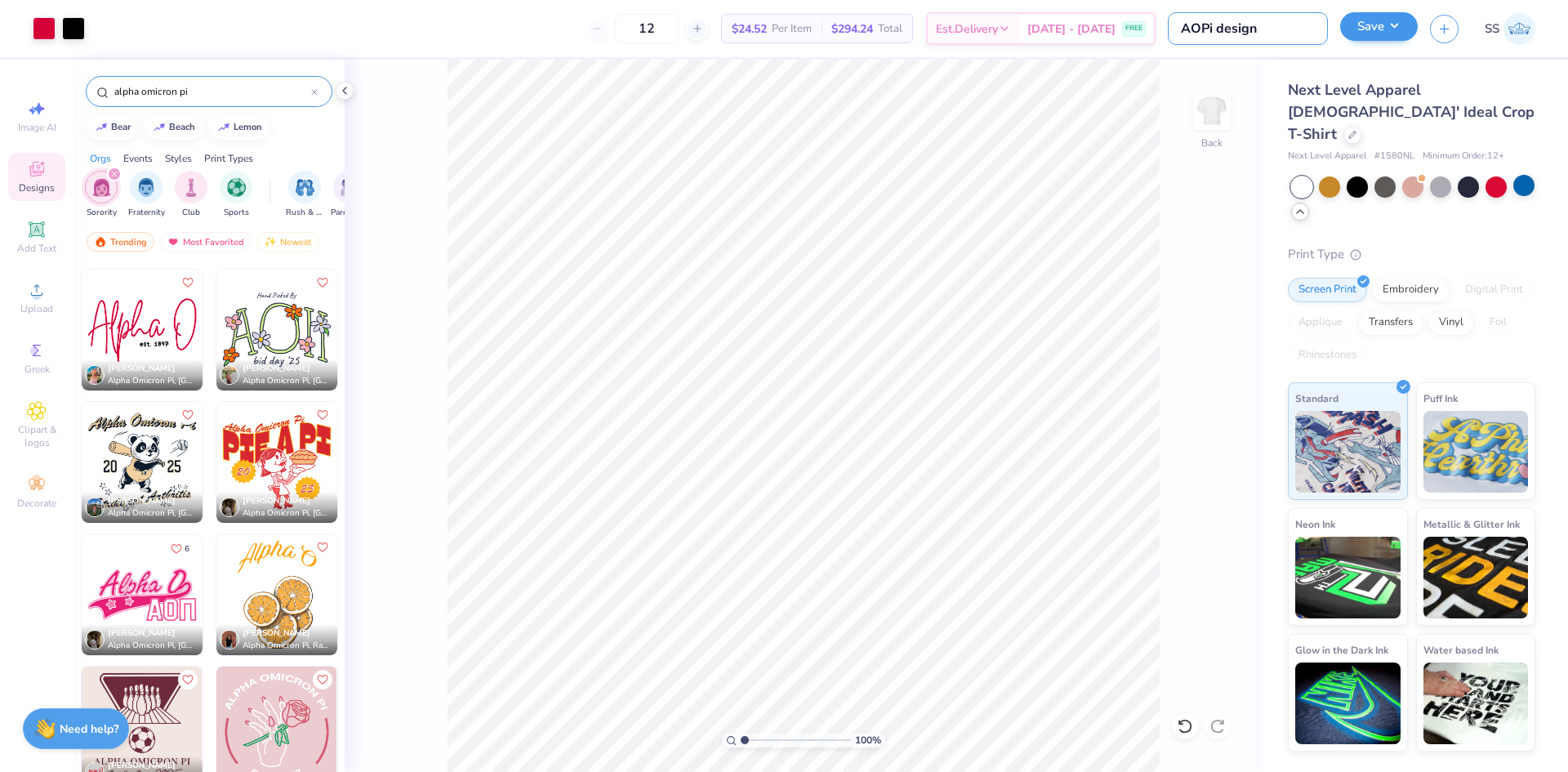
type input "AOPi design"
click at [1382, 35] on button "Save" at bounding box center [1379, 27] width 77 height 29
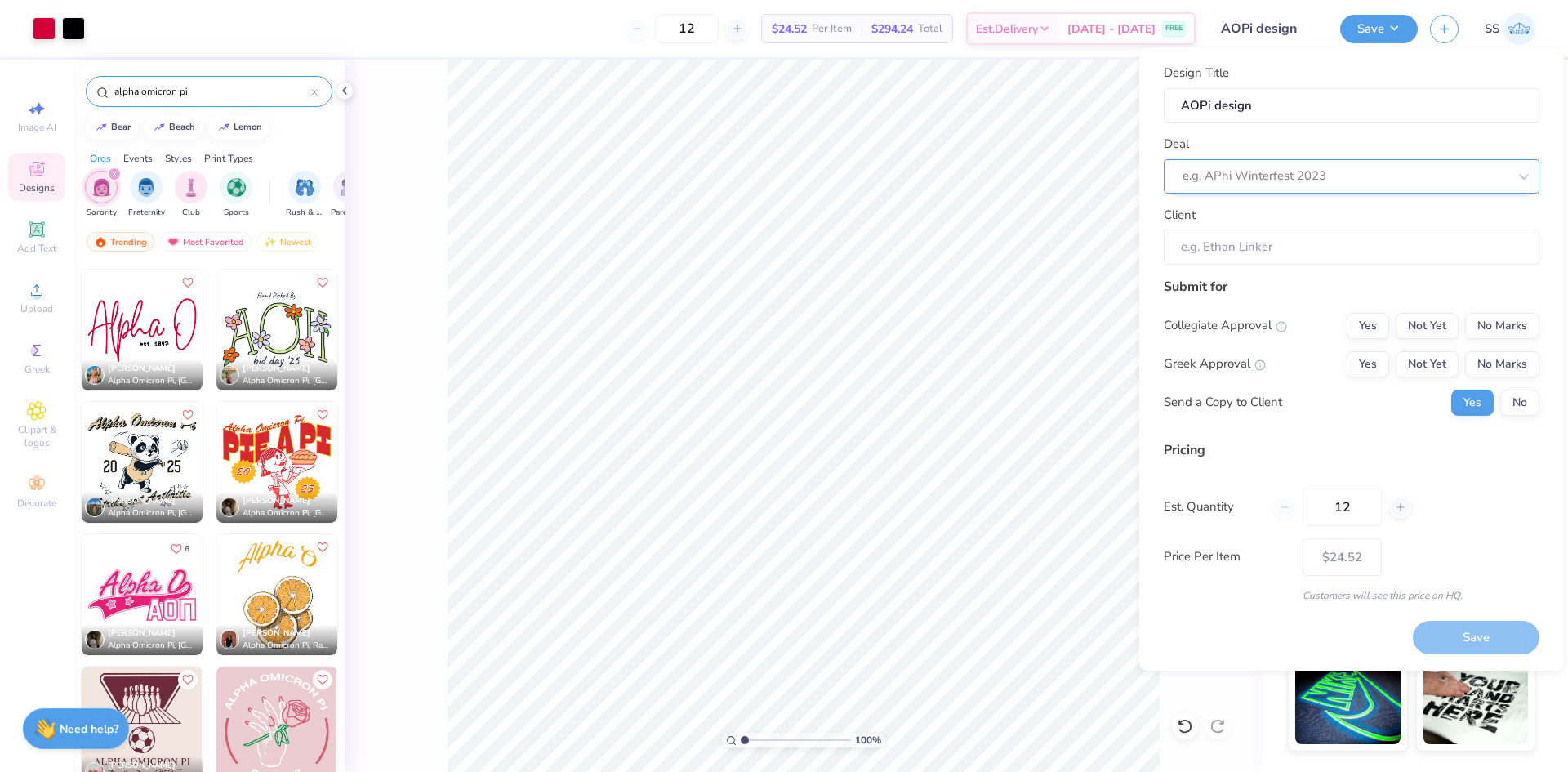
click at [1329, 179] on div at bounding box center [1345, 176] width 325 height 22
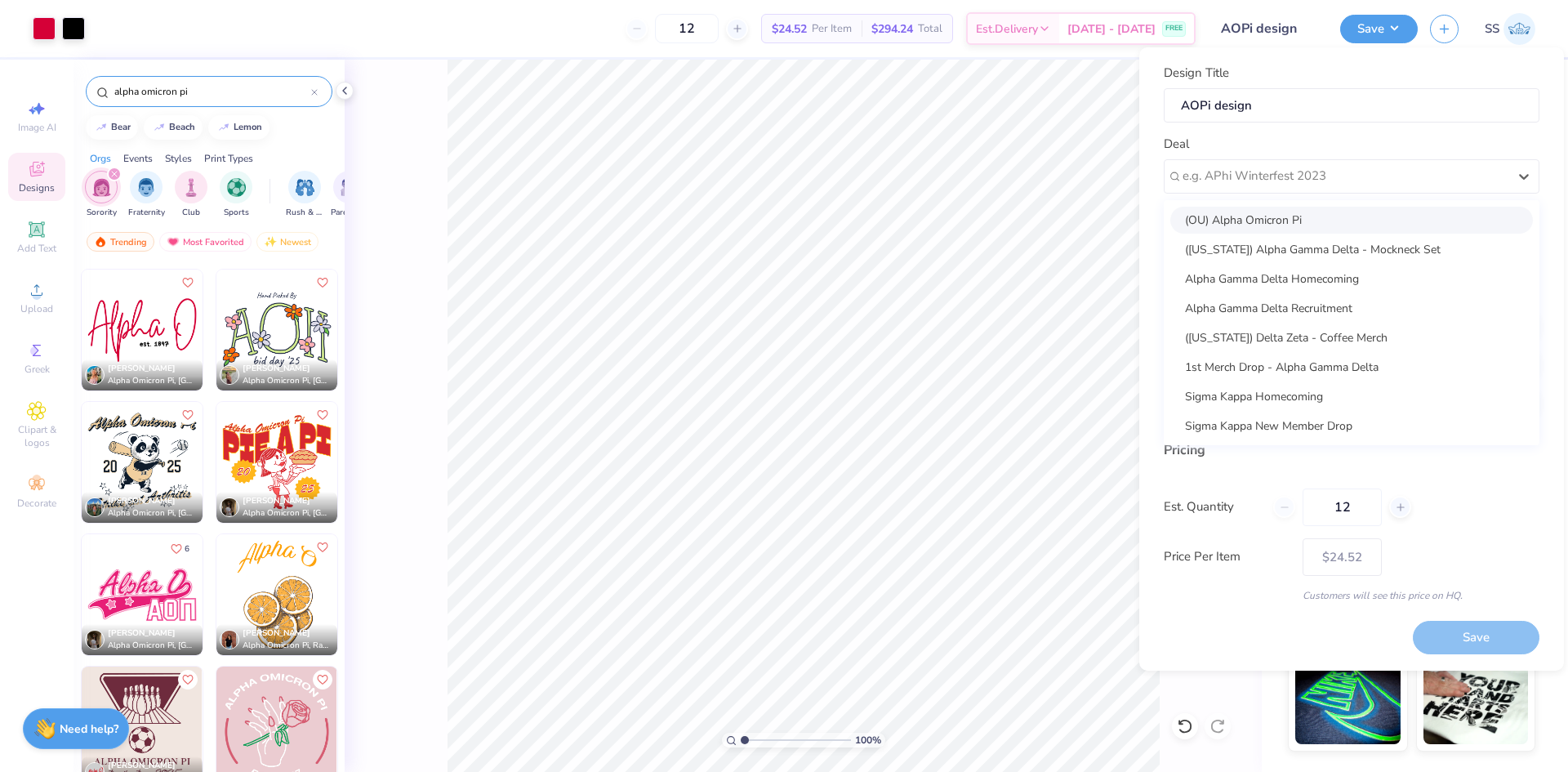
click at [1305, 224] on div "(OU) Alpha Omicron Pi" at bounding box center [1352, 220] width 363 height 27
type input "Allyn Simon"
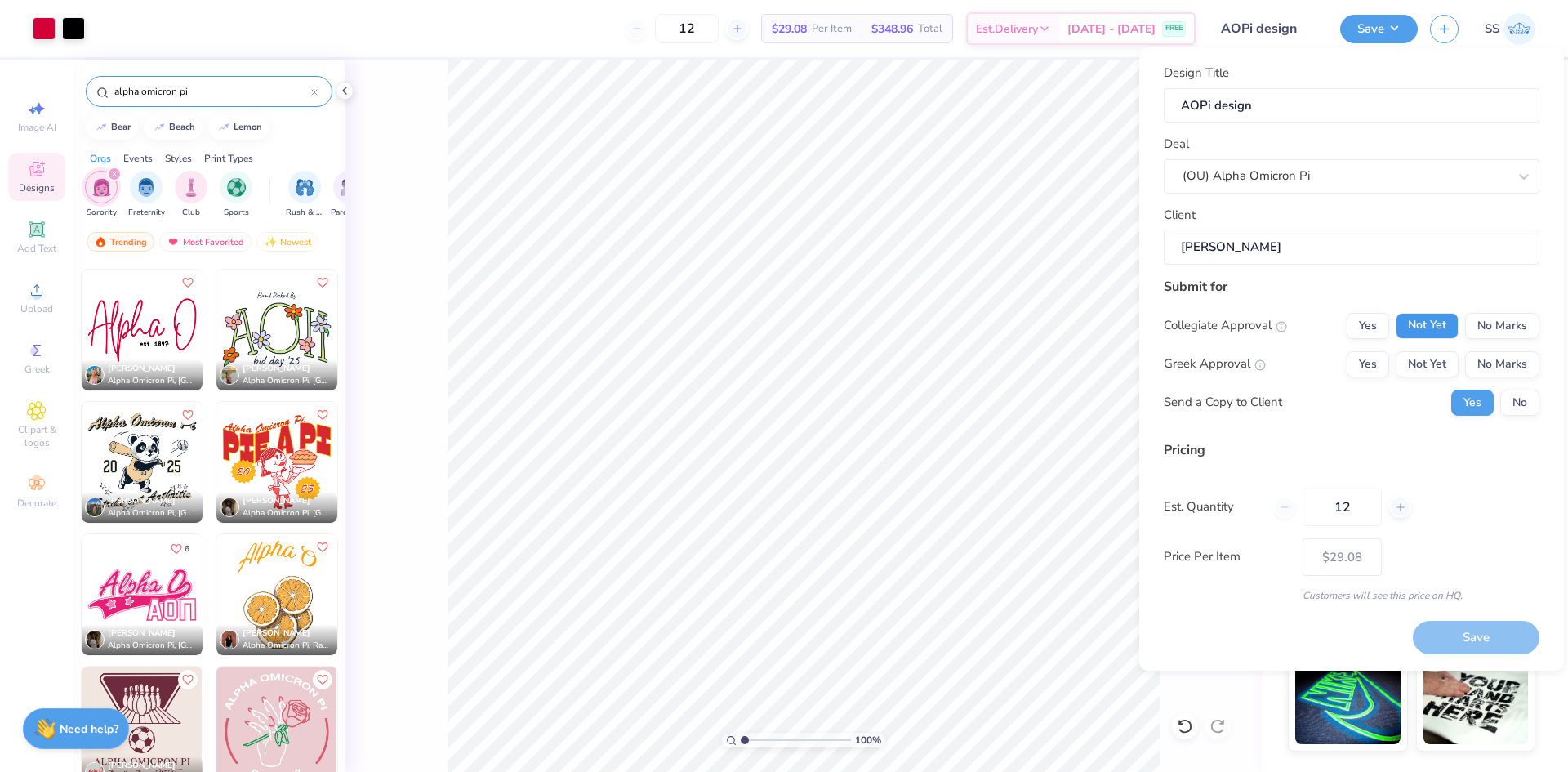
click at [1452, 324] on button "Not Yet" at bounding box center [1427, 325] width 63 height 26
click at [1475, 324] on button "No Marks" at bounding box center [1502, 325] width 74 height 26
click at [1426, 366] on button "Not Yet" at bounding box center [1427, 364] width 63 height 26
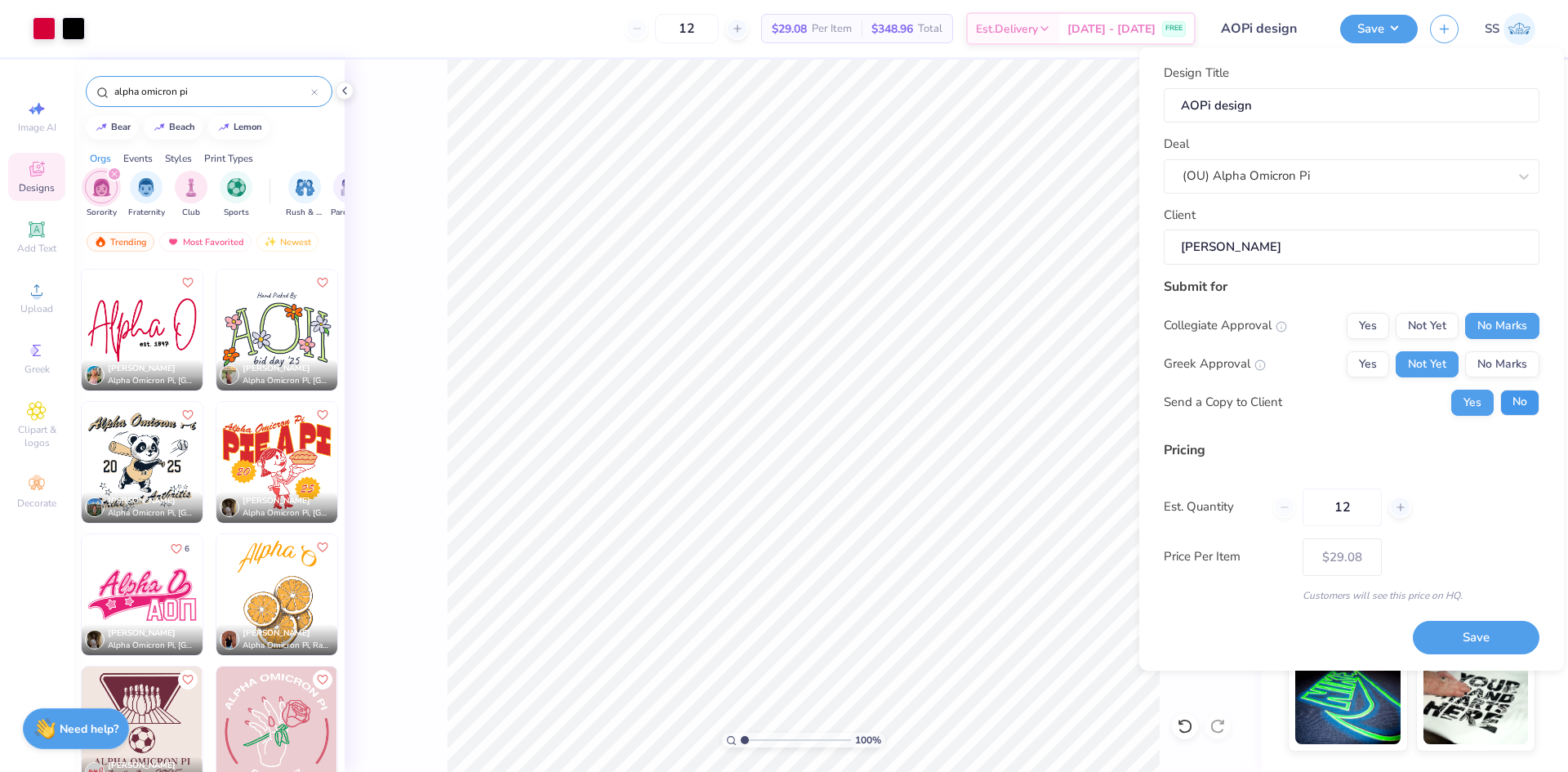
click at [1511, 405] on button "No" at bounding box center [1520, 402] width 39 height 26
click at [1484, 637] on button "Save" at bounding box center [1476, 636] width 127 height 33
type input "$29.08"
